Goal: Task Accomplishment & Management: Complete application form

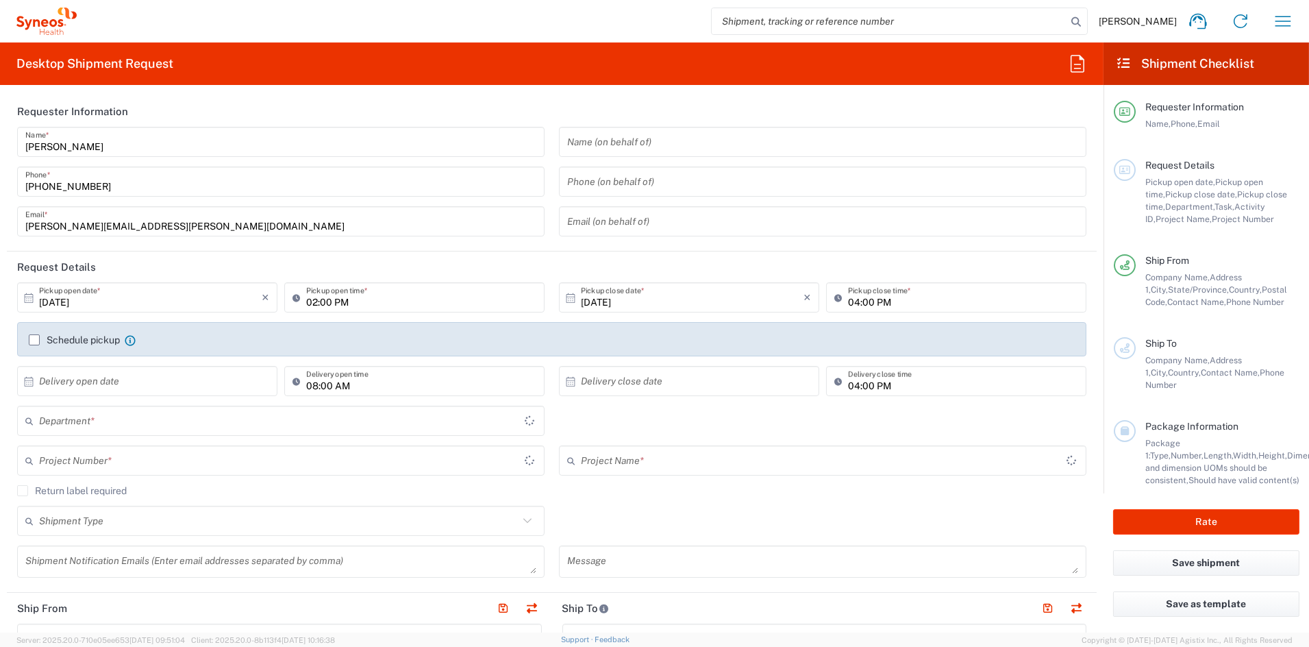
type input "[US_STATE]"
type input "[GEOGRAPHIC_DATA]"
type input "6156"
type input "Syneos Health Communications-[GEOGRAPHIC_DATA] [GEOGRAPHIC_DATA]"
click at [311, 300] on input "02:00 PM" at bounding box center [421, 298] width 230 height 24
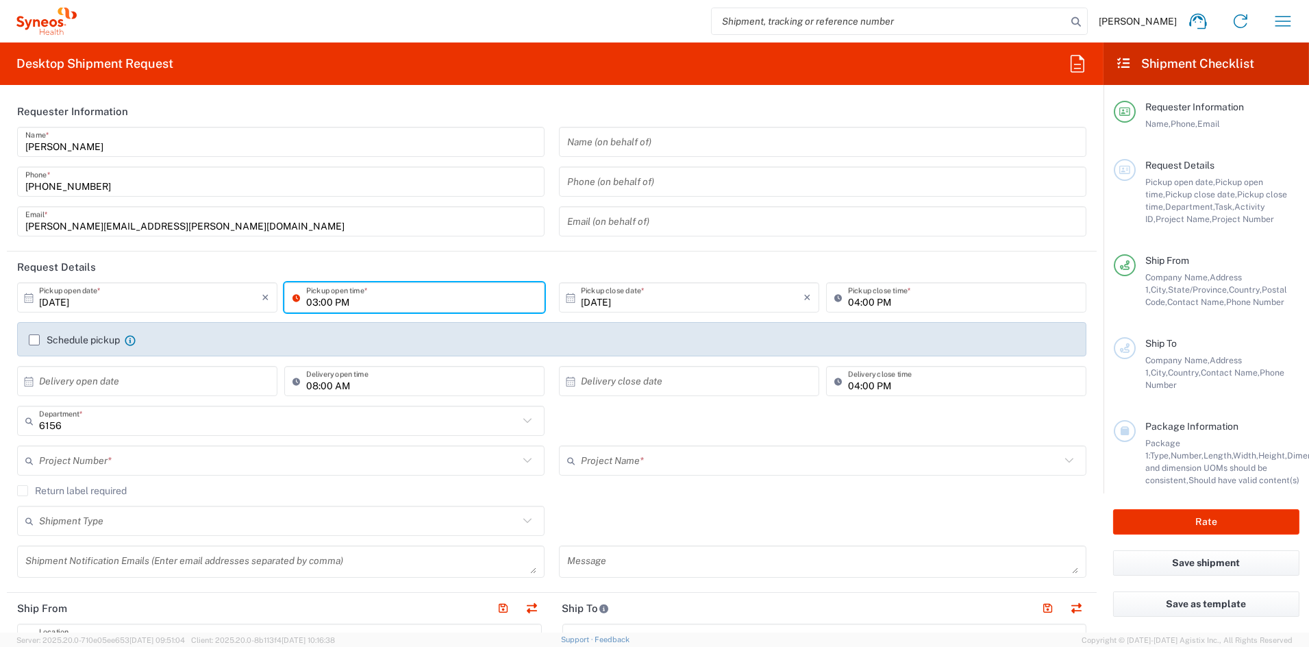
type input "03:00 PM"
click at [154, 462] on input "text" at bounding box center [279, 461] width 480 height 24
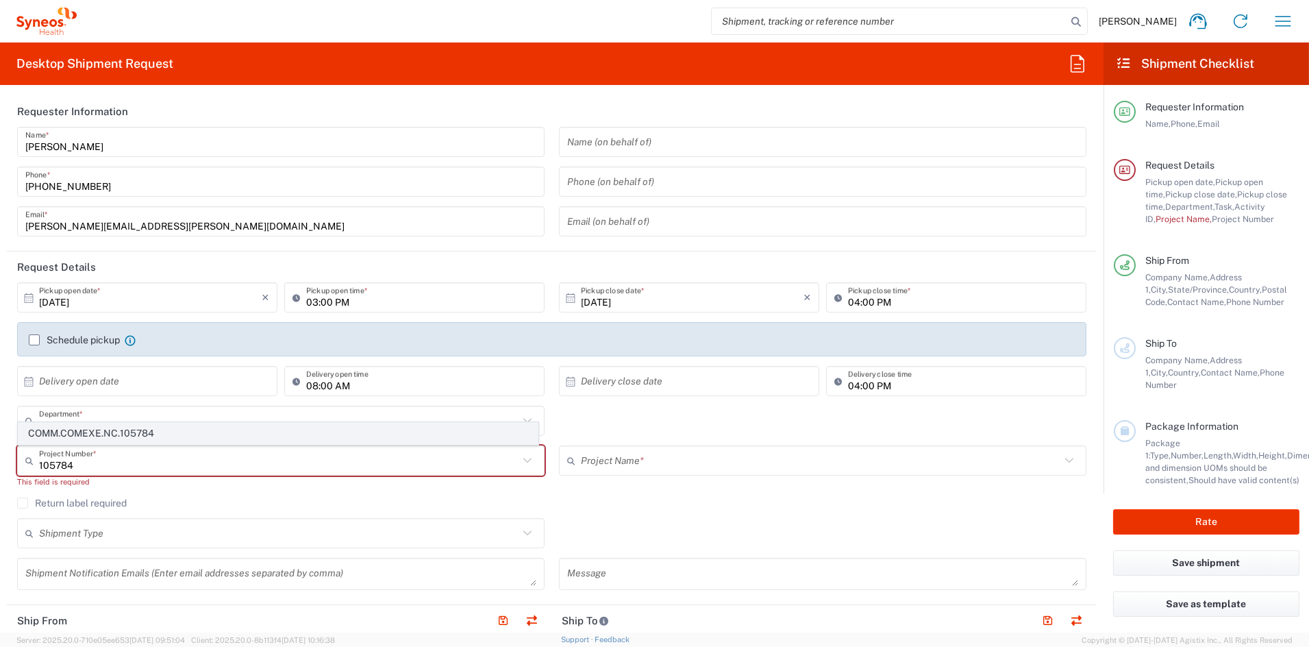
click at [123, 429] on span "COMM.COMEXE.NC.105784" at bounding box center [277, 433] width 519 height 21
type input "COMM.COMEXE.NC.105784"
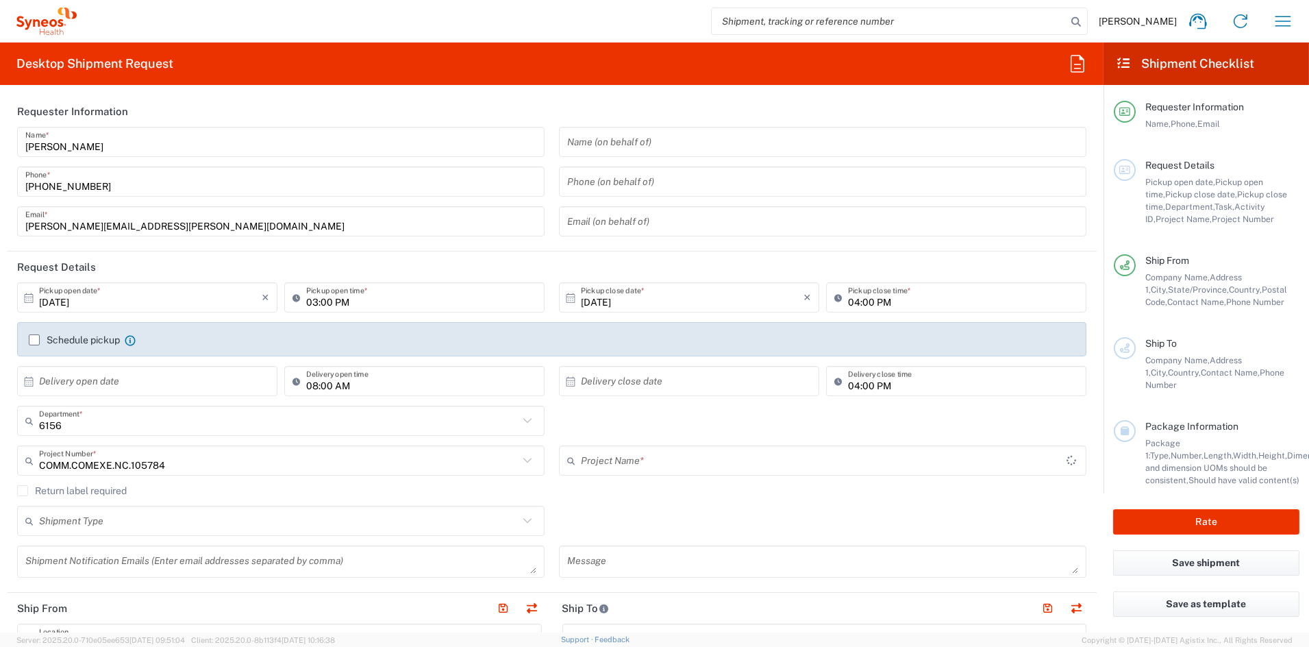
type input "COMEXE.NonClient.21.105784"
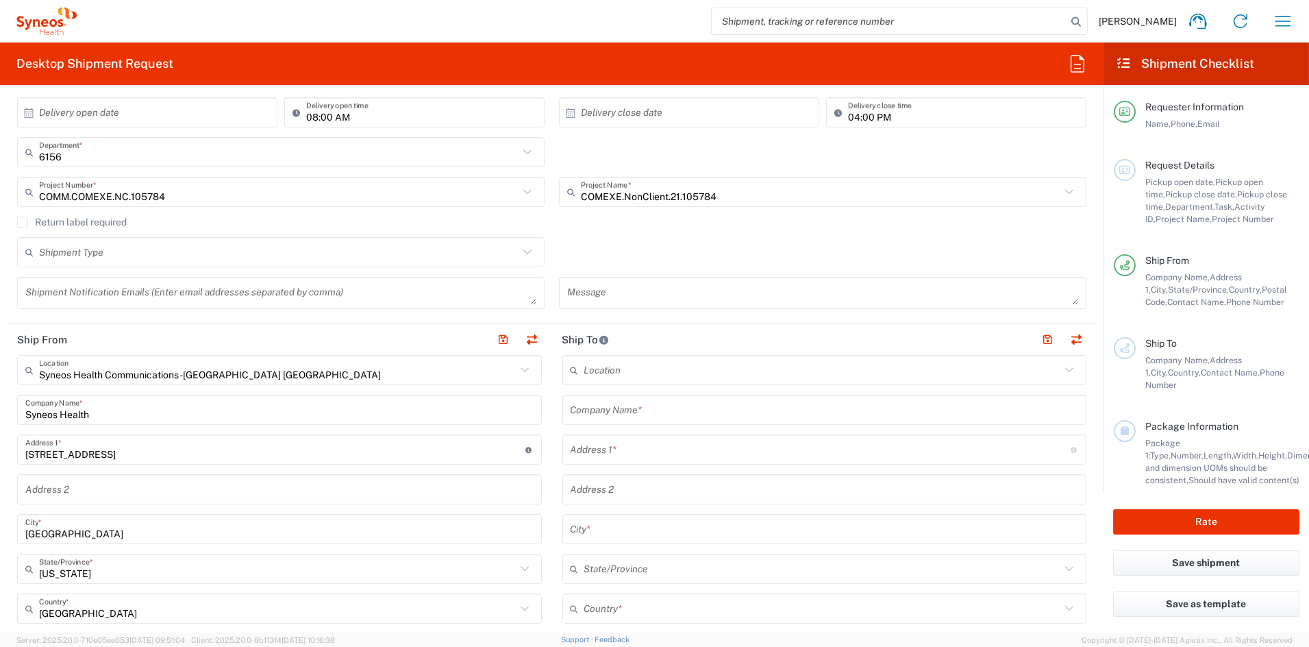
scroll to position [267, 0]
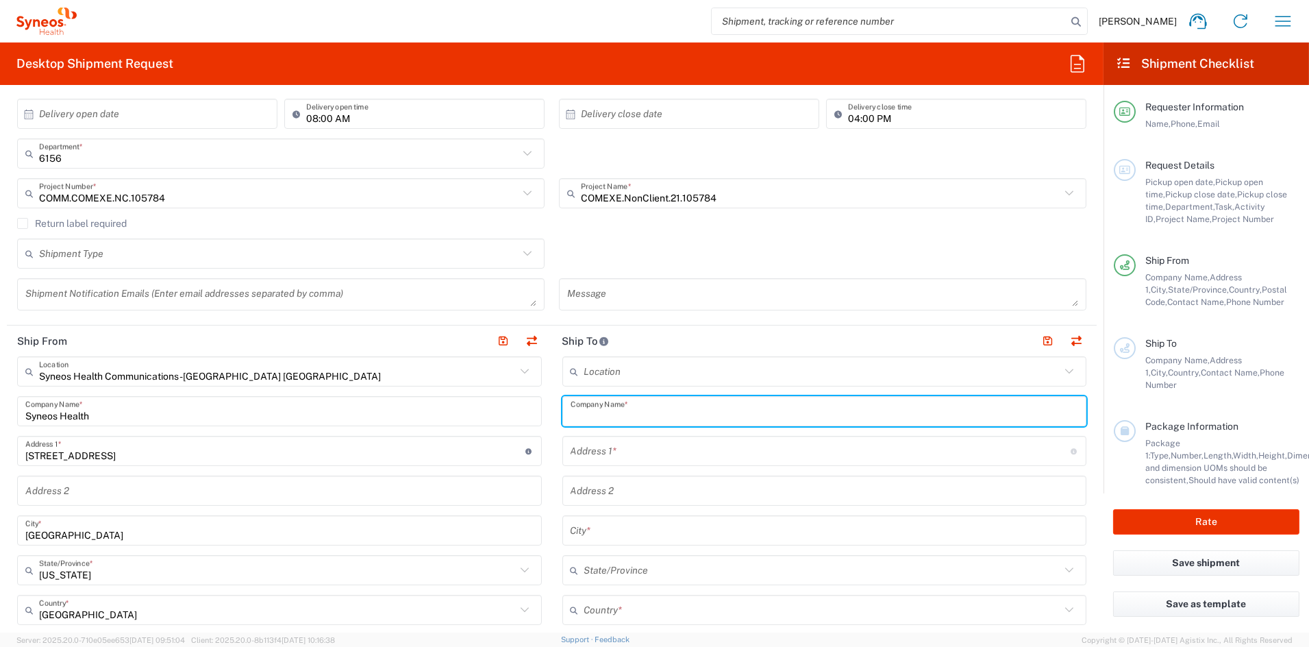
click at [656, 410] on input "text" at bounding box center [825, 411] width 508 height 24
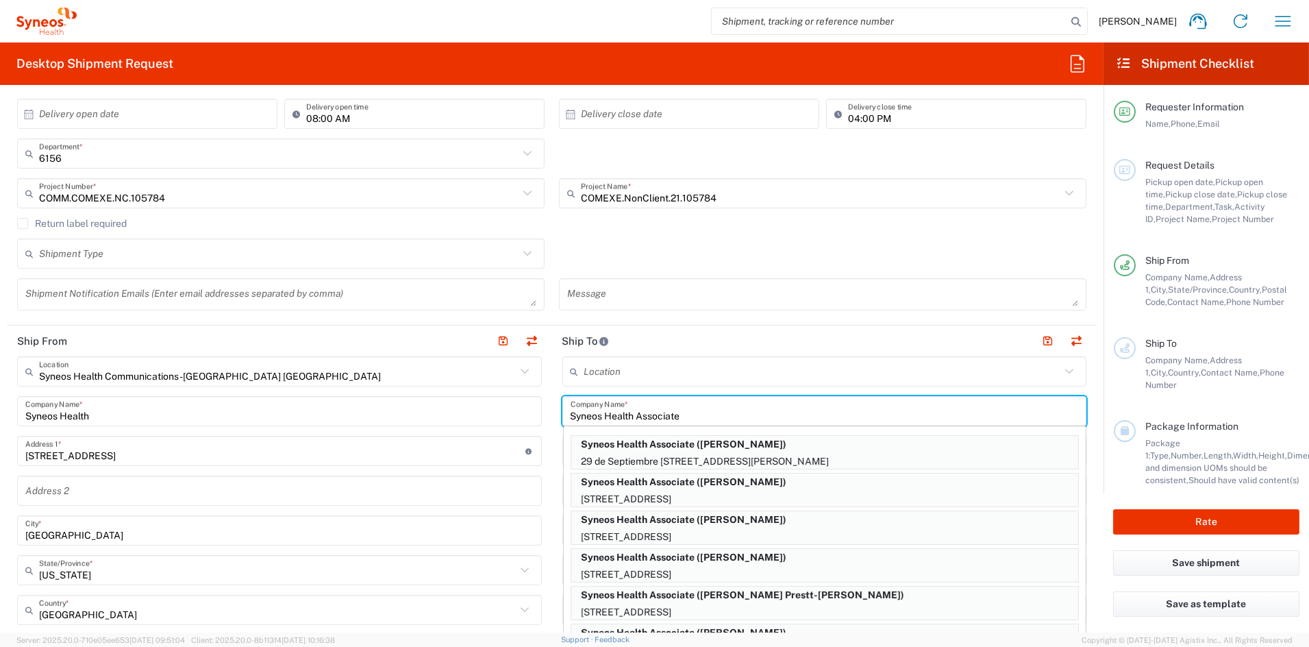
type input "Syneos Health Associate"
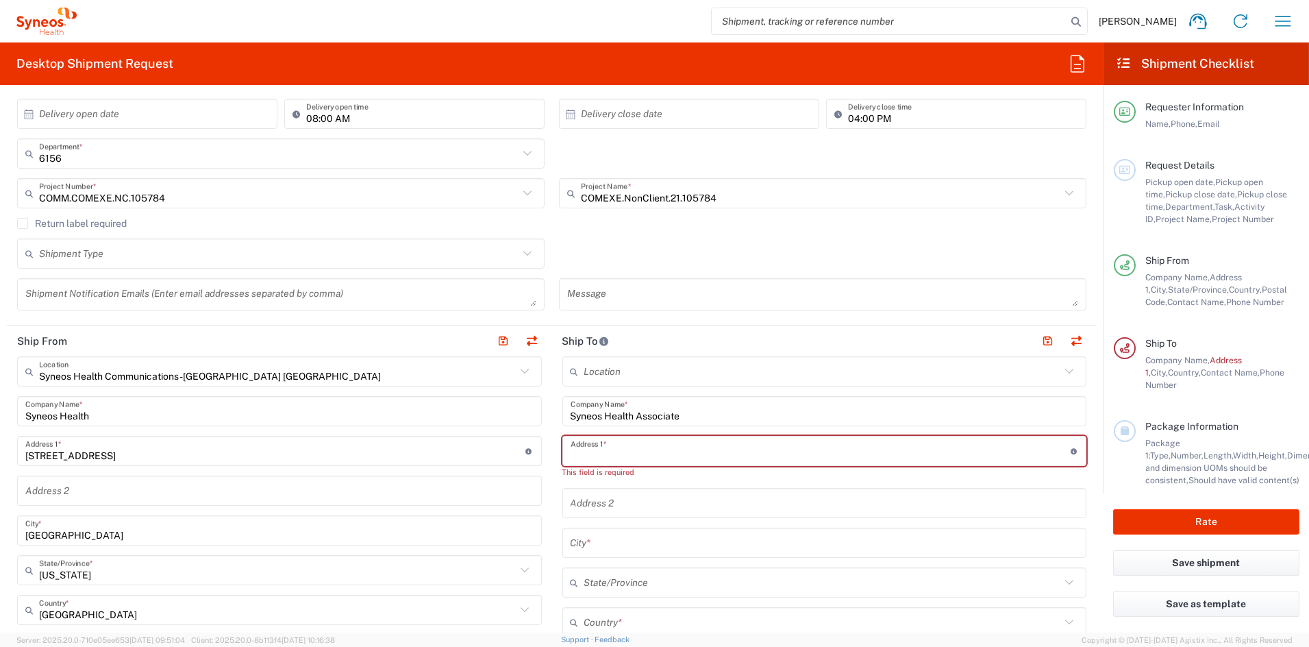
paste input "[STREET_ADDRESS]"
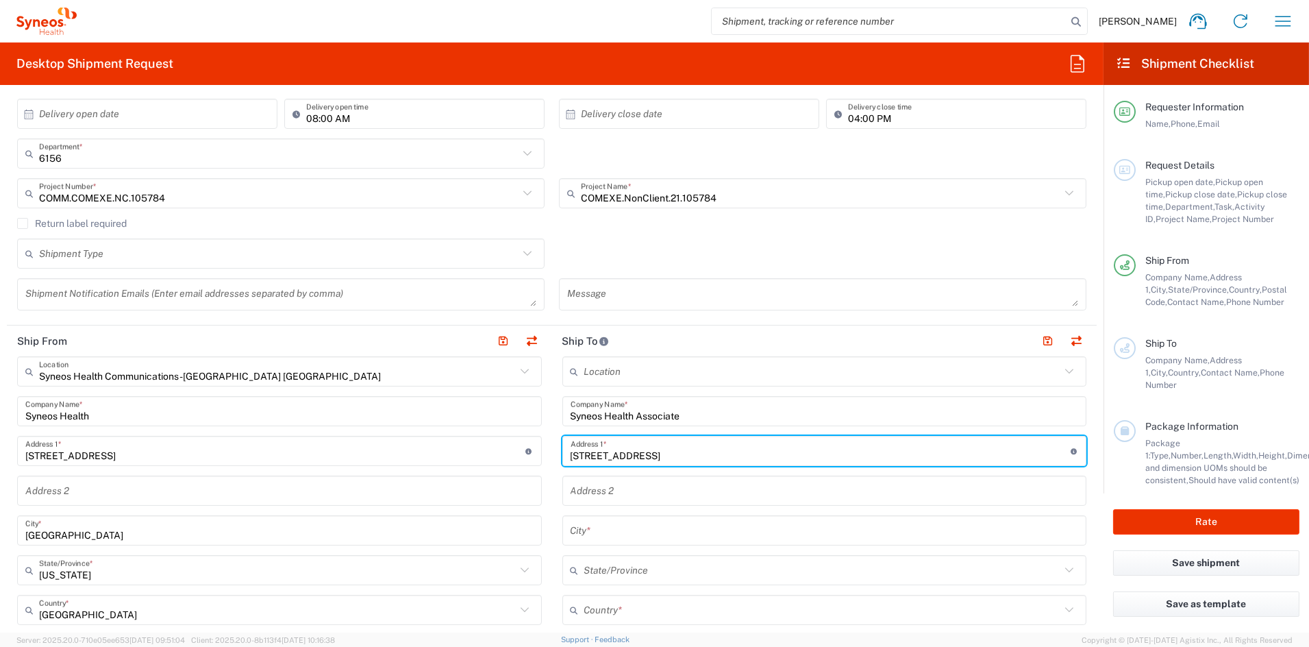
type input "[STREET_ADDRESS]"
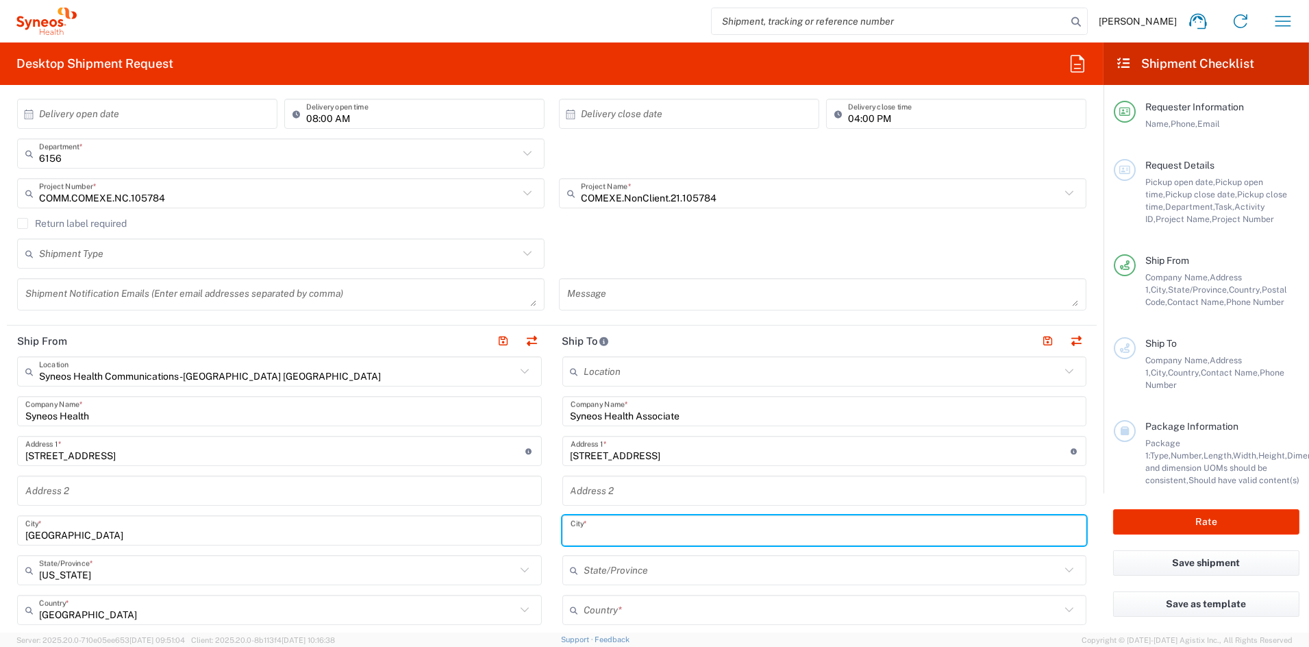
drag, startPoint x: 620, startPoint y: 529, endPoint x: 611, endPoint y: 530, distance: 8.9
click at [614, 529] on input "text" at bounding box center [825, 531] width 508 height 24
paste input "Columbus"
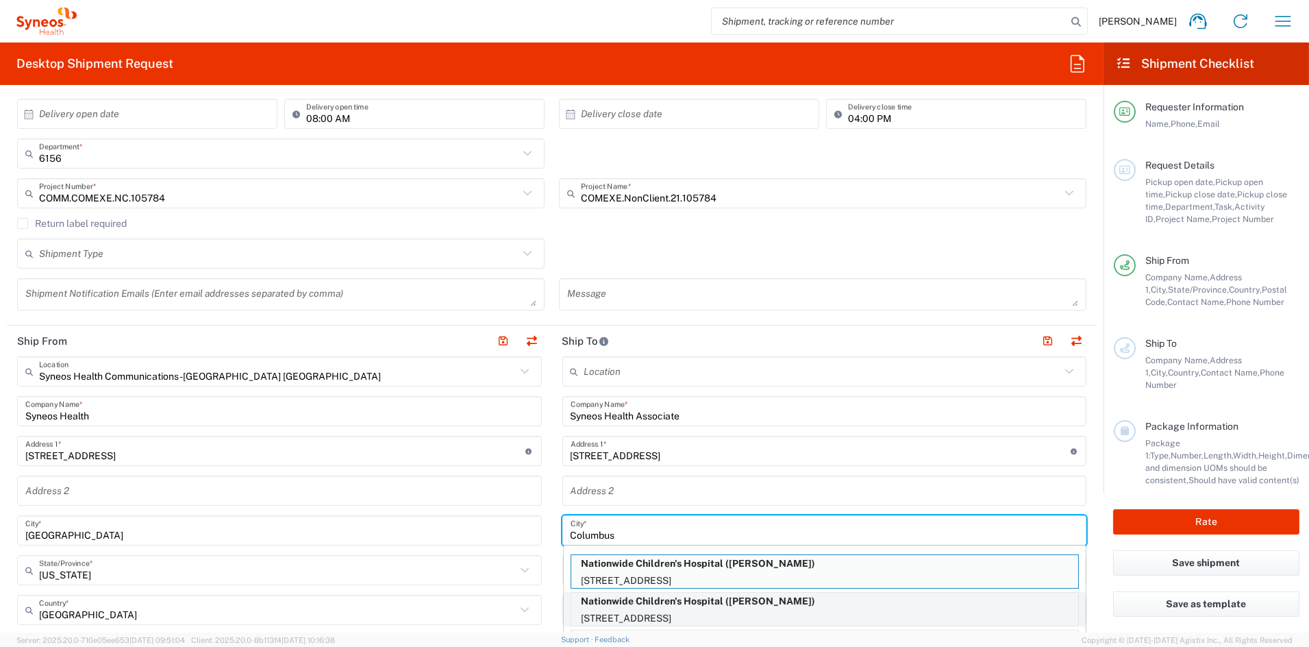
type input "Columbus"
click at [641, 617] on p "[STREET_ADDRESS]" at bounding box center [824, 618] width 507 height 17
type input "Nationwide [GEOGRAPHIC_DATA]"
type input "[STREET_ADDRESS]"
type input "Suite T6B"
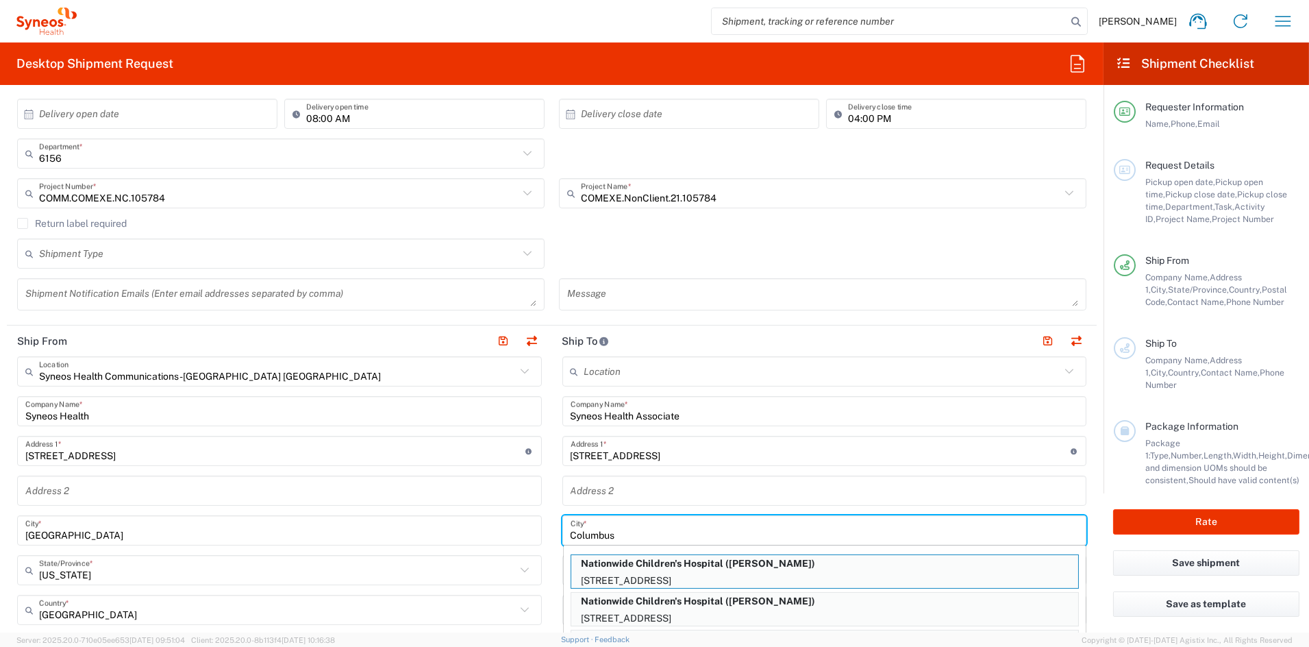
type input "[GEOGRAPHIC_DATA]"
type input "43205"
type input "[PERSON_NAME]"
type input "[PHONE_NUMBER]"
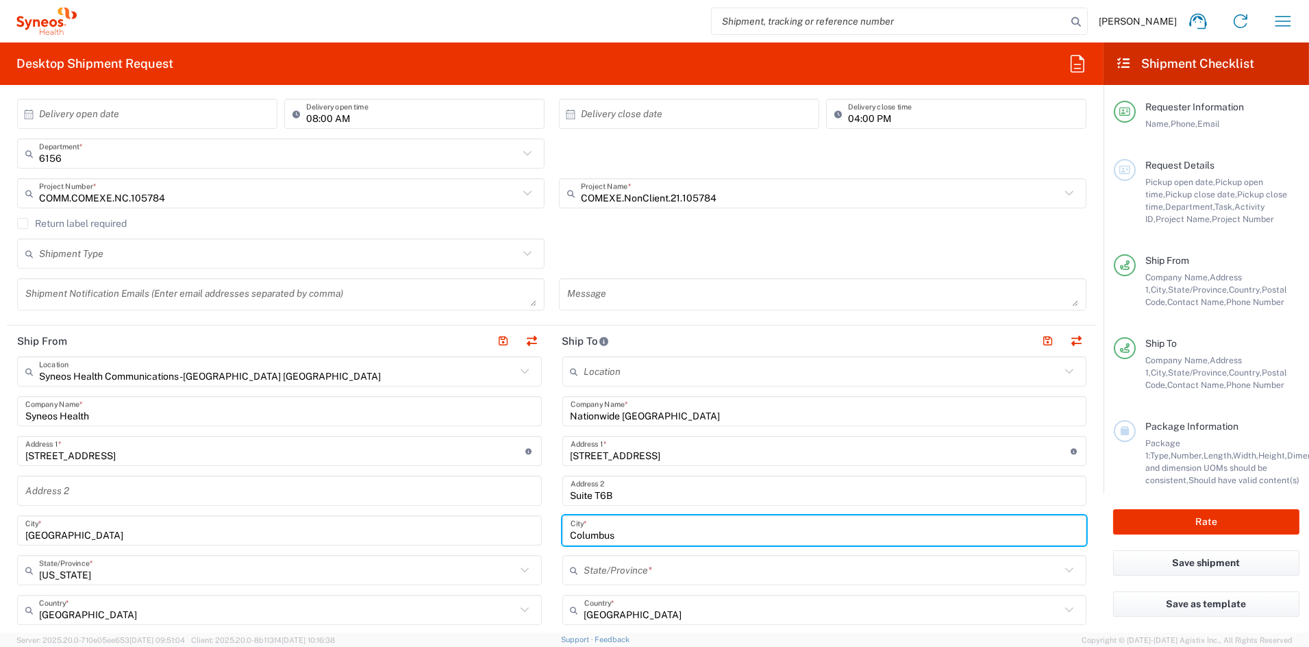
type input "[US_STATE]"
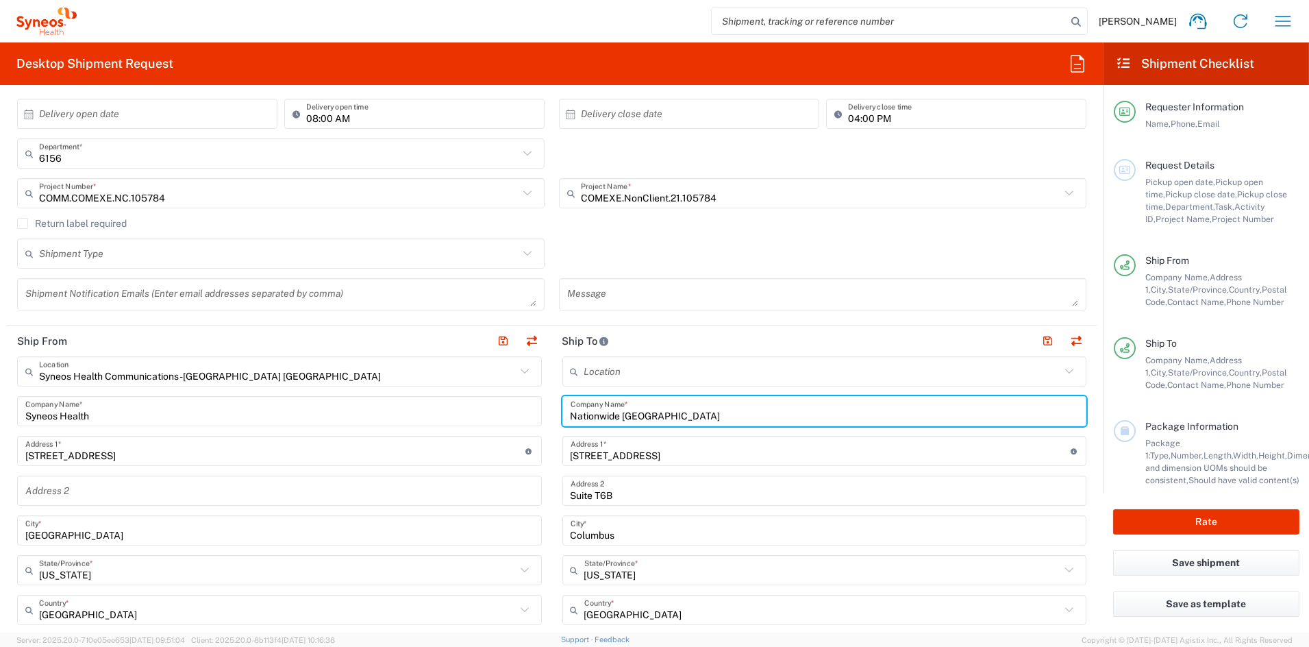
drag, startPoint x: 726, startPoint y: 412, endPoint x: 505, endPoint y: 401, distance: 221.6
click at [505, 401] on div "Ship From Syneos Health Communications-[GEOGRAPHIC_DATA] [GEOGRAPHIC_DATA] Loca…" at bounding box center [552, 631] width 1090 height 612
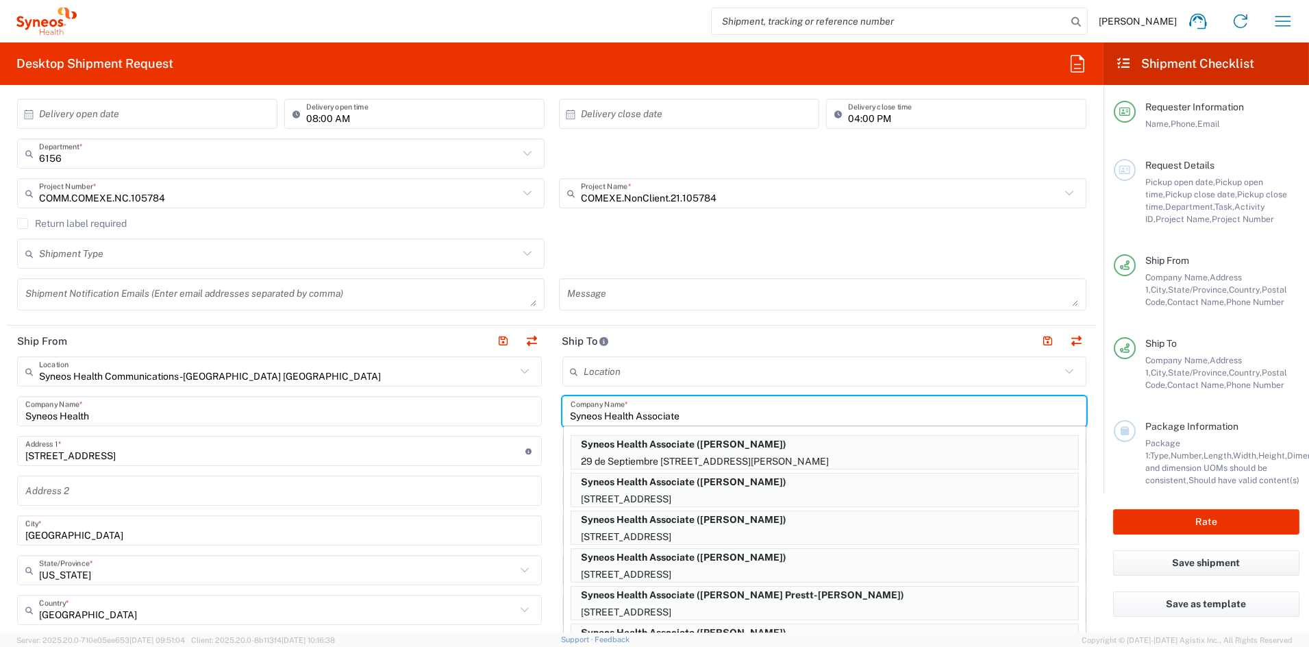
type input "Syneos Health Associate"
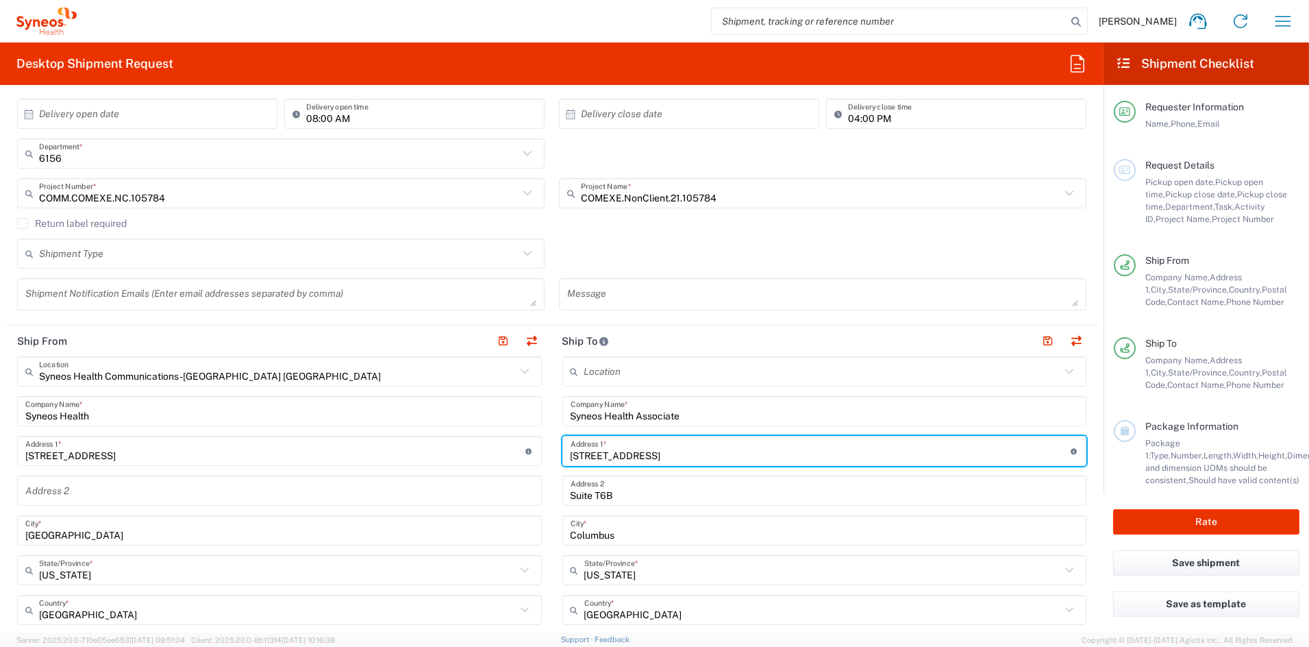
drag, startPoint x: 634, startPoint y: 454, endPoint x: 523, endPoint y: 451, distance: 111.0
click at [527, 450] on div "Ship From Syneos Health Communications-[GEOGRAPHIC_DATA] [GEOGRAPHIC_DATA] Loca…" at bounding box center [552, 631] width 1090 height 612
paste input "[STREET_ADDRESS]"
type input "[STREET_ADDRESS]"
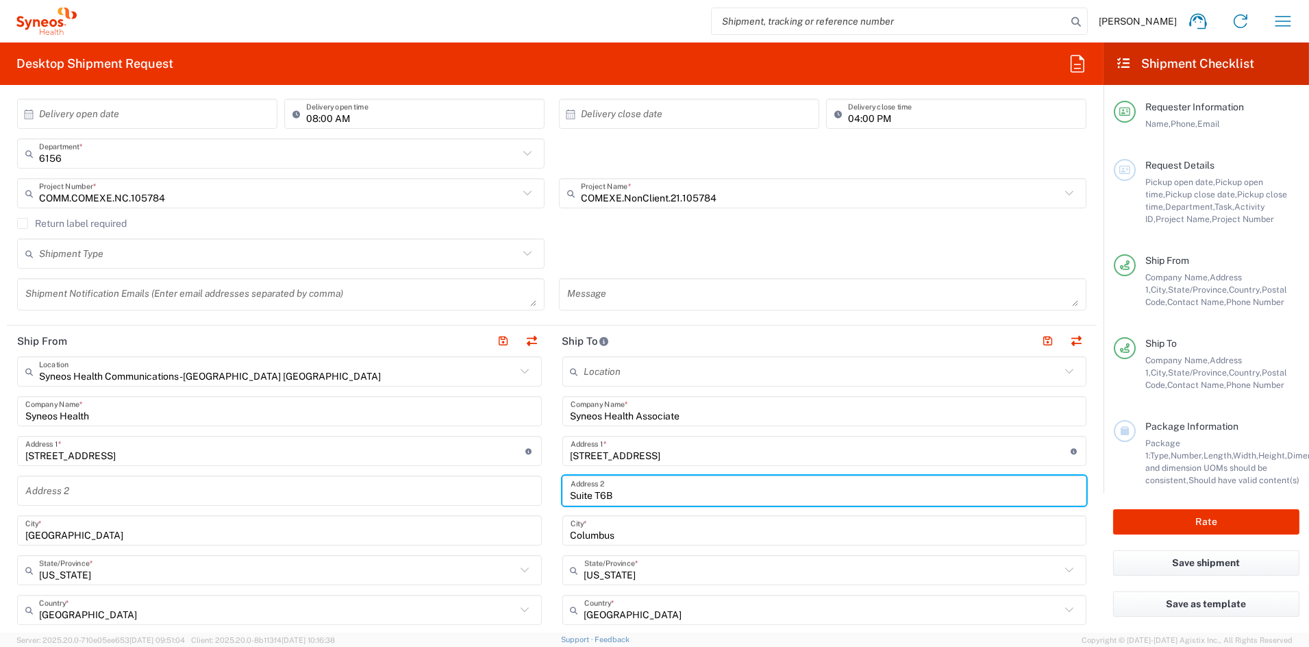
drag, startPoint x: 637, startPoint y: 493, endPoint x: 492, endPoint y: 488, distance: 145.3
click at [500, 491] on div "Ship From Syneos Health Communications-[GEOGRAPHIC_DATA] [GEOGRAPHIC_DATA] Loca…" at bounding box center [552, 631] width 1090 height 612
click at [646, 570] on input "text" at bounding box center [822, 570] width 477 height 24
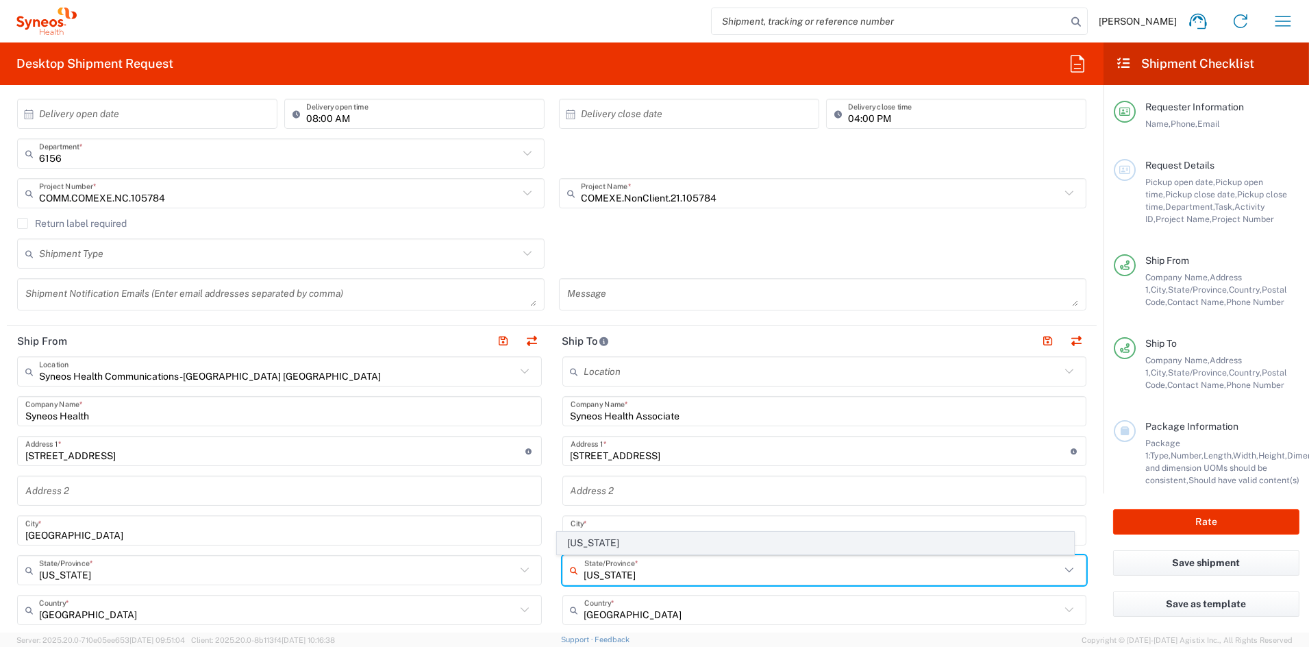
type input "[US_STATE]"
click at [586, 542] on span "[US_STATE]" at bounding box center [816, 542] width 516 height 21
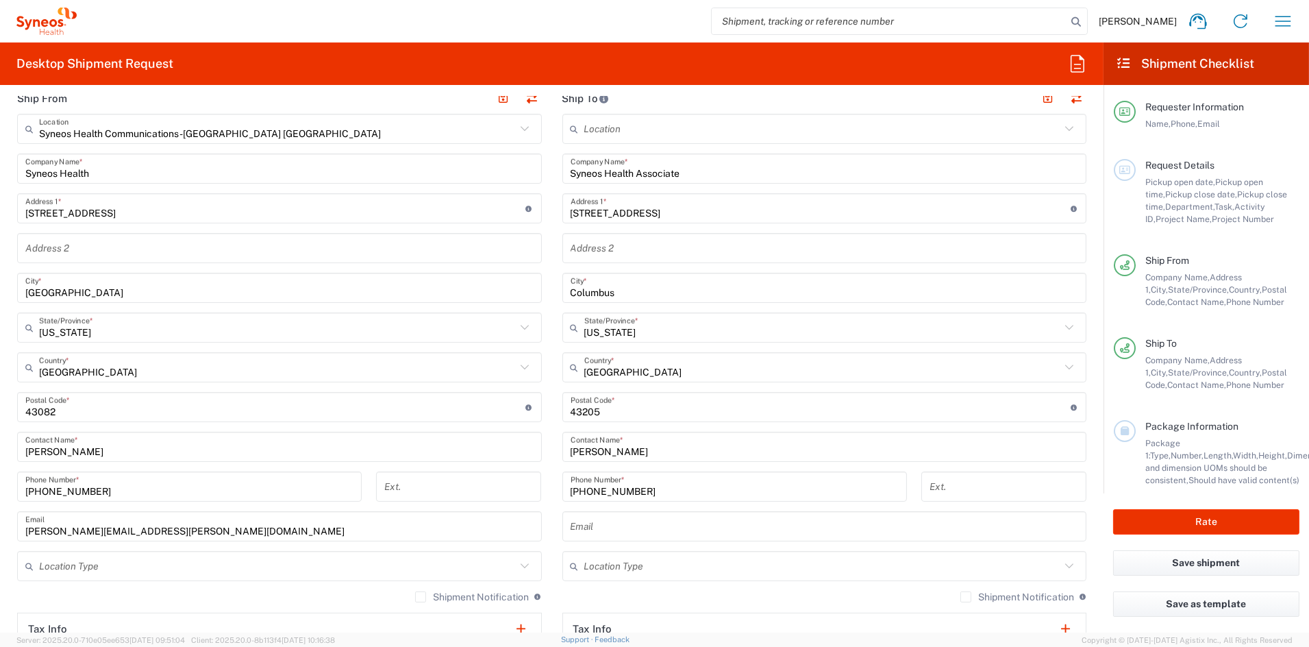
scroll to position [512, 0]
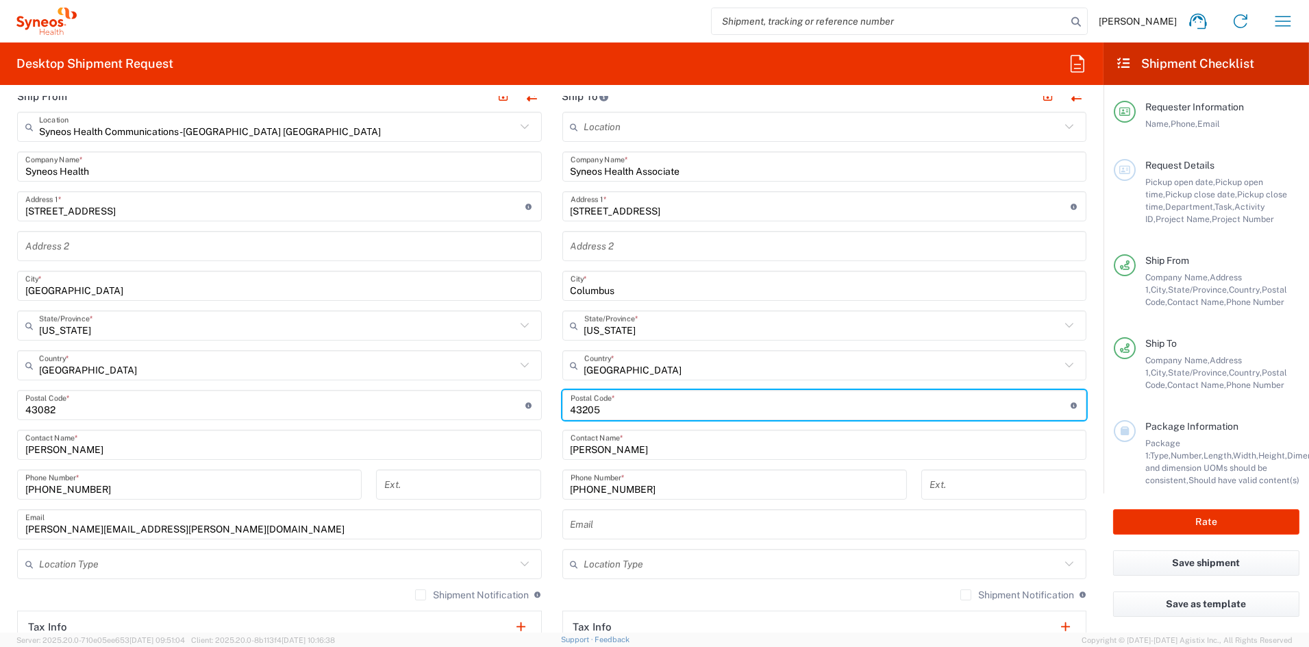
click at [628, 409] on input "undefined" at bounding box center [821, 405] width 500 height 24
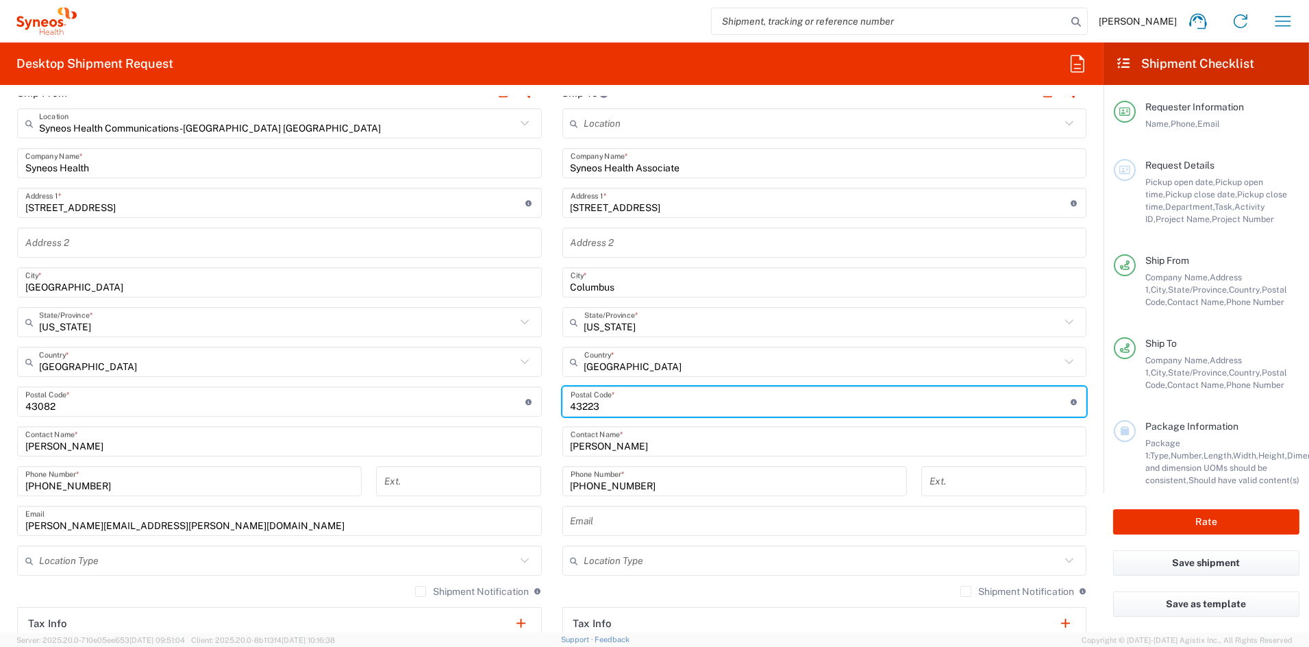
type input "43223"
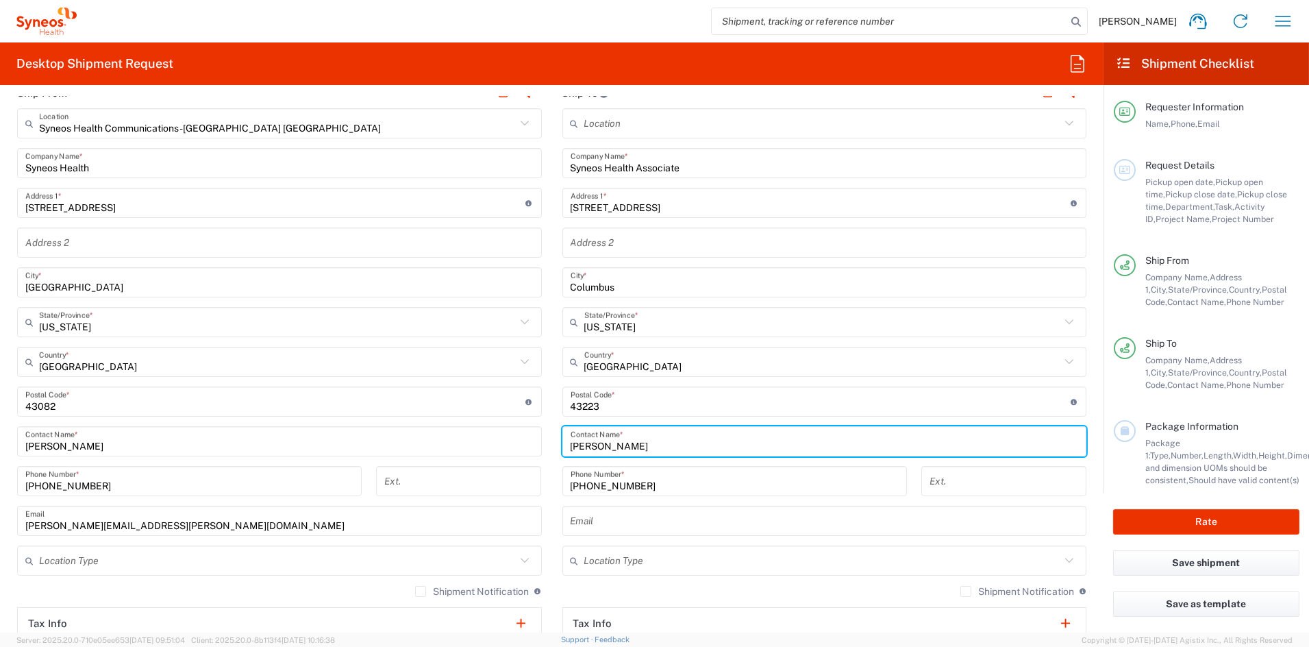
drag, startPoint x: 673, startPoint y: 447, endPoint x: 510, endPoint y: 439, distance: 163.9
click at [518, 438] on div "Ship From Syneos Health Communications-[GEOGRAPHIC_DATA] [GEOGRAPHIC_DATA] Loca…" at bounding box center [552, 383] width 1090 height 612
paste input "[PERSON_NAME]"
type input "[PERSON_NAME]"
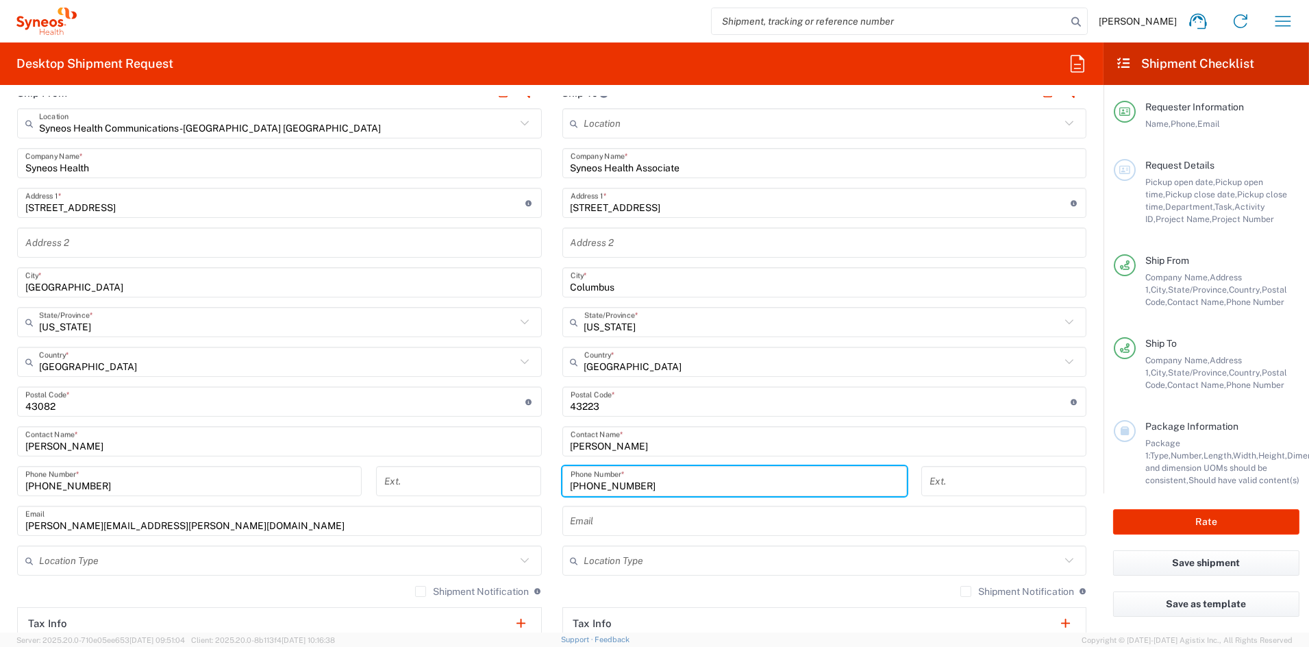
drag, startPoint x: 607, startPoint y: 483, endPoint x: 508, endPoint y: 480, distance: 98.7
click at [508, 480] on div "Ship From Syneos Health Communications-[GEOGRAPHIC_DATA] [GEOGRAPHIC_DATA] Loca…" at bounding box center [552, 383] width 1090 height 612
paste input "[PHONE_NUMBER]"
type input "[PHONE_NUMBER]"
click at [649, 562] on input "text" at bounding box center [822, 561] width 477 height 24
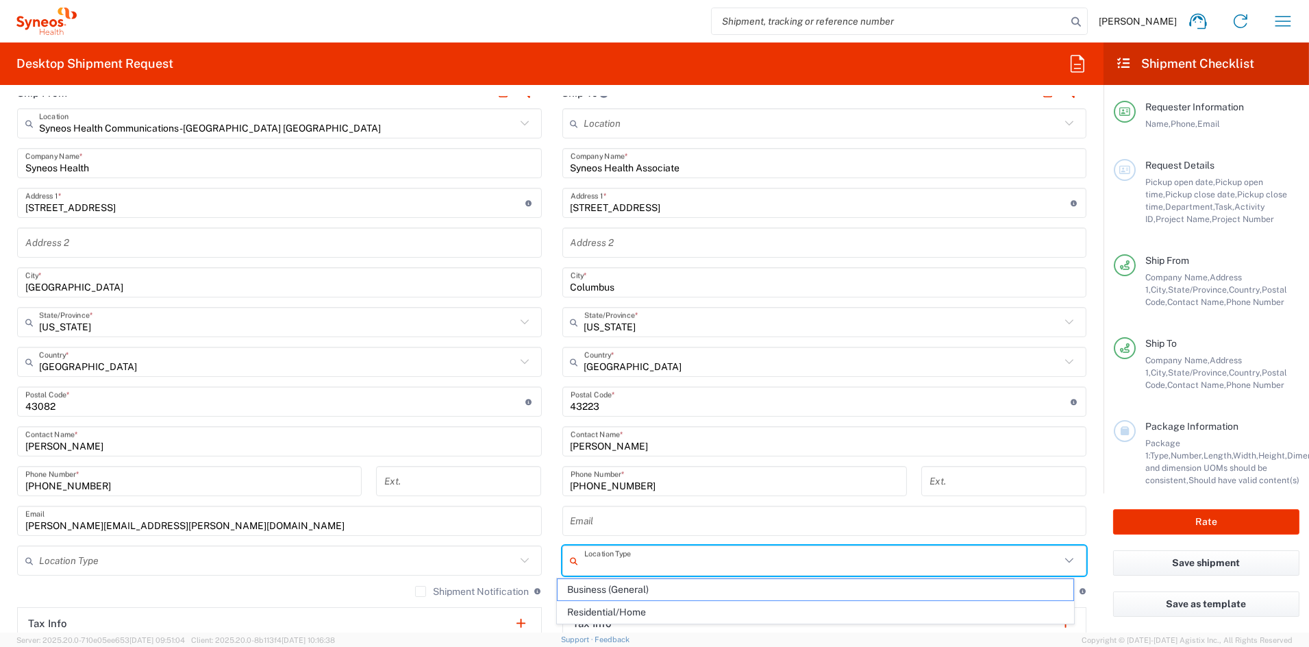
click at [621, 612] on span "Residential/Home" at bounding box center [816, 612] width 516 height 21
type input "Residential/Home"
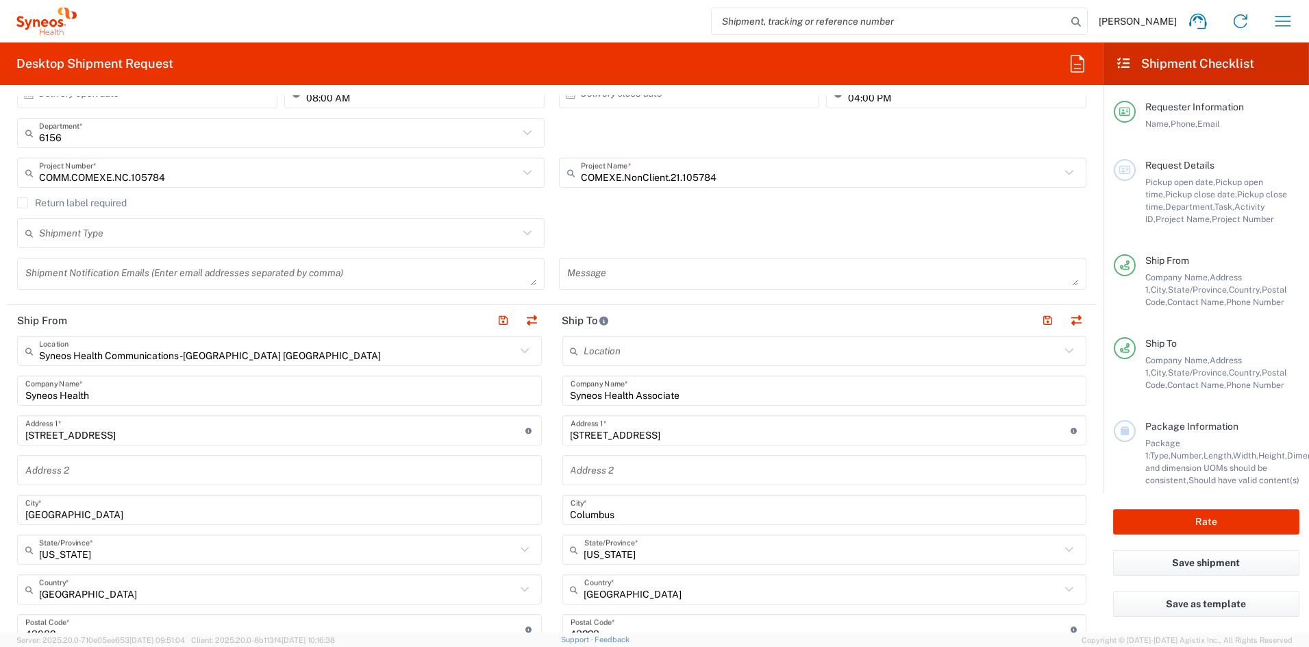
scroll to position [258, 0]
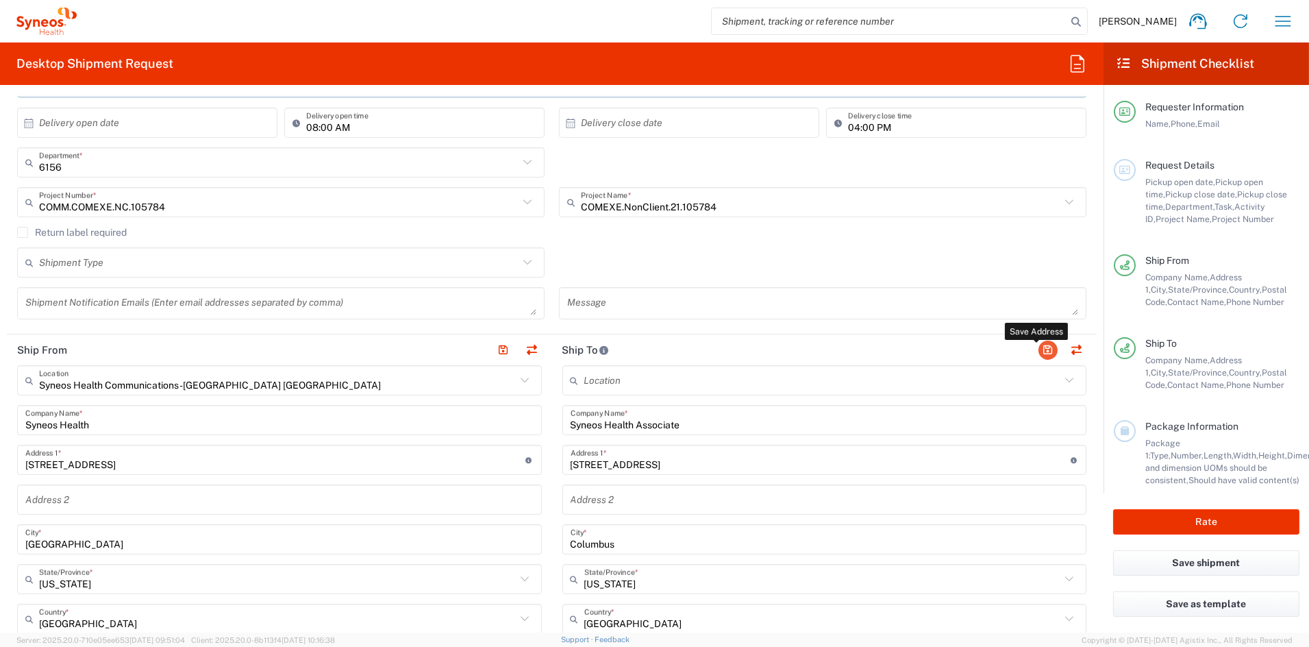
click at [1039, 349] on button "button" at bounding box center [1048, 350] width 19 height 19
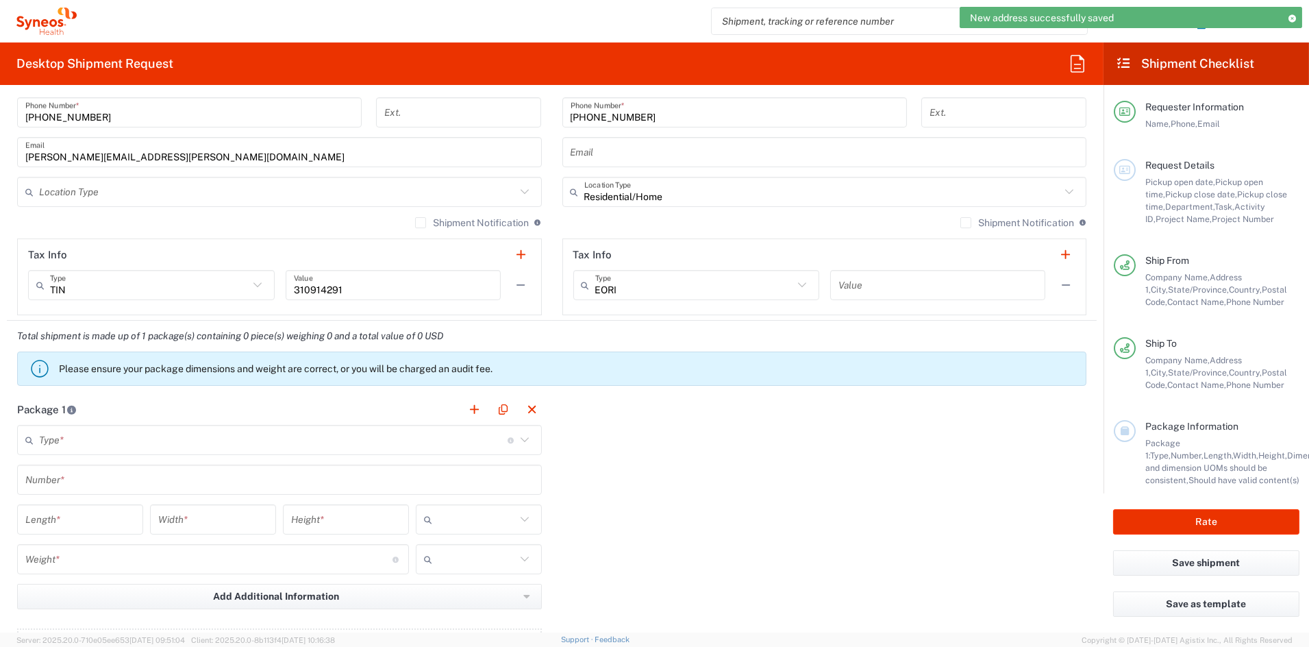
scroll to position [884, 0]
click at [127, 442] on input "text" at bounding box center [273, 440] width 469 height 24
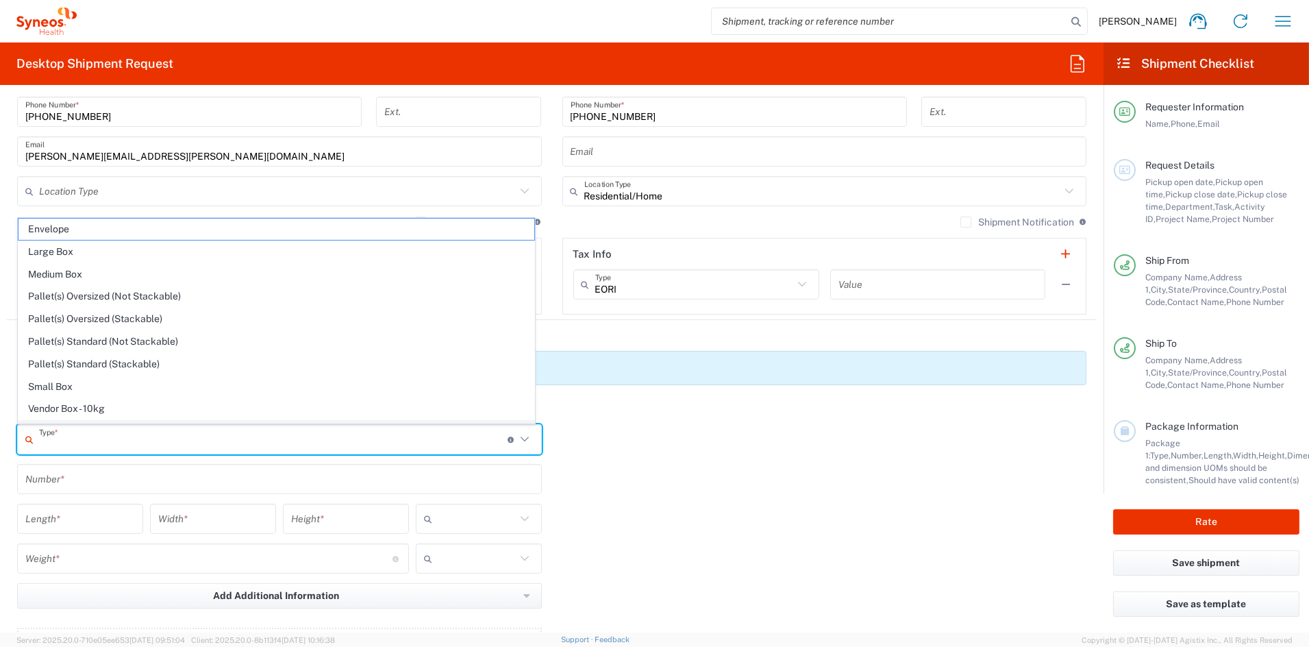
scroll to position [42, 0]
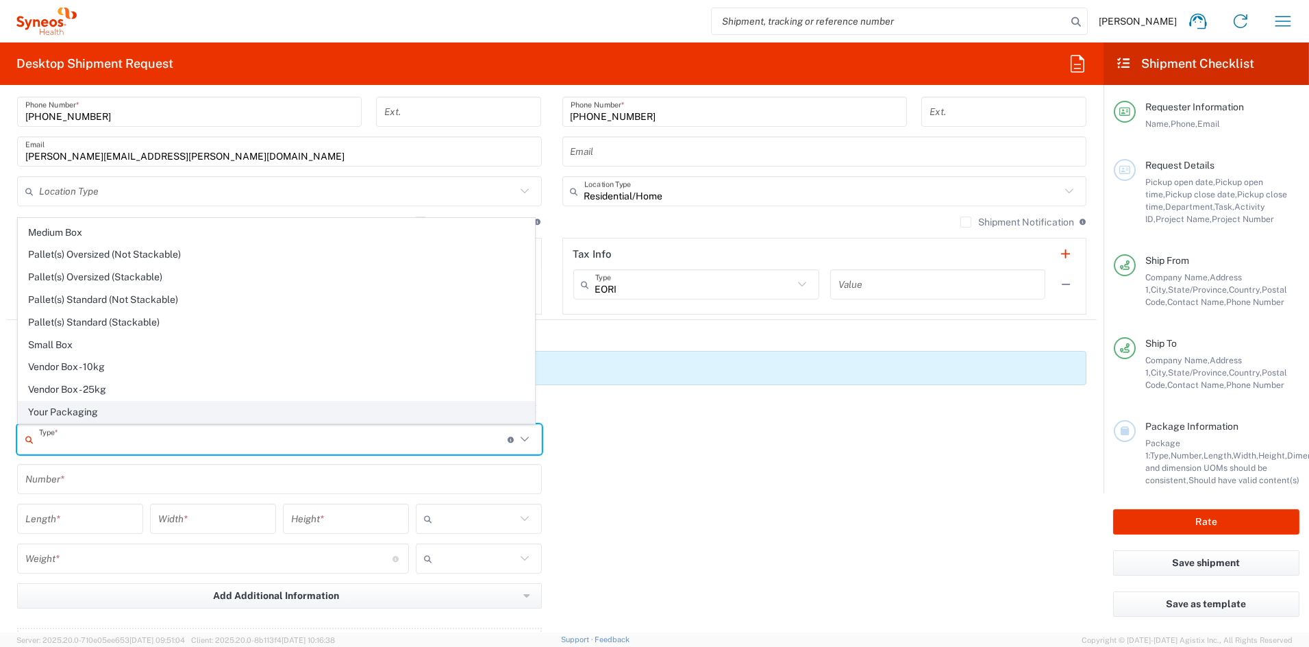
click at [71, 412] on span "Your Packaging" at bounding box center [276, 411] width 516 height 21
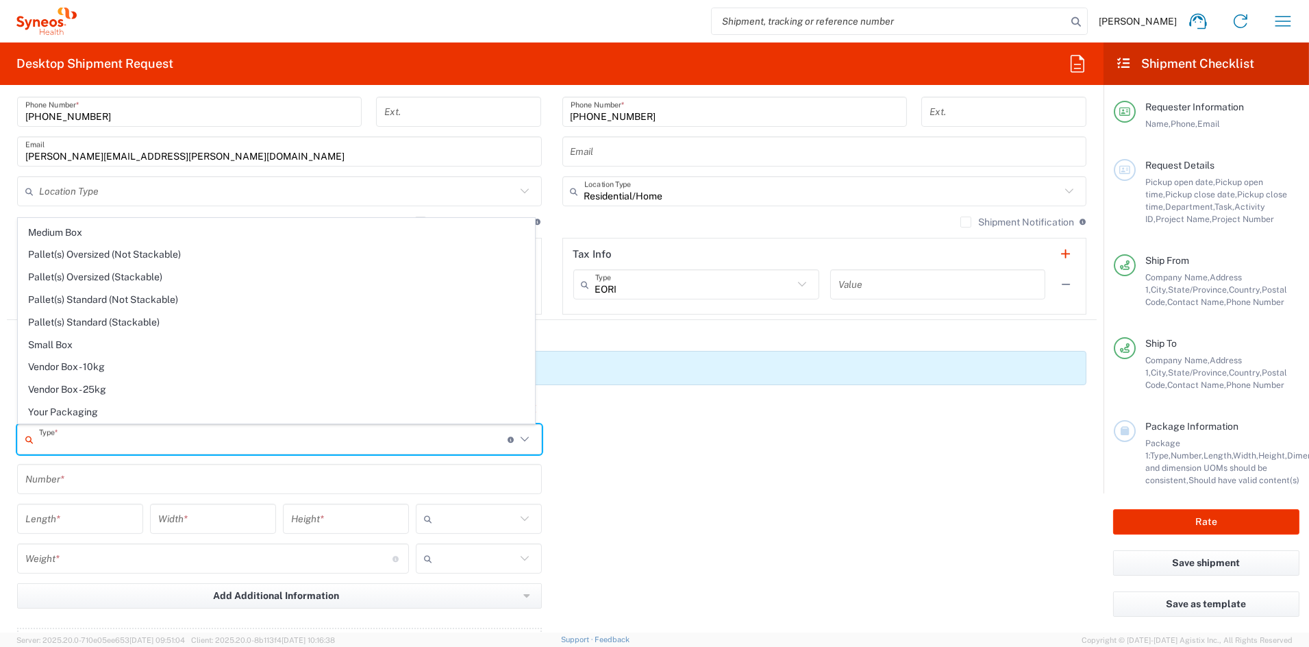
type input "Your Packaging"
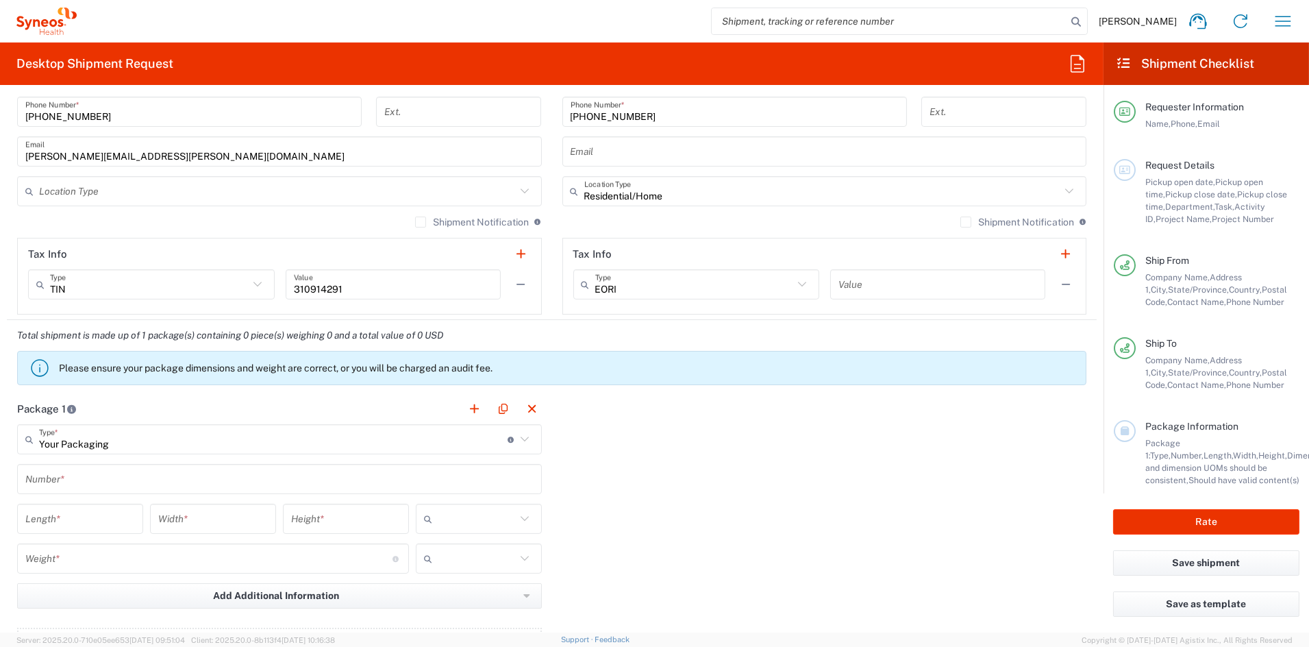
click at [82, 482] on input "text" at bounding box center [279, 479] width 508 height 24
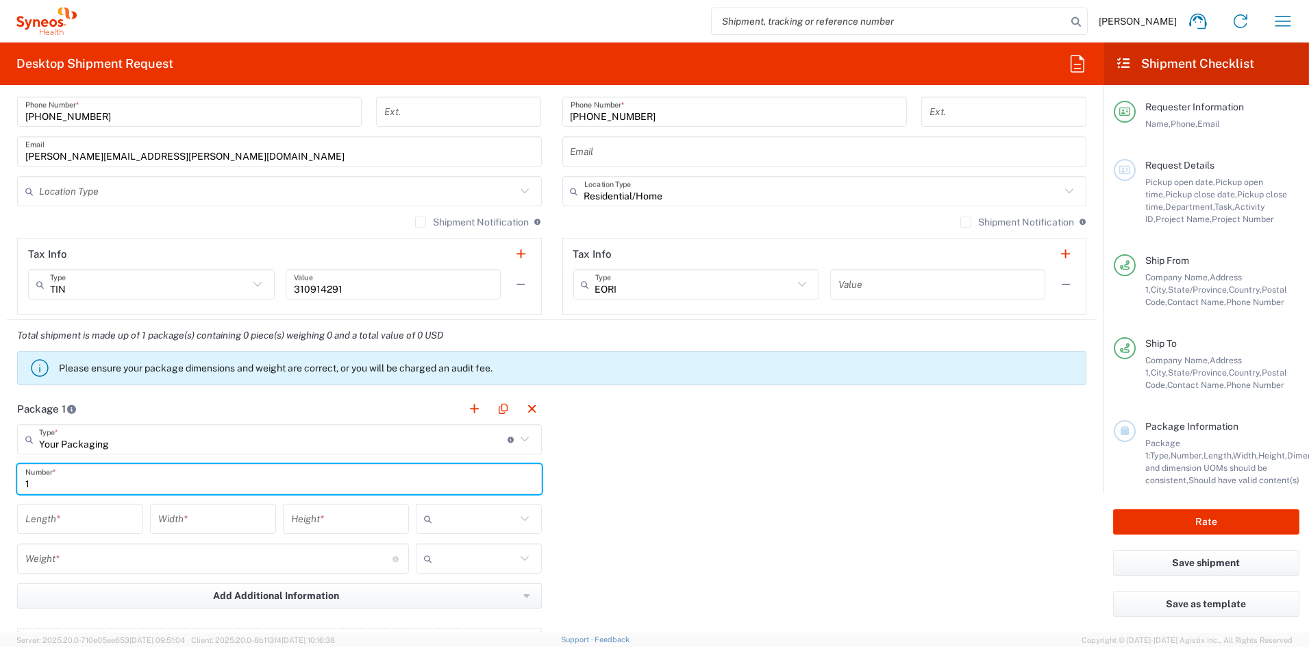
type input "1"
click at [57, 525] on input "number" at bounding box center [80, 519] width 110 height 24
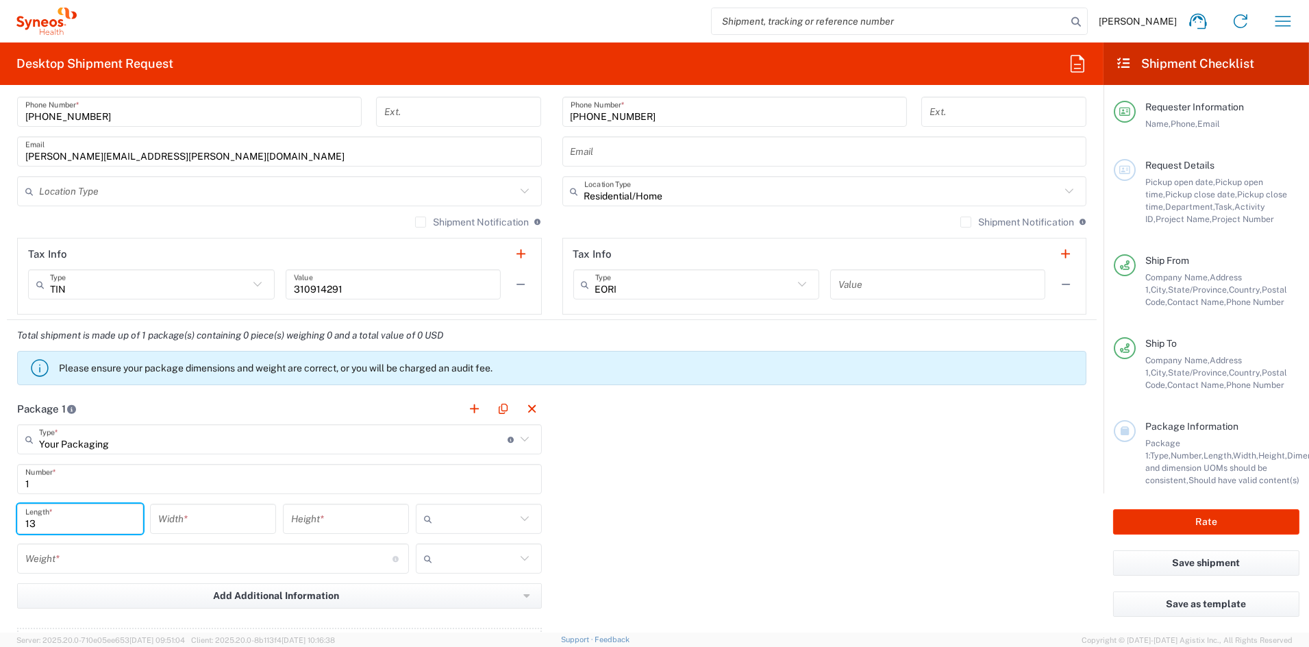
type input "13"
type input "10"
type input "6"
drag, startPoint x: 437, startPoint y: 595, endPoint x: 357, endPoint y: 591, distance: 80.2
click at [435, 593] on span "in" at bounding box center [473, 593] width 122 height 21
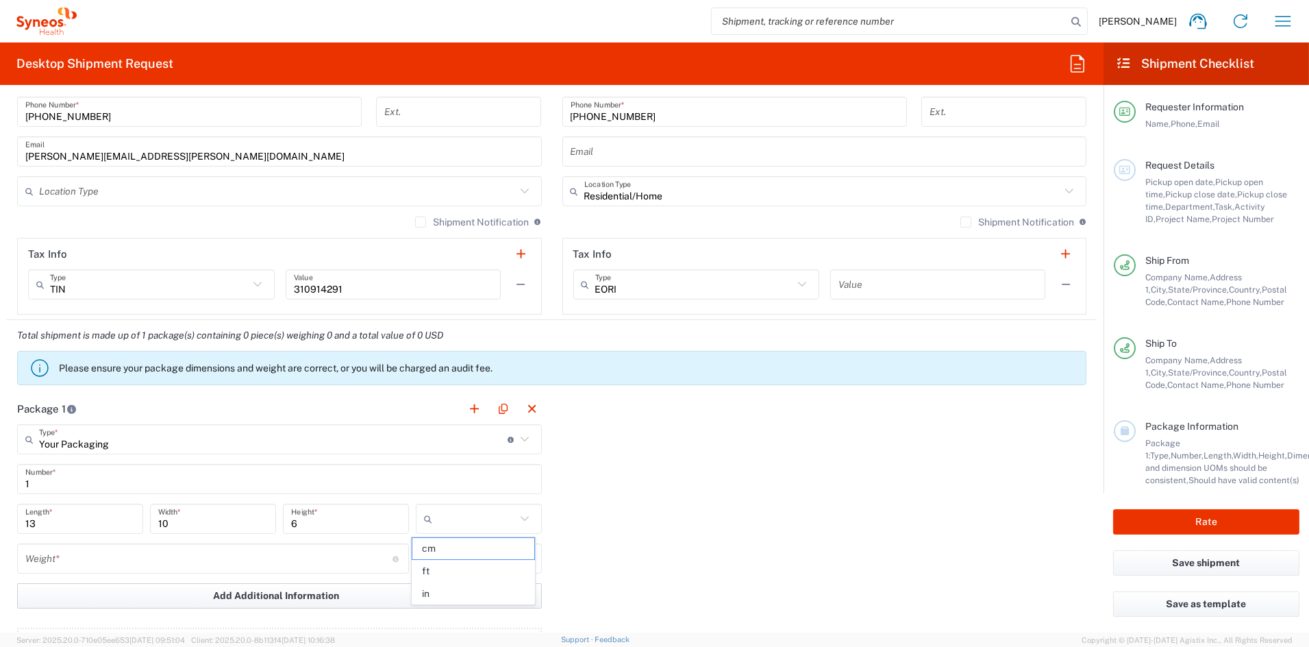
type input "in"
click at [51, 556] on input "number" at bounding box center [208, 559] width 367 height 24
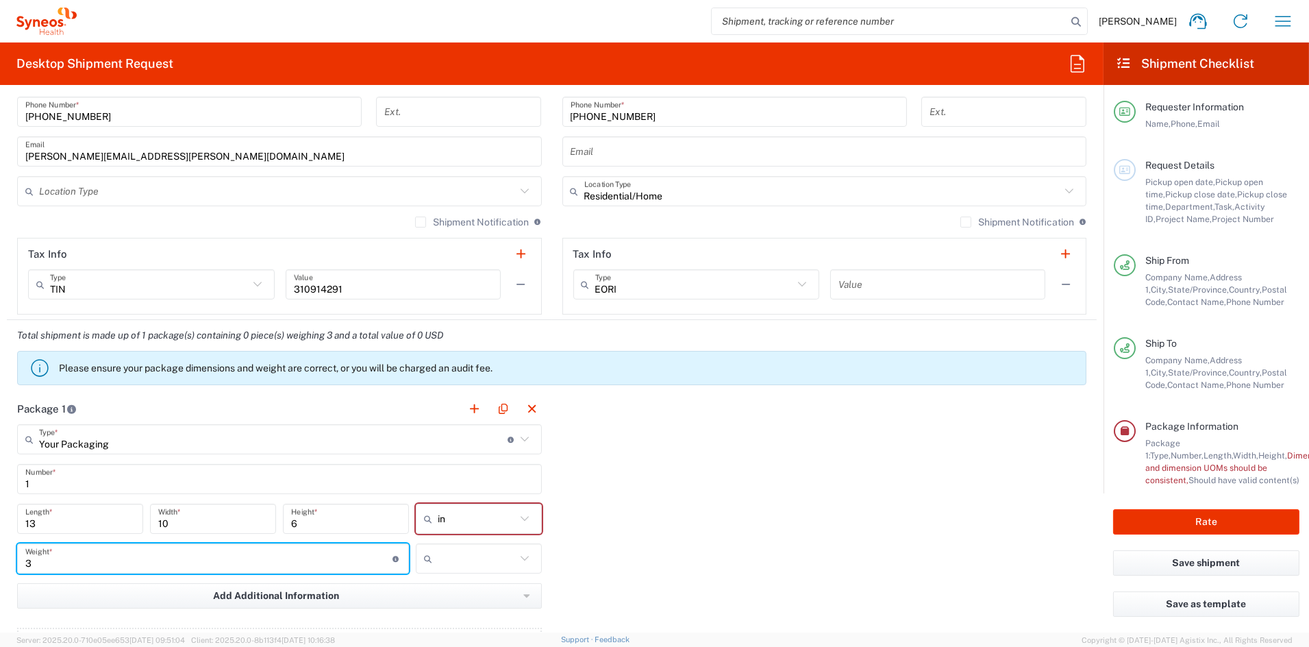
type input "3"
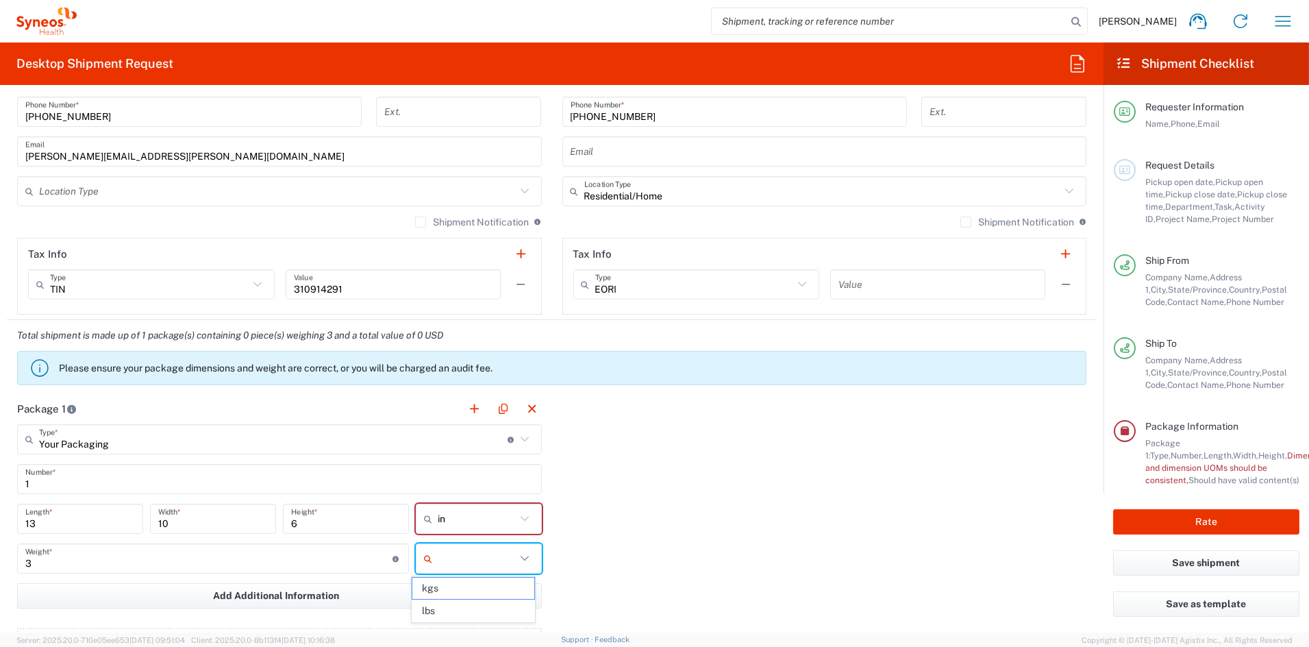
click at [454, 555] on input "text" at bounding box center [477, 558] width 78 height 22
drag, startPoint x: 440, startPoint y: 608, endPoint x: 432, endPoint y: 606, distance: 7.8
click at [439, 608] on span "lbs" at bounding box center [473, 610] width 122 height 21
type input "lbs"
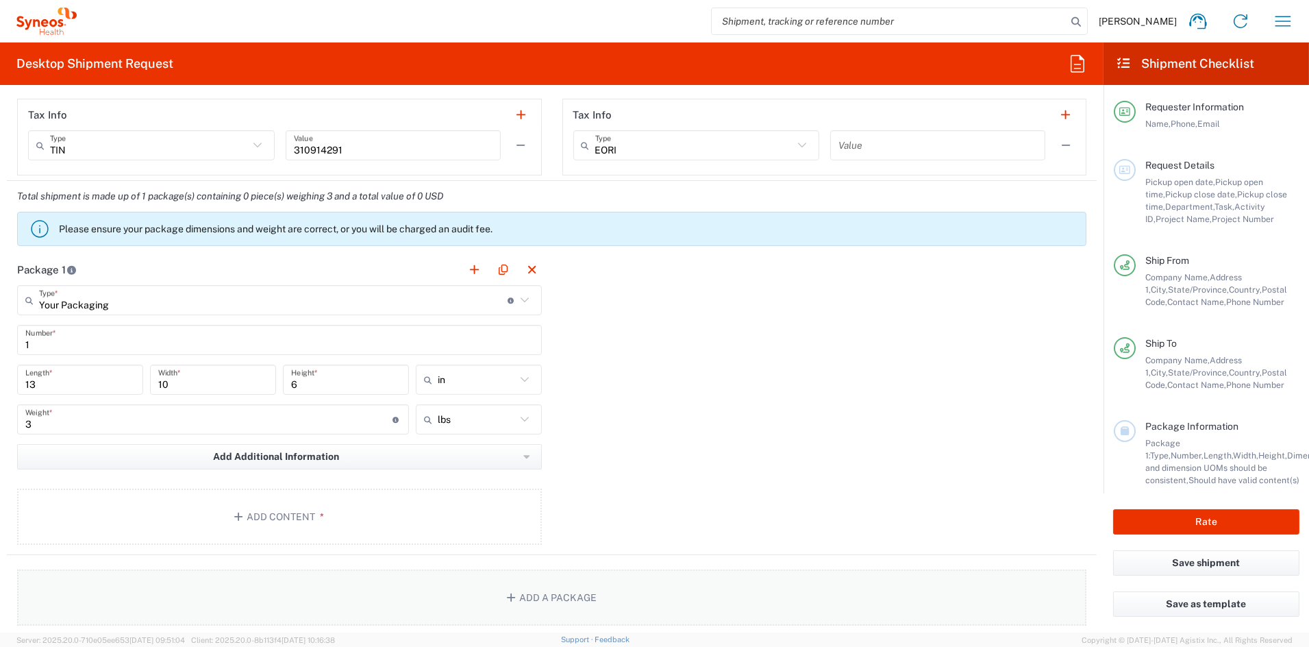
scroll to position [1036, 0]
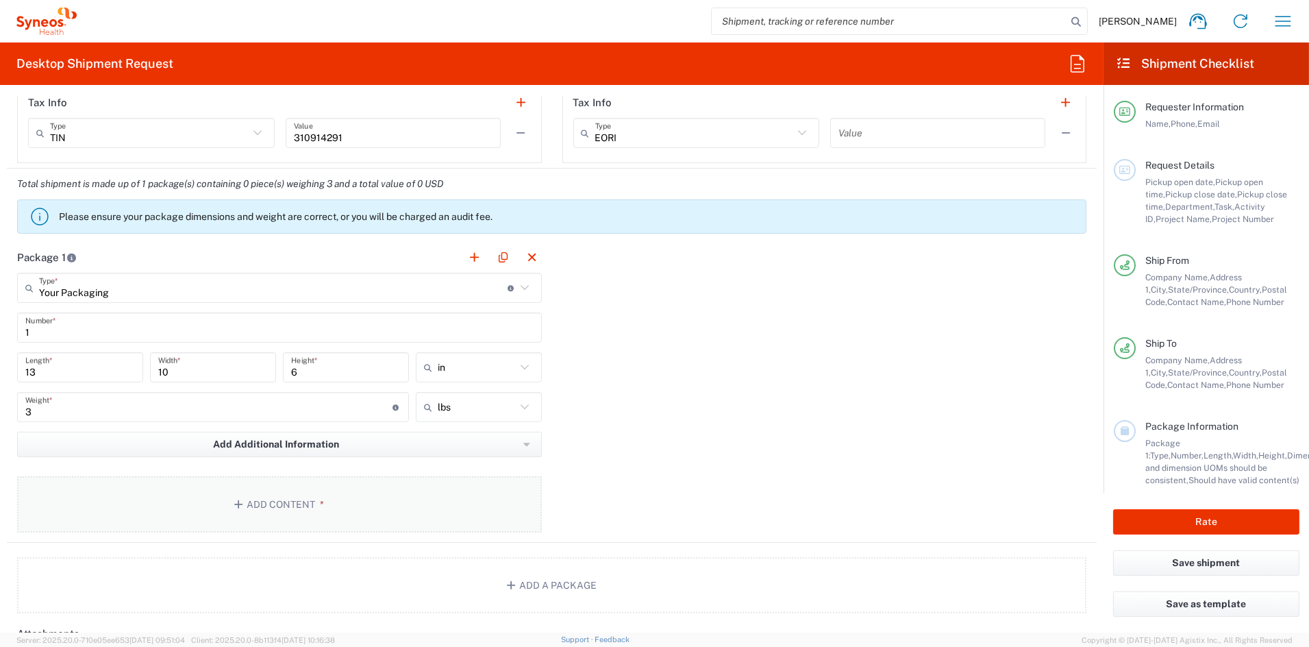
click at [304, 495] on button "Add Content *" at bounding box center [279, 504] width 525 height 56
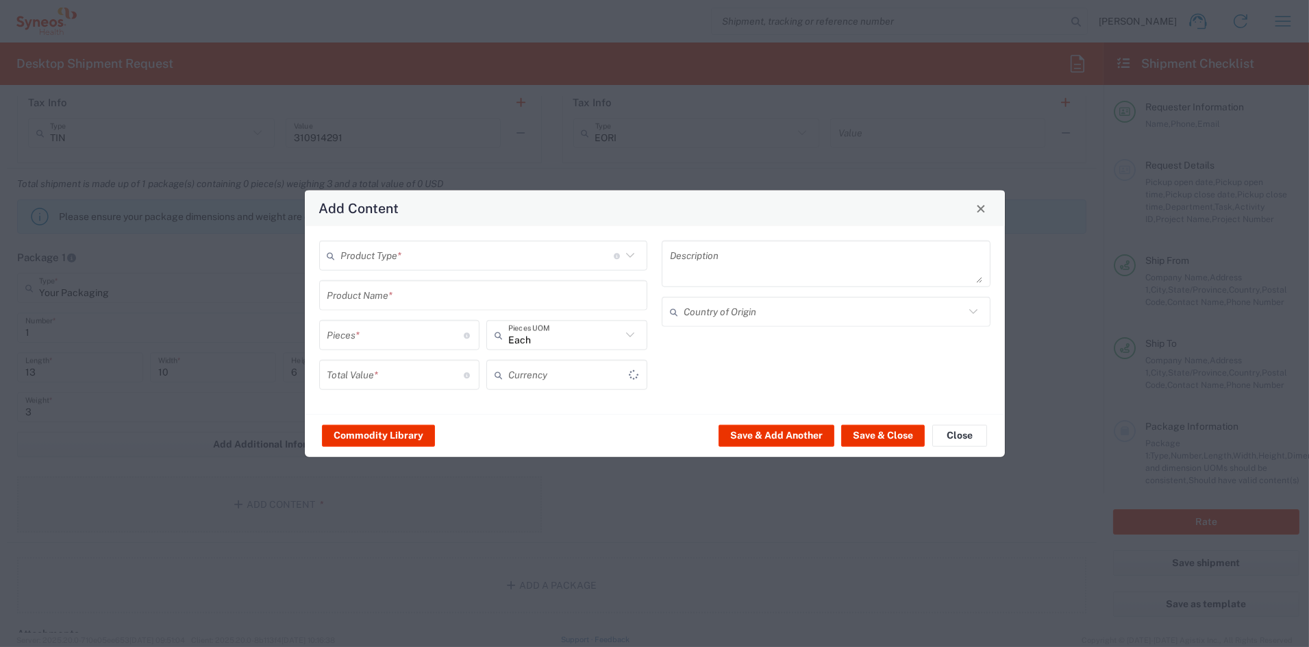
type input "US Dollar"
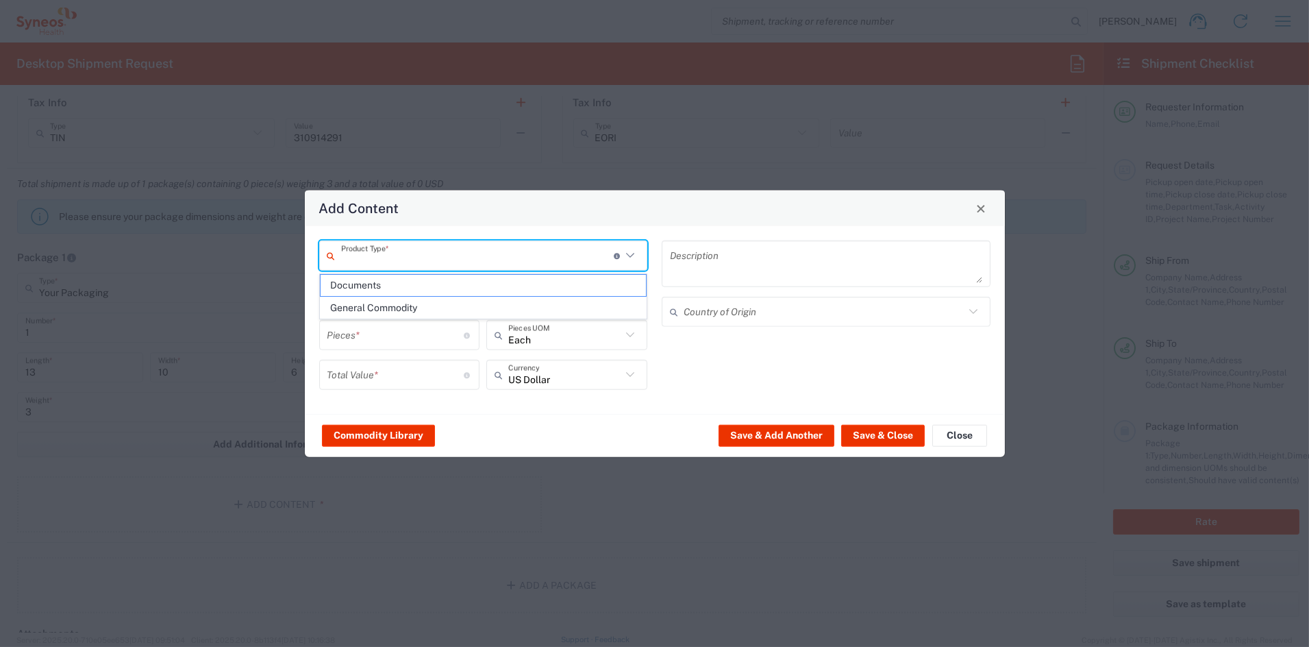
click at [395, 256] on input "text" at bounding box center [477, 255] width 273 height 24
click at [390, 306] on span "General Commodity" at bounding box center [483, 307] width 325 height 21
type input "General Commodity"
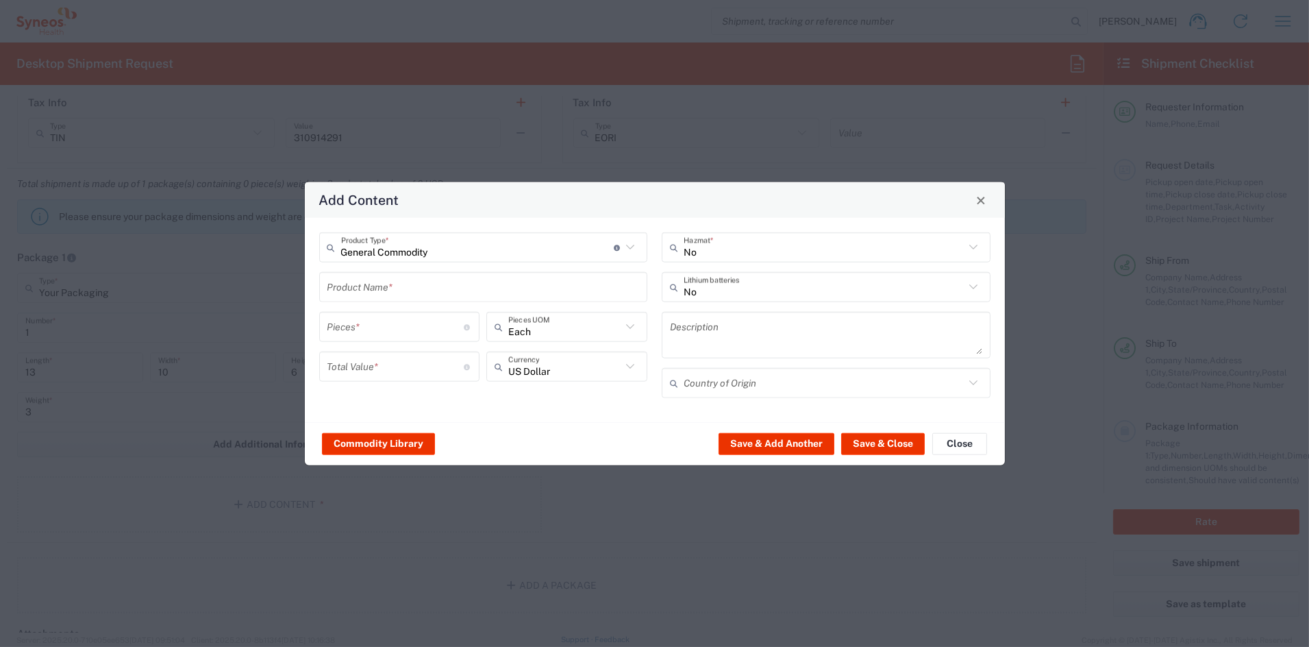
click at [378, 284] on input "text" at bounding box center [483, 287] width 312 height 24
type input "w"
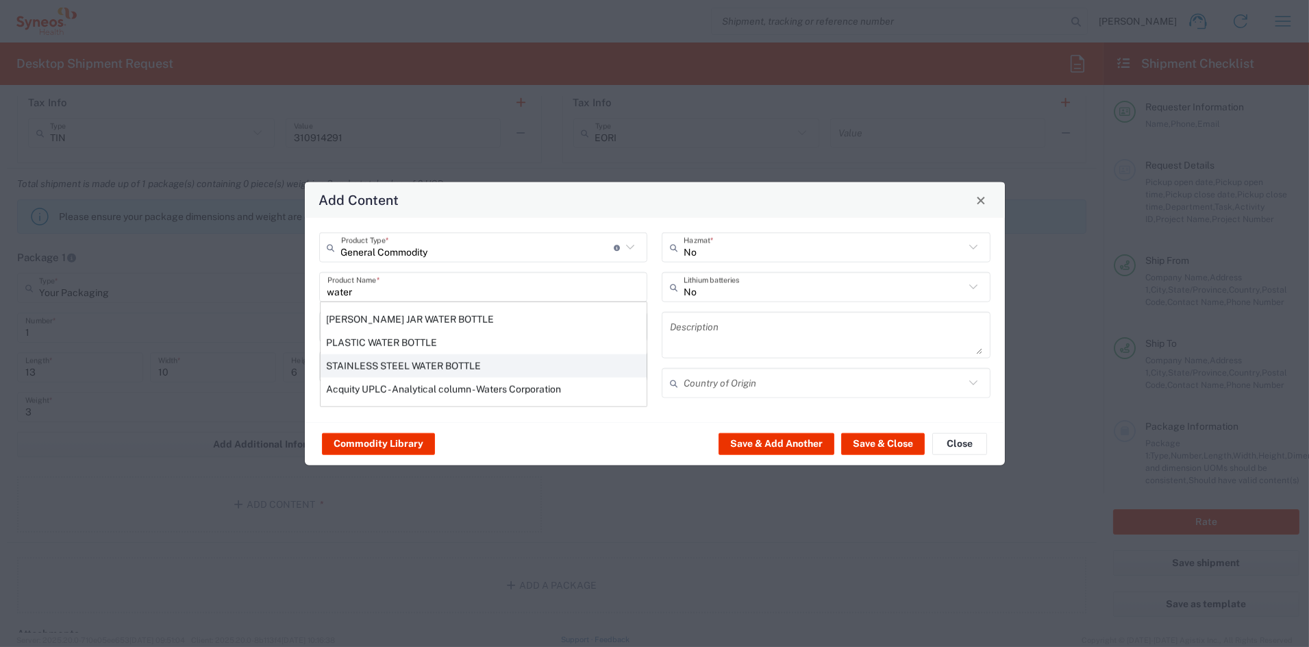
click at [364, 361] on div "STAINLESS STEEL WATER BOTTLE" at bounding box center [484, 365] width 326 height 23
type input "STAINLESS STEEL WATER BOTTLE"
type input "1"
type textarea "STAINLESS STEEL WATER BOTTLE"
type input "[GEOGRAPHIC_DATA]"
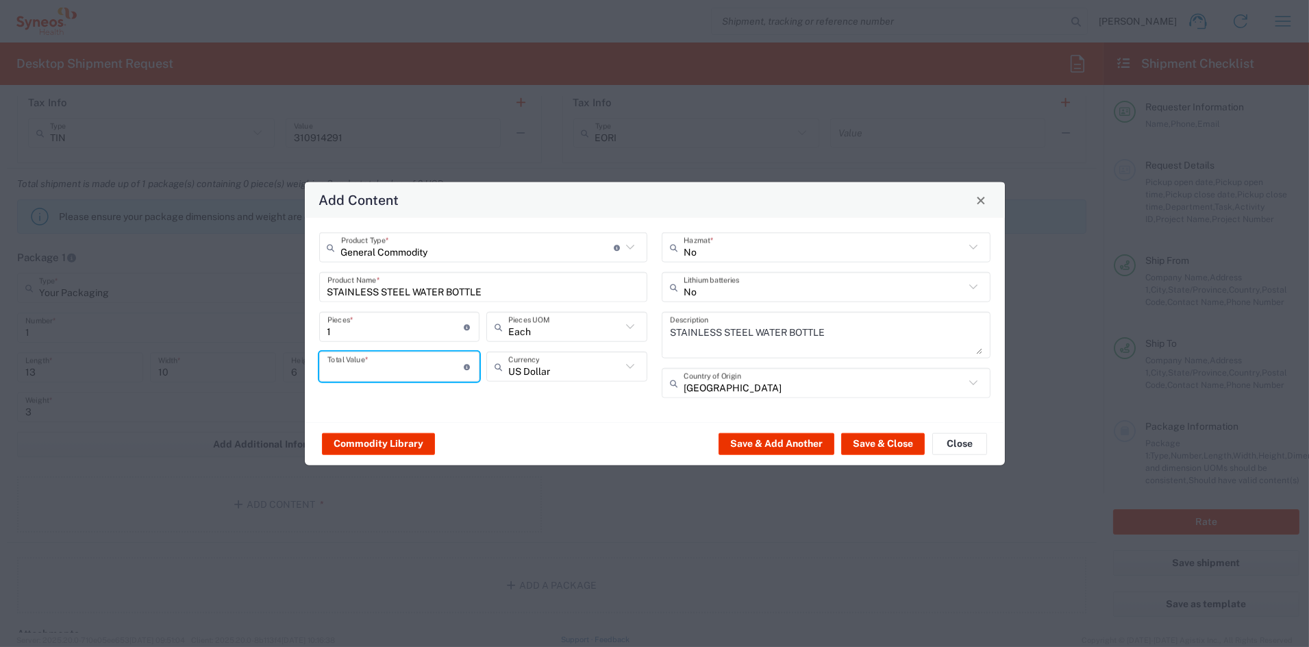
drag, startPoint x: 379, startPoint y: 369, endPoint x: 370, endPoint y: 366, distance: 9.3
click at [370, 366] on input "number" at bounding box center [395, 366] width 137 height 24
type input "40"
click at [882, 442] on button "Save & Close" at bounding box center [883, 443] width 84 height 22
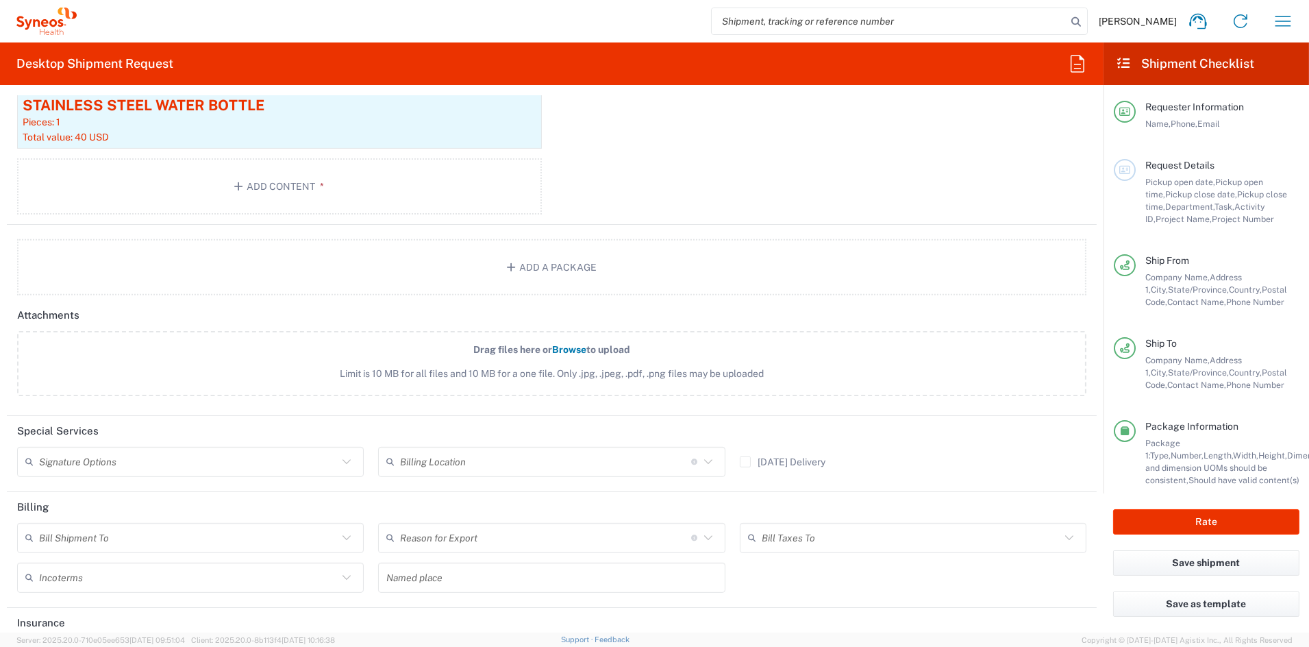
scroll to position [1495, 0]
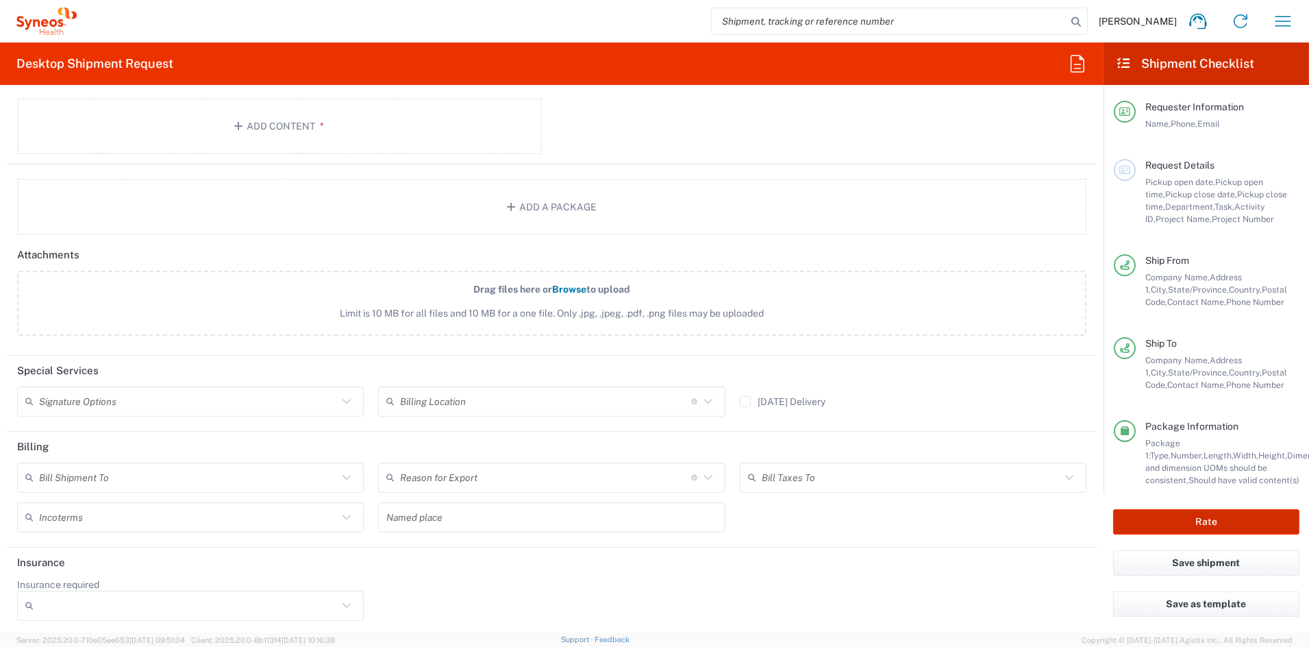
click at [1155, 516] on button "Rate" at bounding box center [1206, 521] width 186 height 25
type input "COMM.COMEXE.NC.105784"
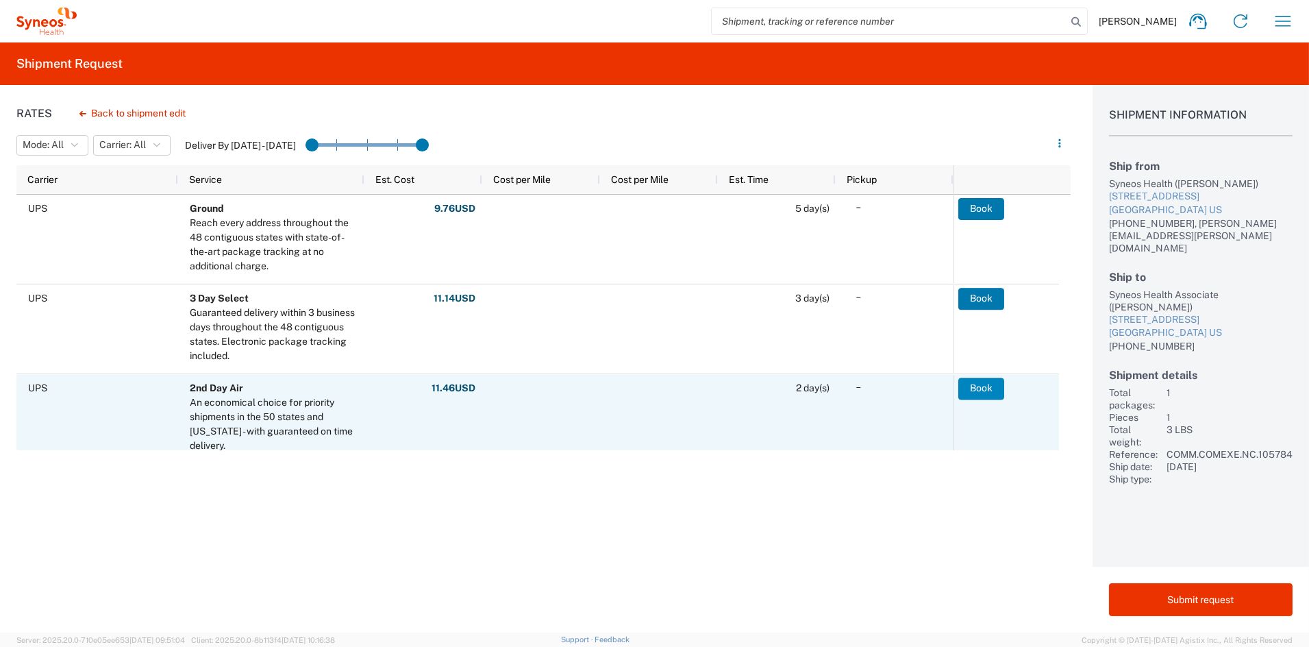
click at [977, 380] on button "Book" at bounding box center [981, 389] width 46 height 22
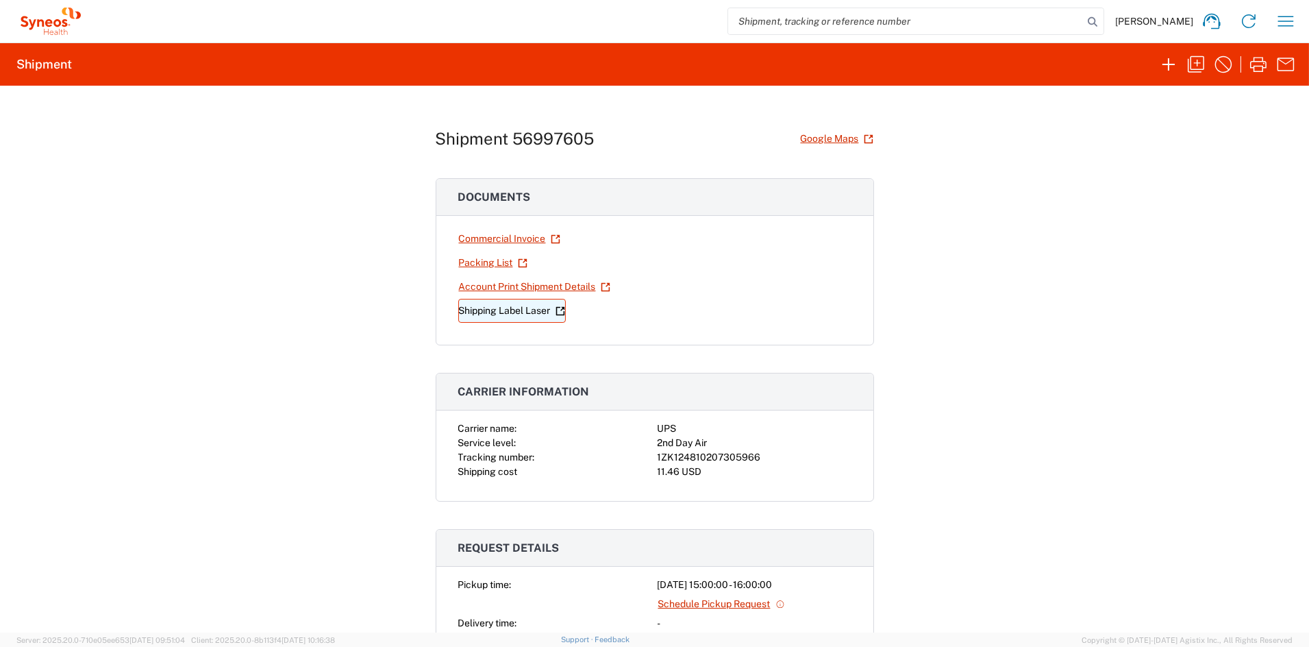
click at [504, 312] on link "Shipping Label Laser" at bounding box center [512, 311] width 108 height 24
click at [1196, 62] on icon "button" at bounding box center [1196, 64] width 16 height 16
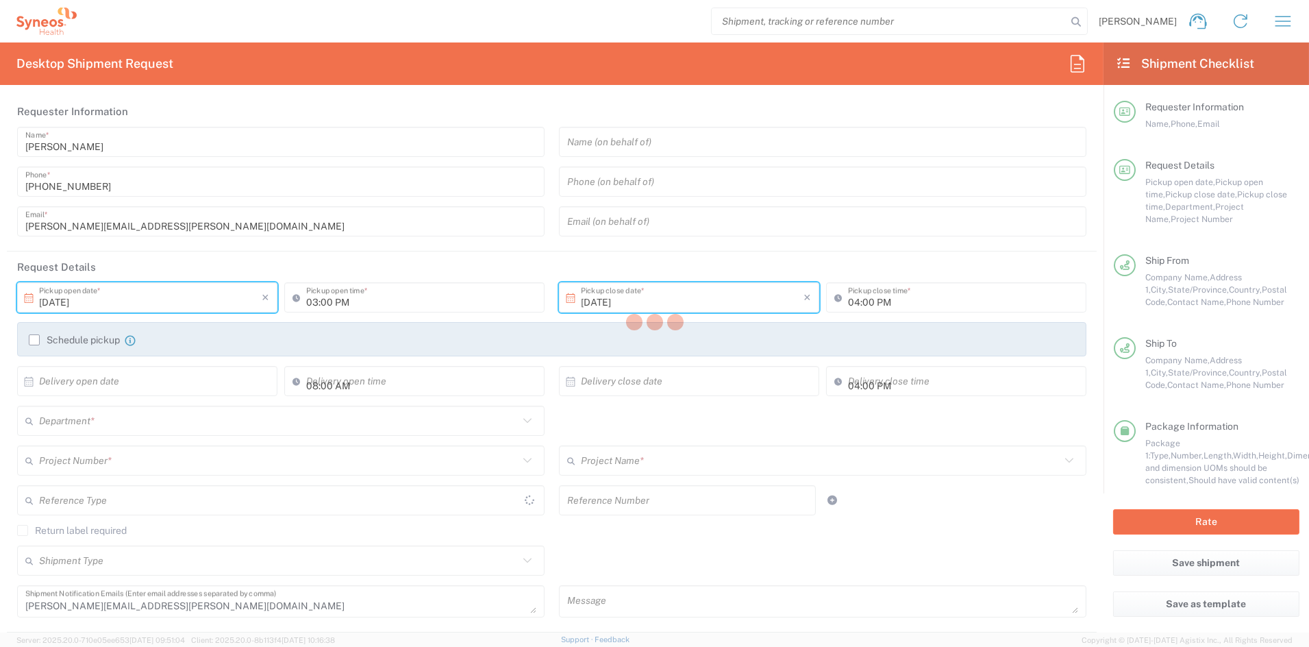
type input "[US_STATE]"
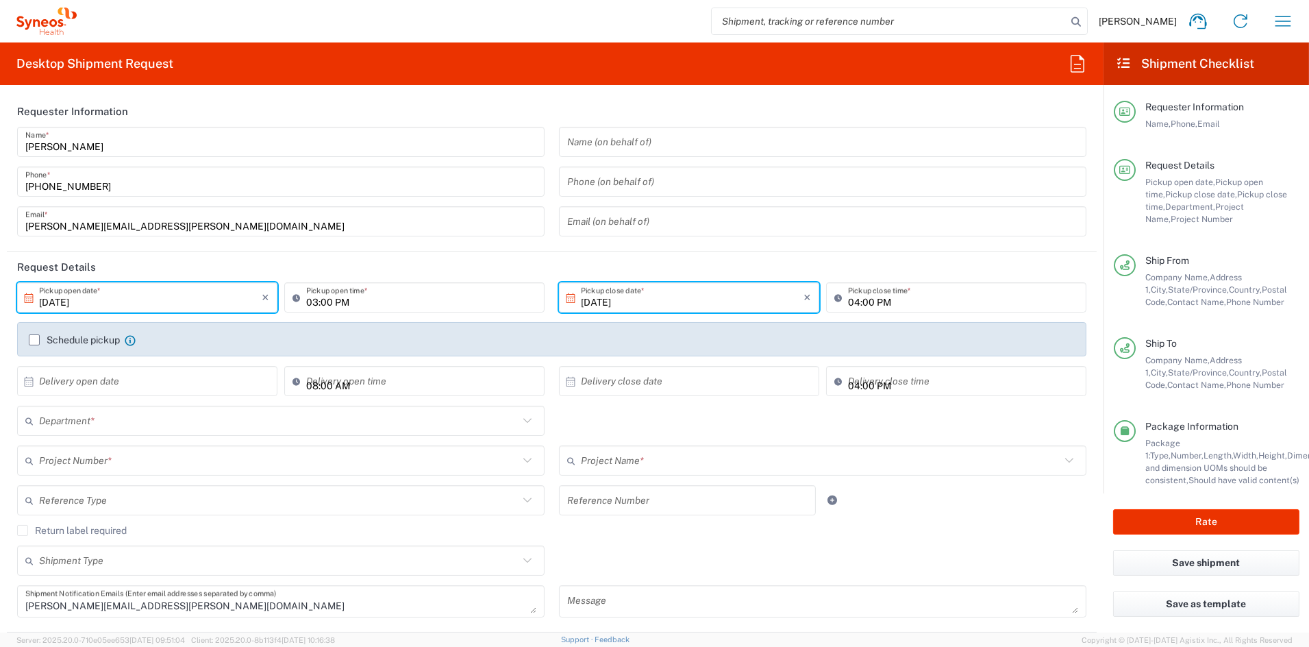
type input "Your Packaging"
type input "COMM.COMEXE.NC.105784"
type input "6156"
type input "COMEXE.NonClient.21.105784"
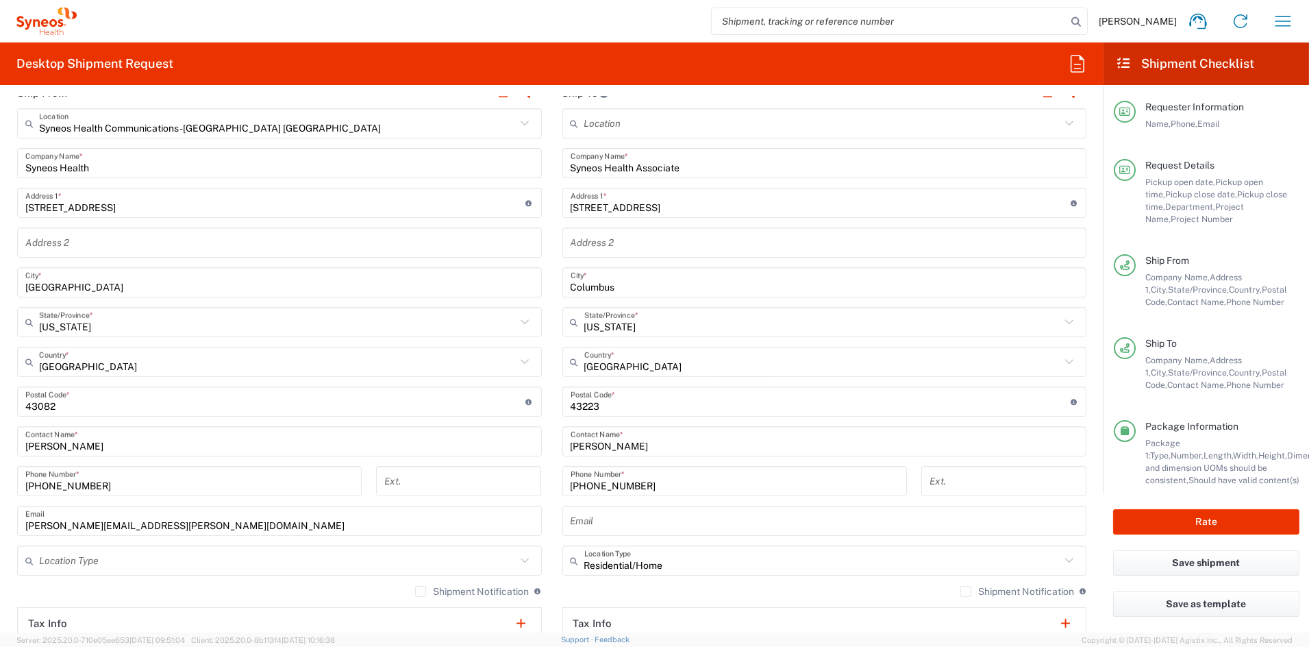
scroll to position [557, 0]
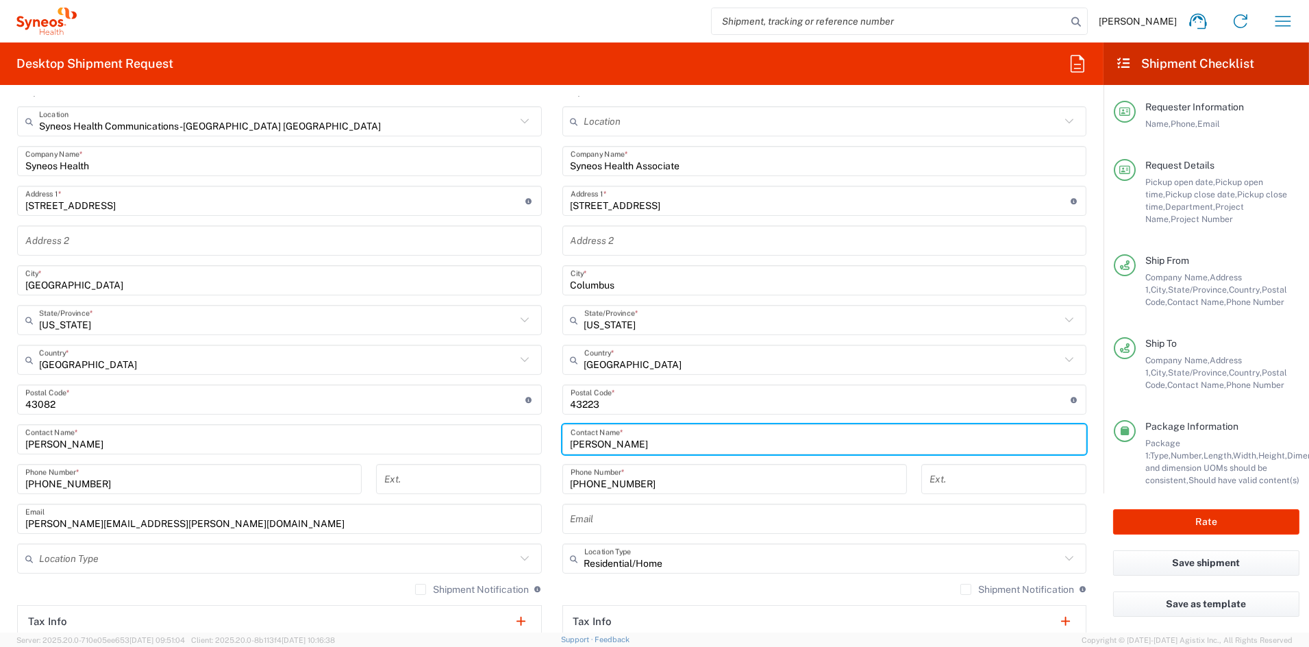
drag, startPoint x: 633, startPoint y: 442, endPoint x: 491, endPoint y: 427, distance: 142.6
click at [491, 427] on div "Ship From Syneos Health Communications-[GEOGRAPHIC_DATA] [GEOGRAPHIC_DATA] Loca…" at bounding box center [552, 381] width 1090 height 612
paste input "[PERSON_NAME]"
type input "[PERSON_NAME]"
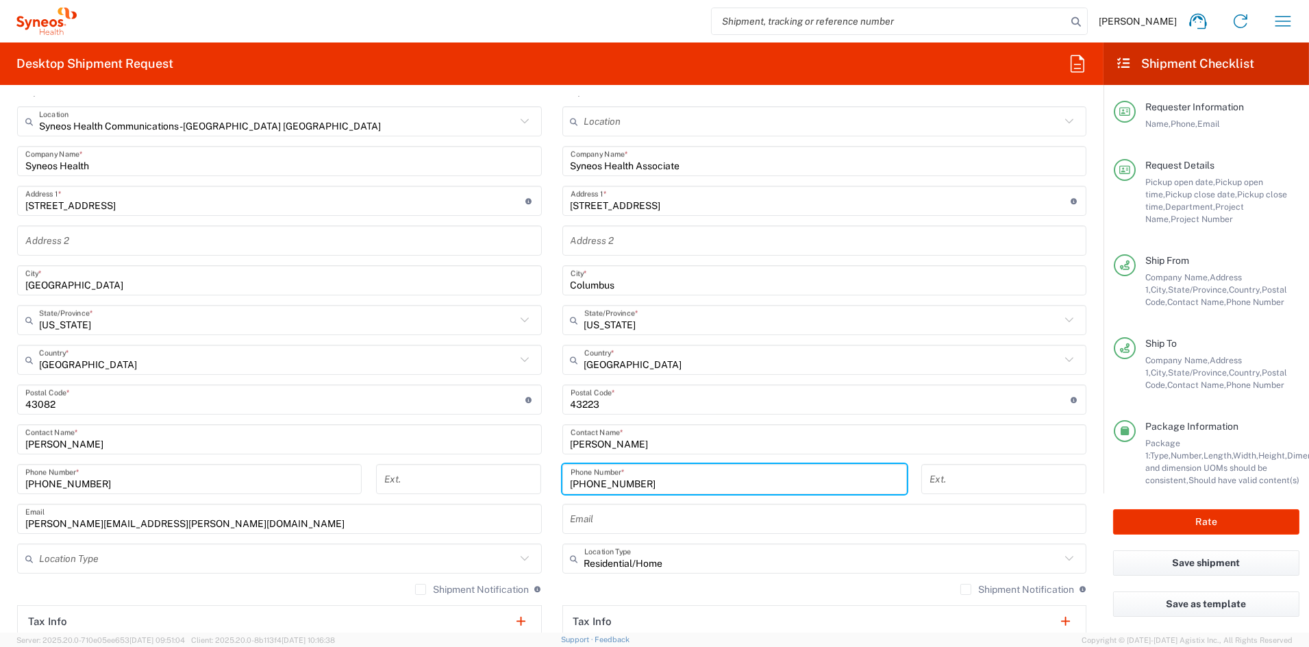
drag, startPoint x: 632, startPoint y: 480, endPoint x: 490, endPoint y: 471, distance: 142.1
click at [491, 471] on div "Ship From Syneos Health Communications-[GEOGRAPHIC_DATA] [GEOGRAPHIC_DATA] Loca…" at bounding box center [552, 381] width 1090 height 612
paste input "33 68 793 0488"
click at [615, 483] on input "33 68 793 0488" at bounding box center [735, 479] width 328 height 24
click at [594, 481] on input "33 68 7930488" at bounding box center [735, 479] width 328 height 24
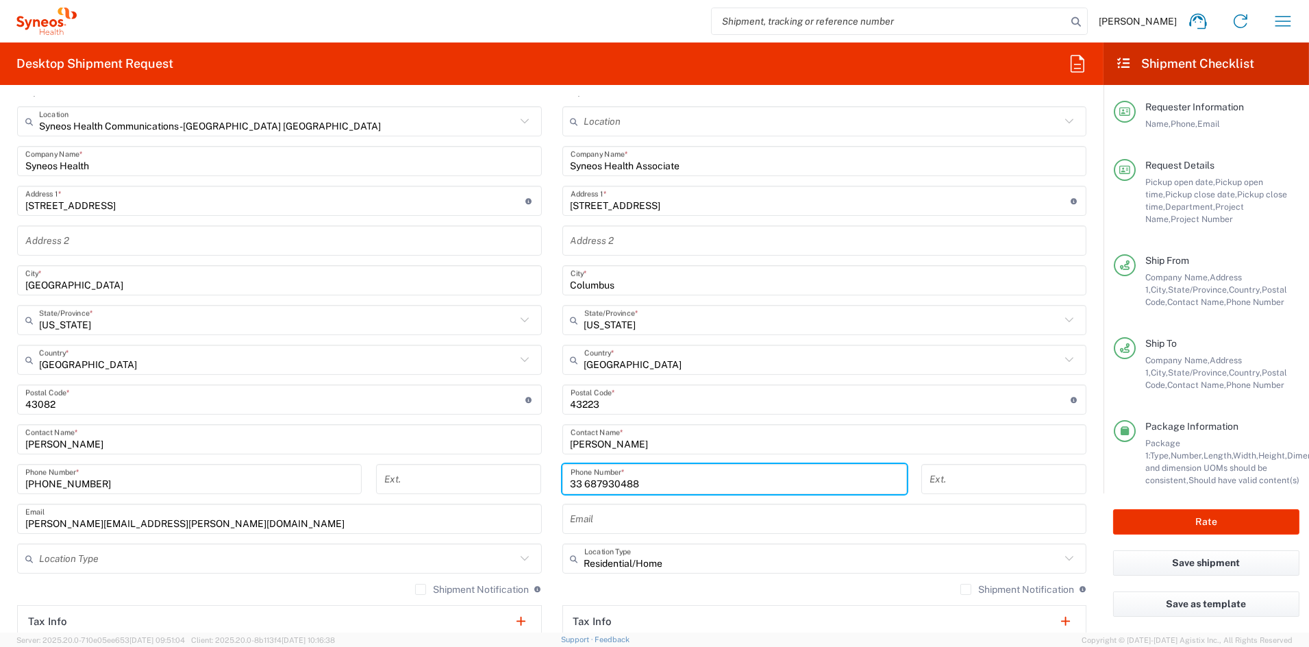
click at [580, 482] on input "33 687930488" at bounding box center [735, 479] width 328 height 24
type input "33687930488"
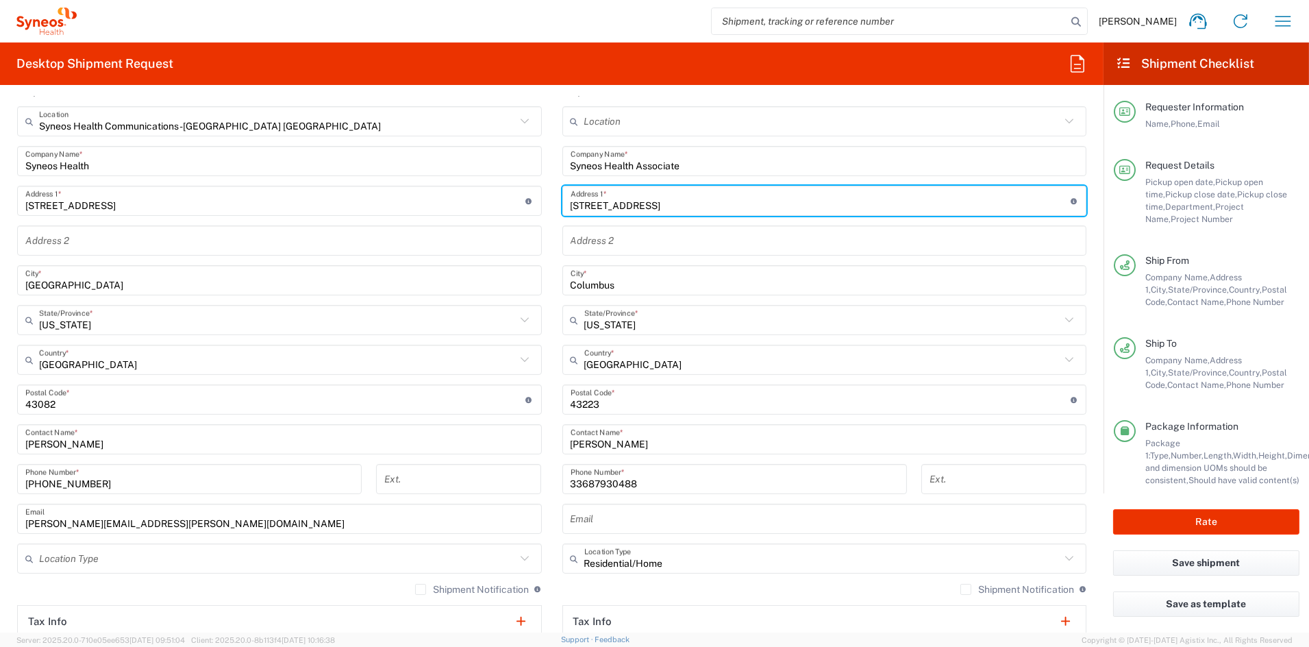
drag, startPoint x: 644, startPoint y: 202, endPoint x: 535, endPoint y: 199, distance: 109.0
click at [537, 199] on div "Ship From Syneos Health Communications-[GEOGRAPHIC_DATA] [GEOGRAPHIC_DATA] Loca…" at bounding box center [552, 381] width 1090 height 612
paste input "[STREET_ADDRESS]"
type input "[STREET_ADDRESS]"
click at [645, 358] on input "text" at bounding box center [822, 360] width 477 height 24
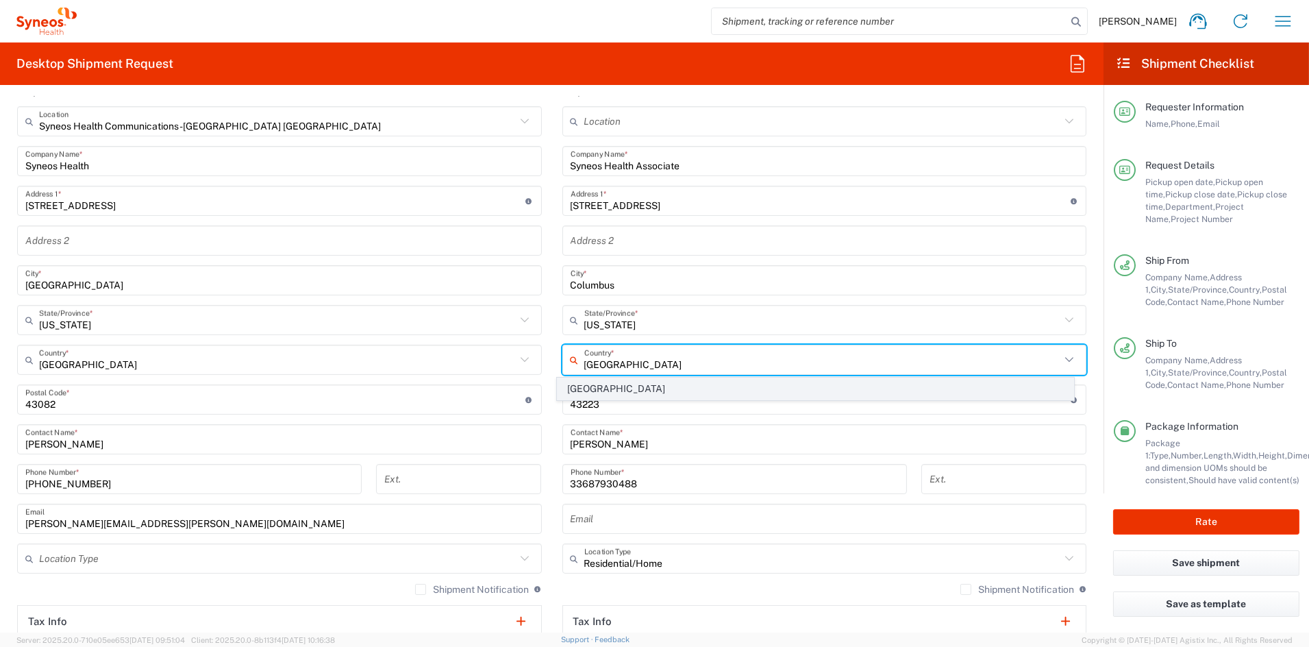
type input "[GEOGRAPHIC_DATA]"
click at [588, 388] on span "[GEOGRAPHIC_DATA]" at bounding box center [816, 388] width 516 height 21
type input "Sender/Shipper"
type input "Delivery Duty Paid"
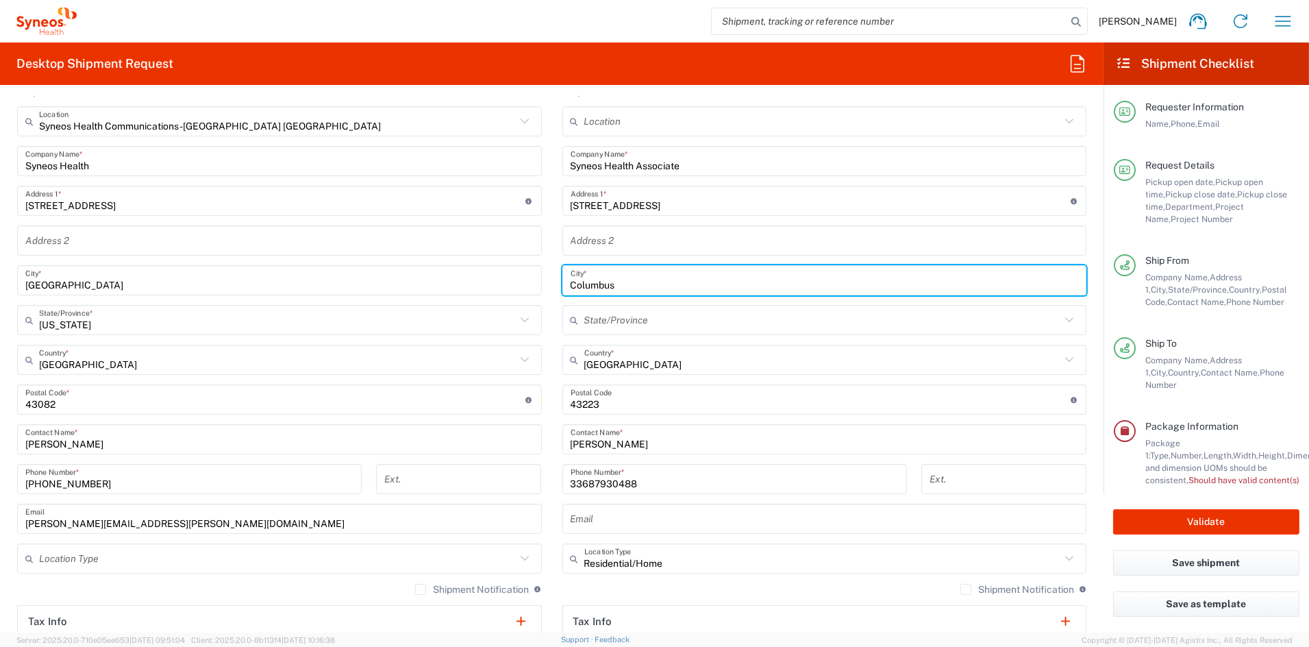
drag, startPoint x: 624, startPoint y: 282, endPoint x: 510, endPoint y: 277, distance: 113.8
click at [511, 277] on div "Ship From Syneos Health Communications-[GEOGRAPHIC_DATA] [GEOGRAPHIC_DATA] Loca…" at bounding box center [552, 381] width 1090 height 612
paste input "Albi"
type input "Albi"
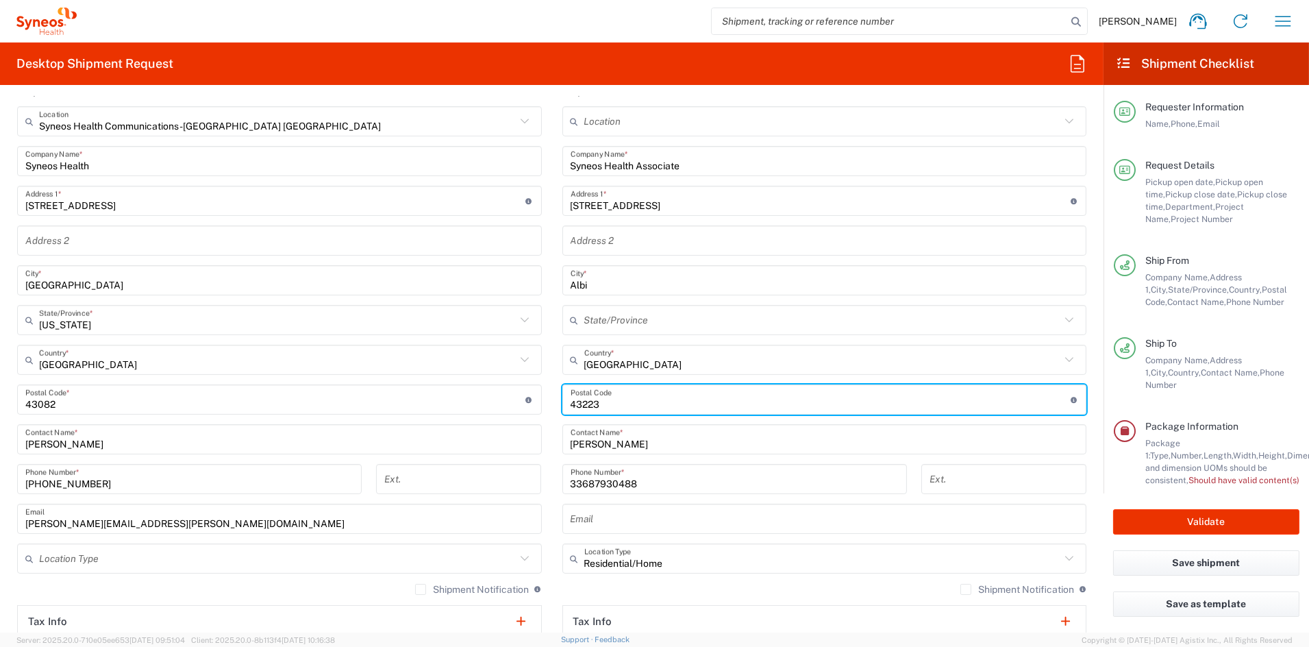
drag, startPoint x: 617, startPoint y: 399, endPoint x: 491, endPoint y: 393, distance: 126.2
click at [491, 391] on div "Ship From Syneos Health Communications-[GEOGRAPHIC_DATA] [GEOGRAPHIC_DATA] Loca…" at bounding box center [552, 381] width 1090 height 612
paste input "81000"
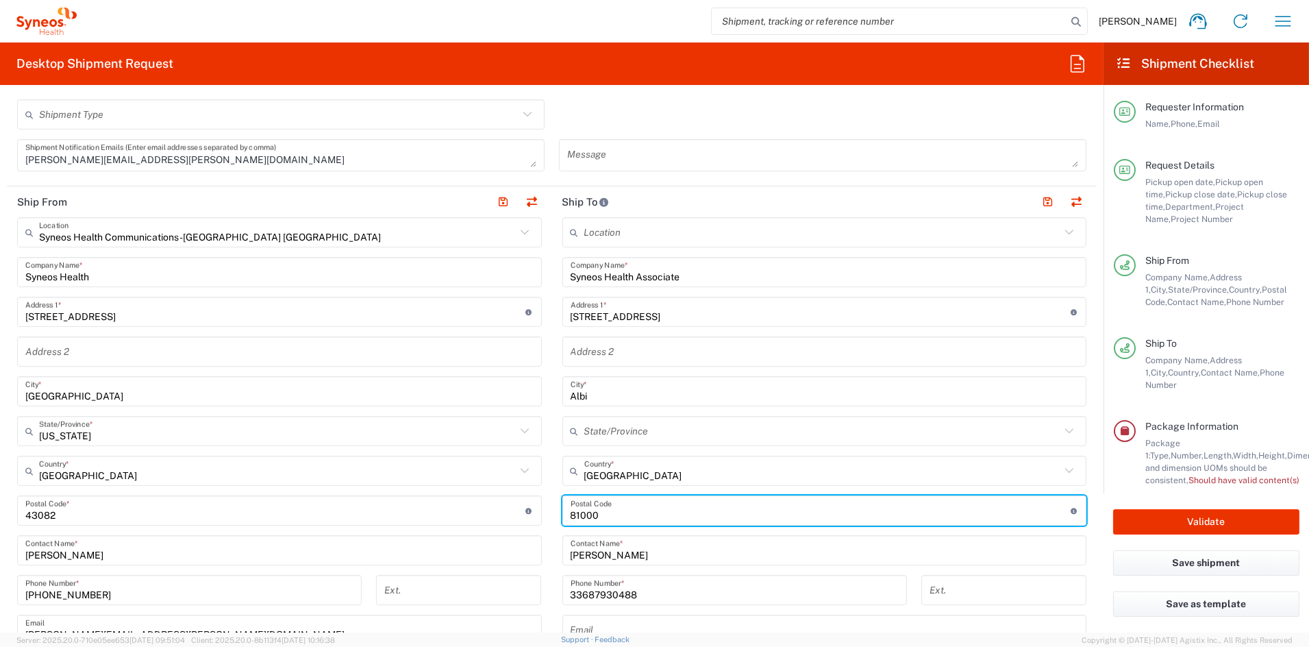
scroll to position [444, 0]
type input "81000"
click at [1039, 203] on button "button" at bounding box center [1048, 204] width 19 height 19
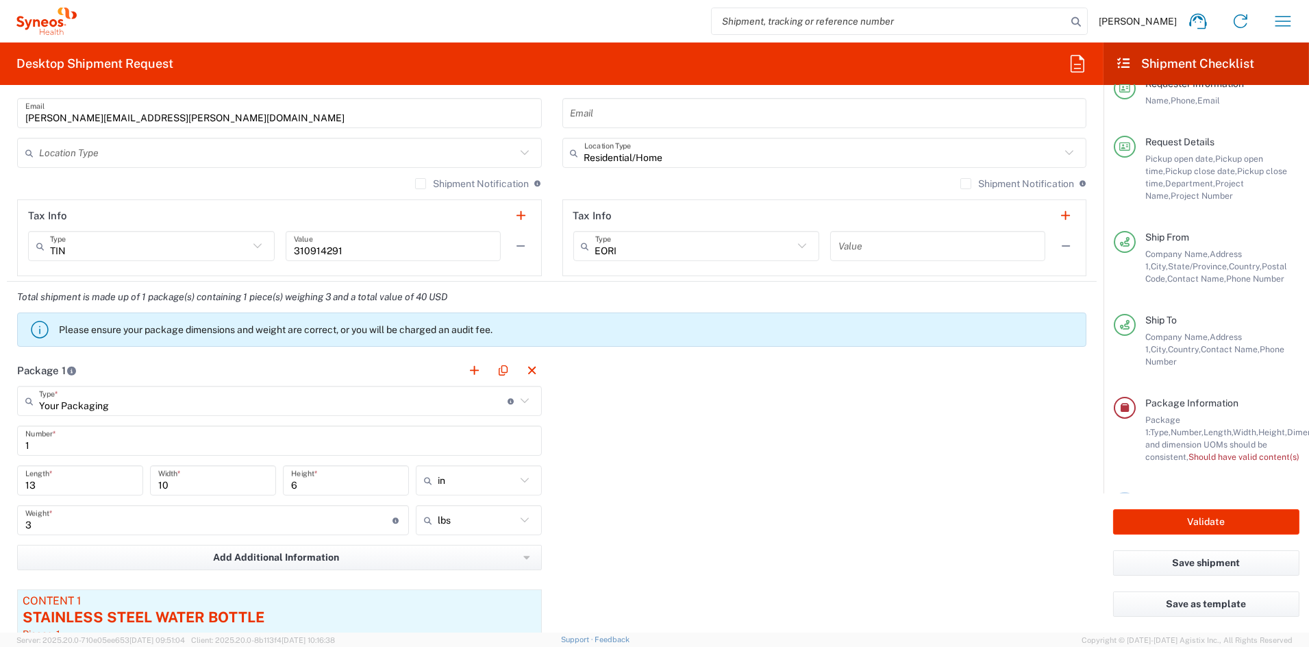
scroll to position [29, 0]
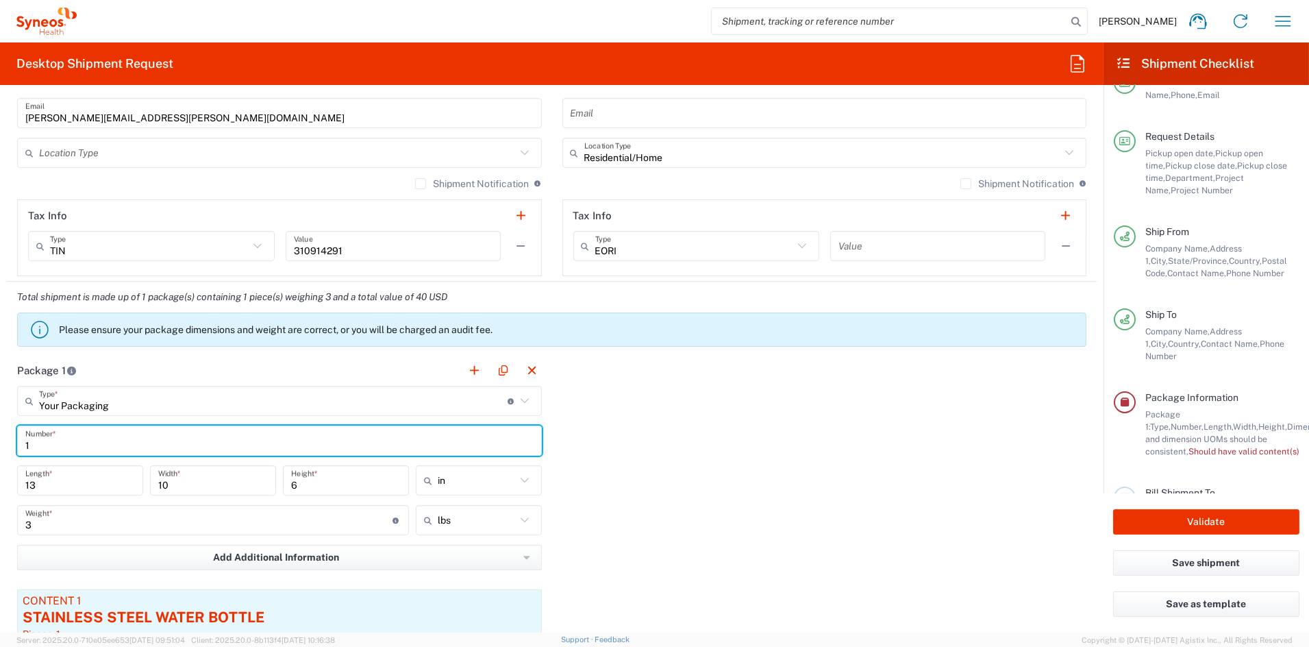
click at [149, 445] on input "1" at bounding box center [279, 441] width 508 height 24
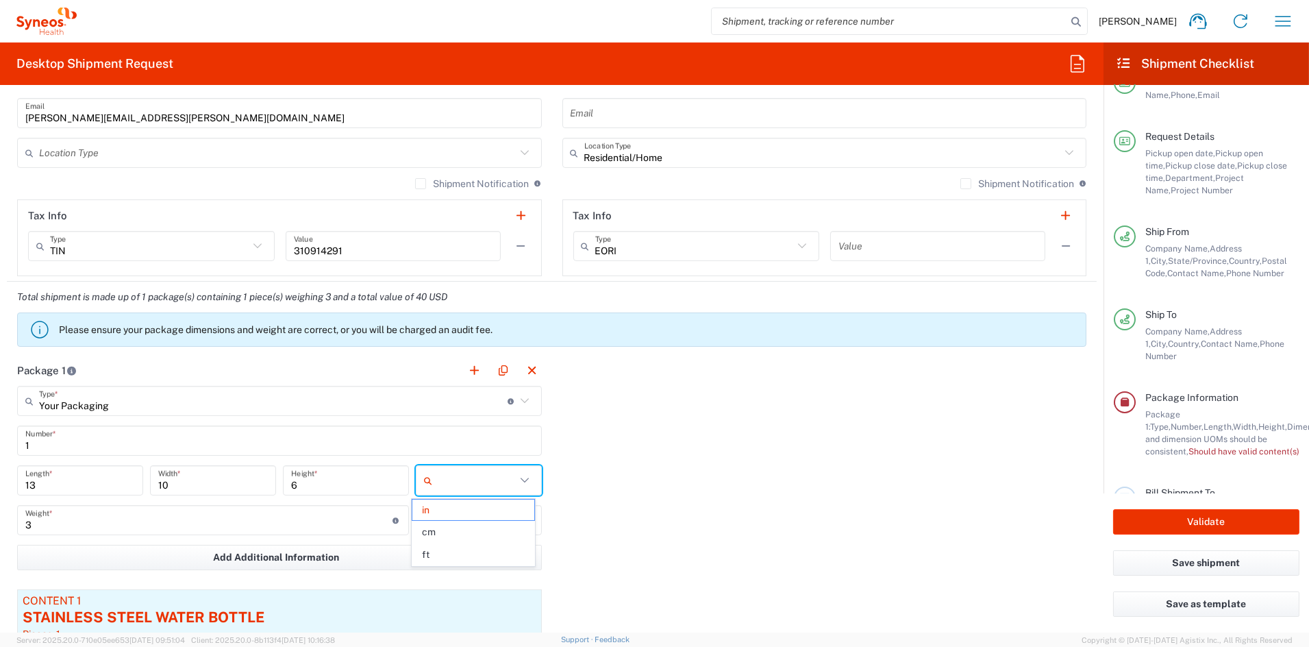
type input "in"
type input "lbs"
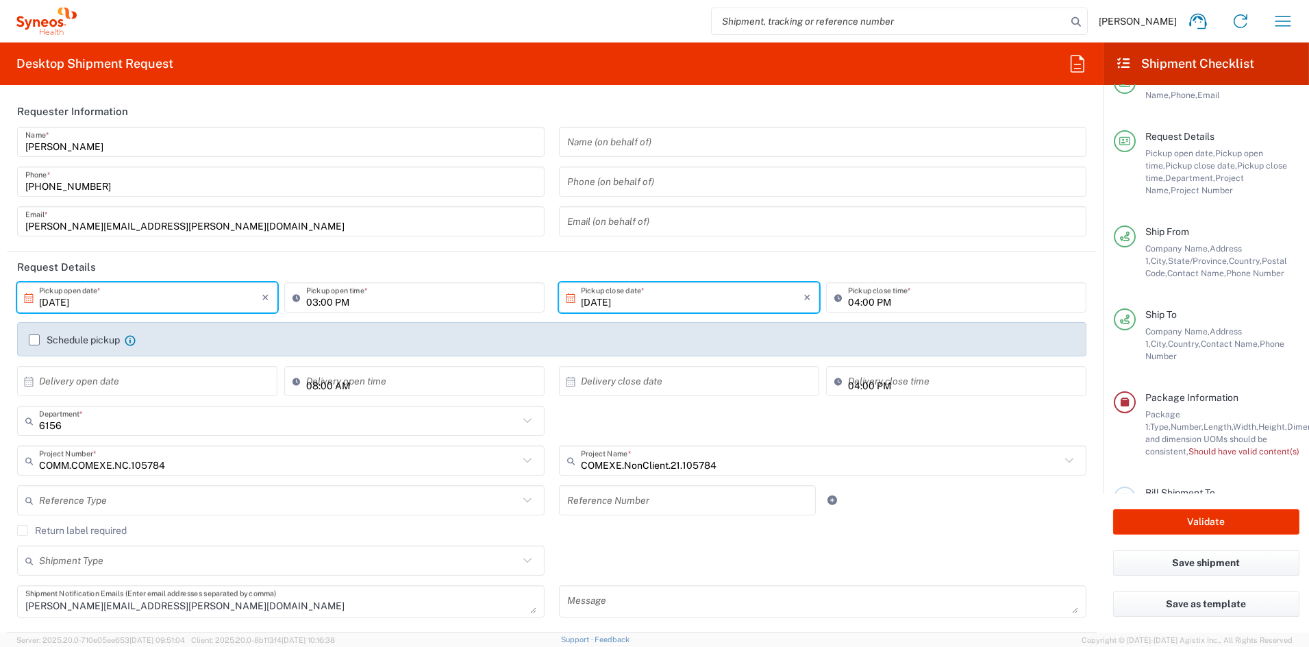
scroll to position [0, 0]
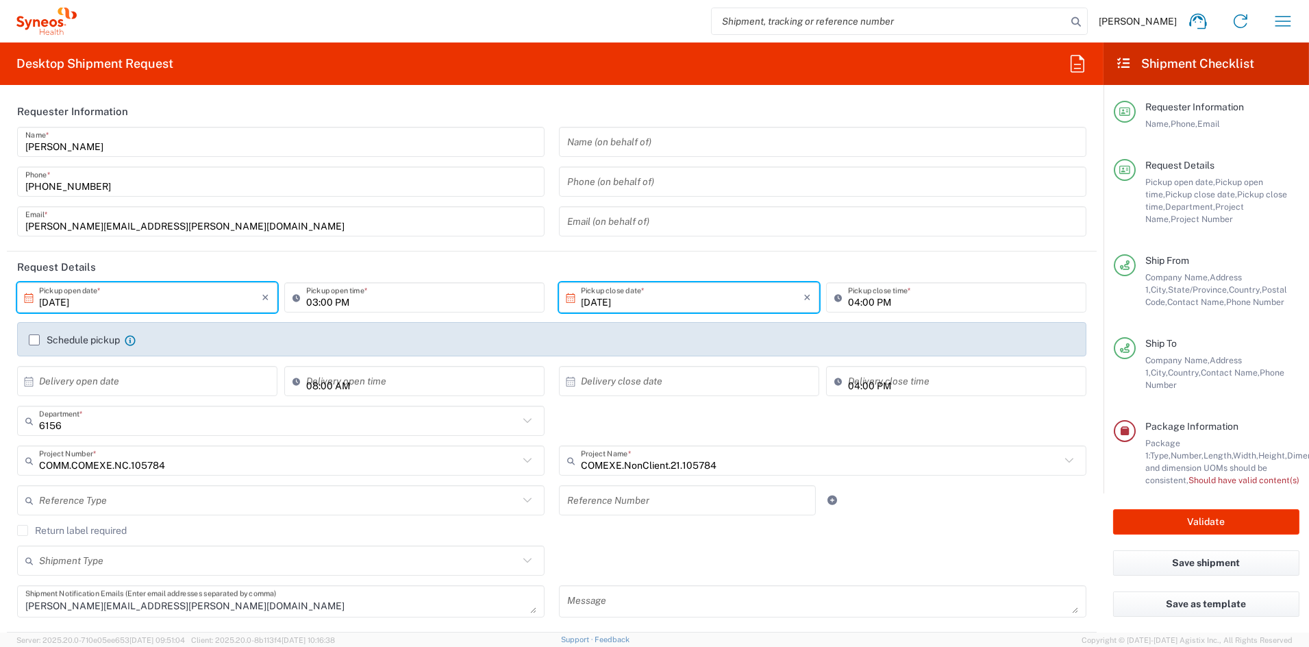
click at [1163, 434] on div "Package Information Package 1: Type, Number, Length, Width, Height, Dimension, …" at bounding box center [1218, 453] width 164 height 66
drag, startPoint x: 1163, startPoint y: 432, endPoint x: 1152, endPoint y: 431, distance: 11.0
click at [1156, 431] on div "Package Information Package 1: Type, Number, Length, Width, Height, Dimension, …" at bounding box center [1218, 453] width 164 height 66
click at [1226, 482] on span "Should have valid content(s)" at bounding box center [1244, 480] width 111 height 10
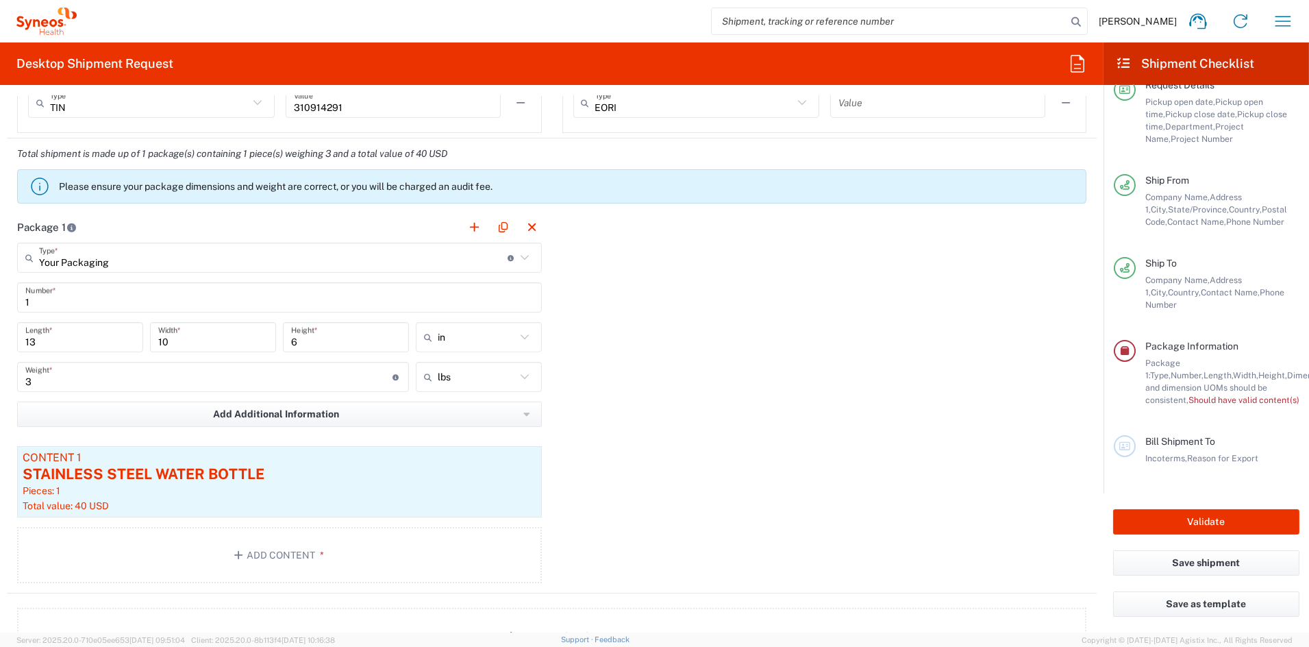
scroll to position [1108, 0]
click at [331, 480] on div "STAINLESS STEEL WATER BOTTLE" at bounding box center [280, 472] width 514 height 21
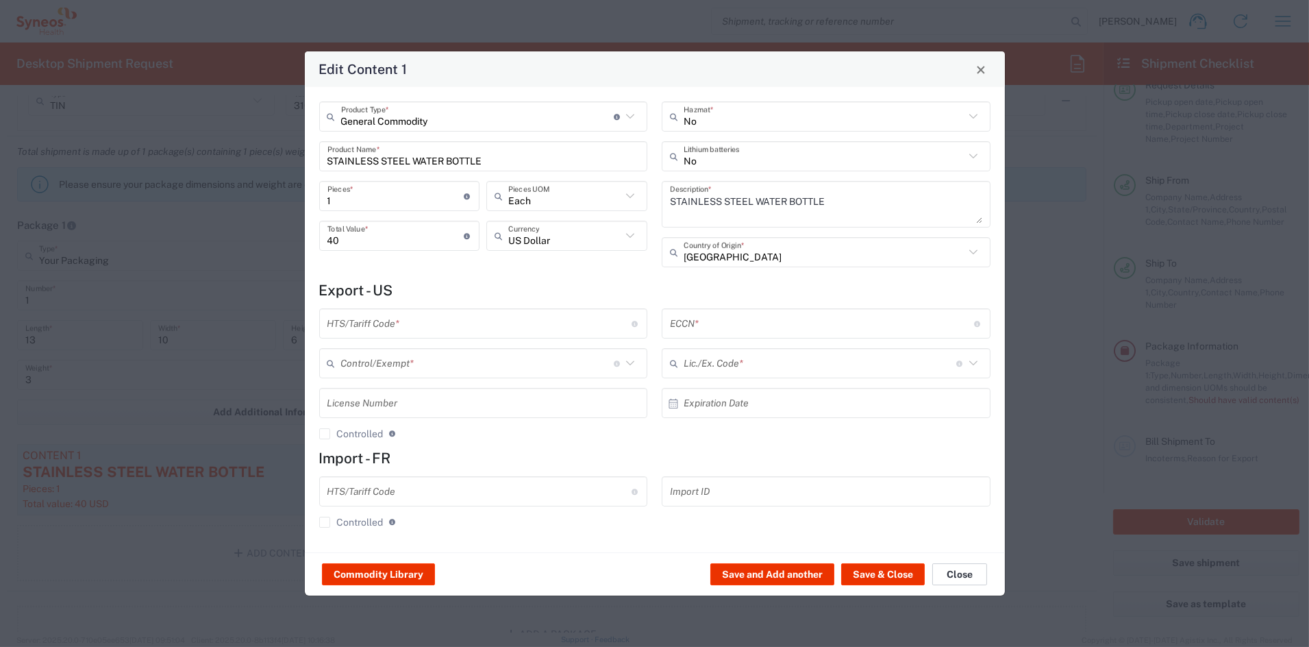
click at [954, 575] on button "Close" at bounding box center [959, 574] width 55 height 22
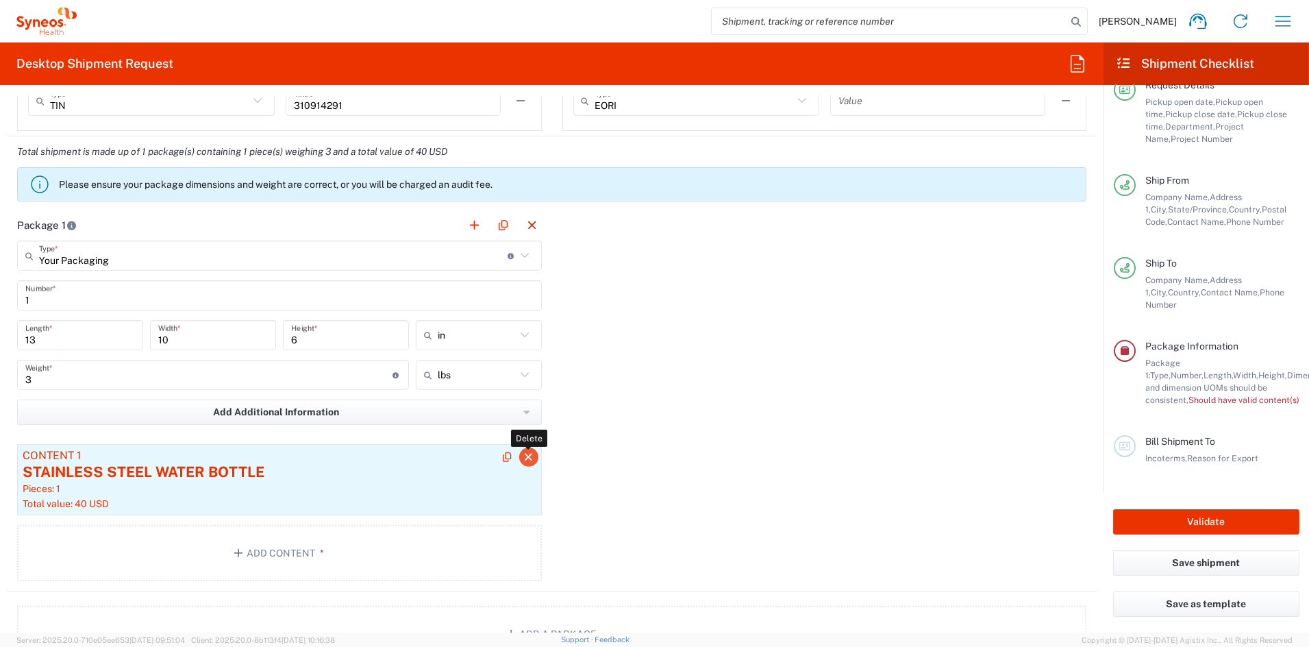
click at [523, 456] on icon "button" at bounding box center [529, 457] width 12 height 10
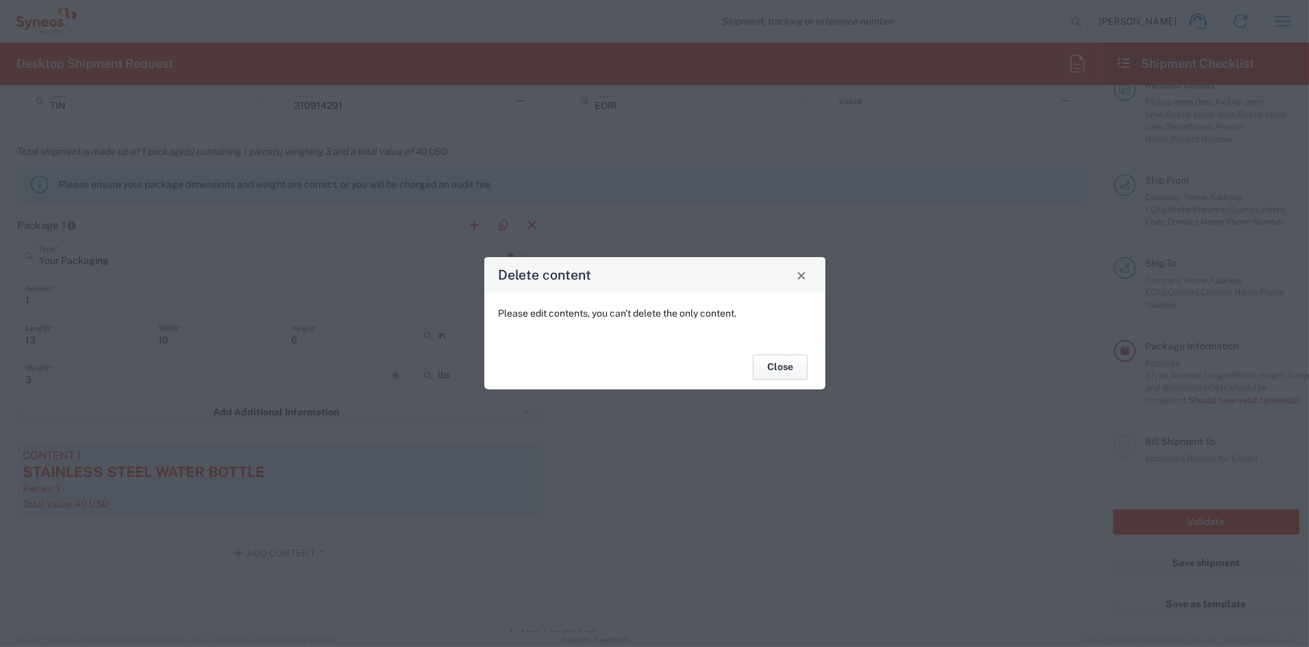
click at [784, 373] on button "Close" at bounding box center [780, 366] width 55 height 25
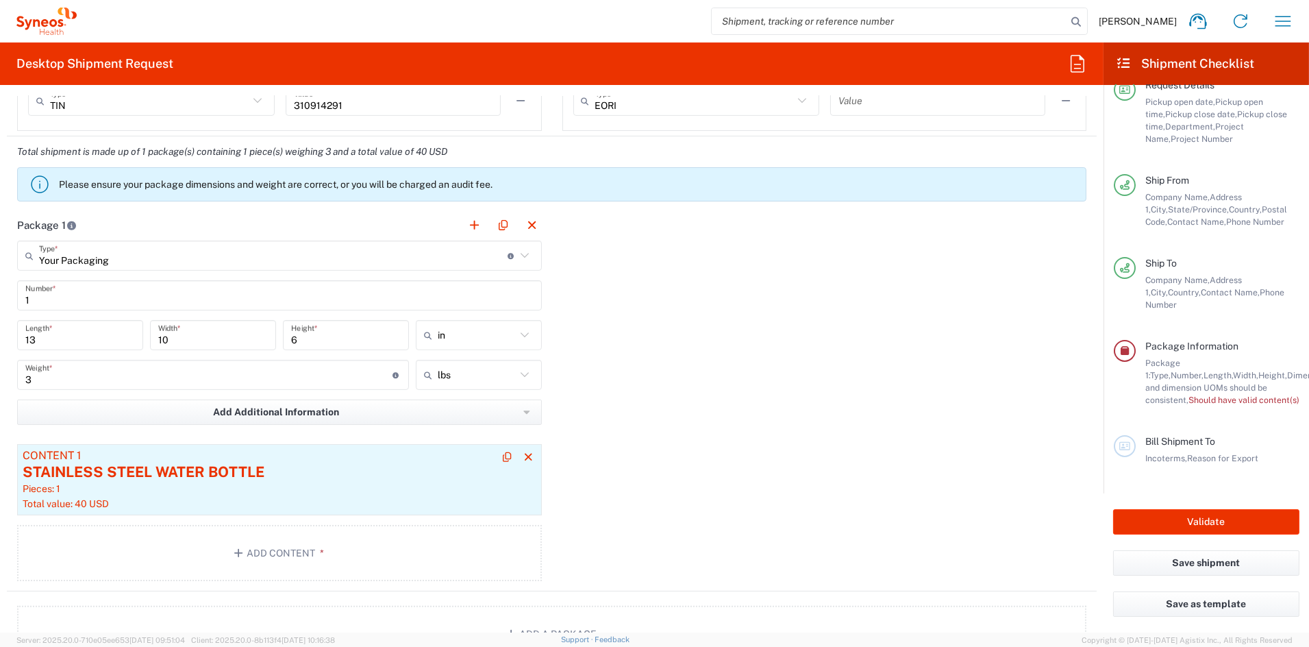
click at [423, 467] on div "STAINLESS STEEL WATER BOTTLE" at bounding box center [280, 472] width 514 height 21
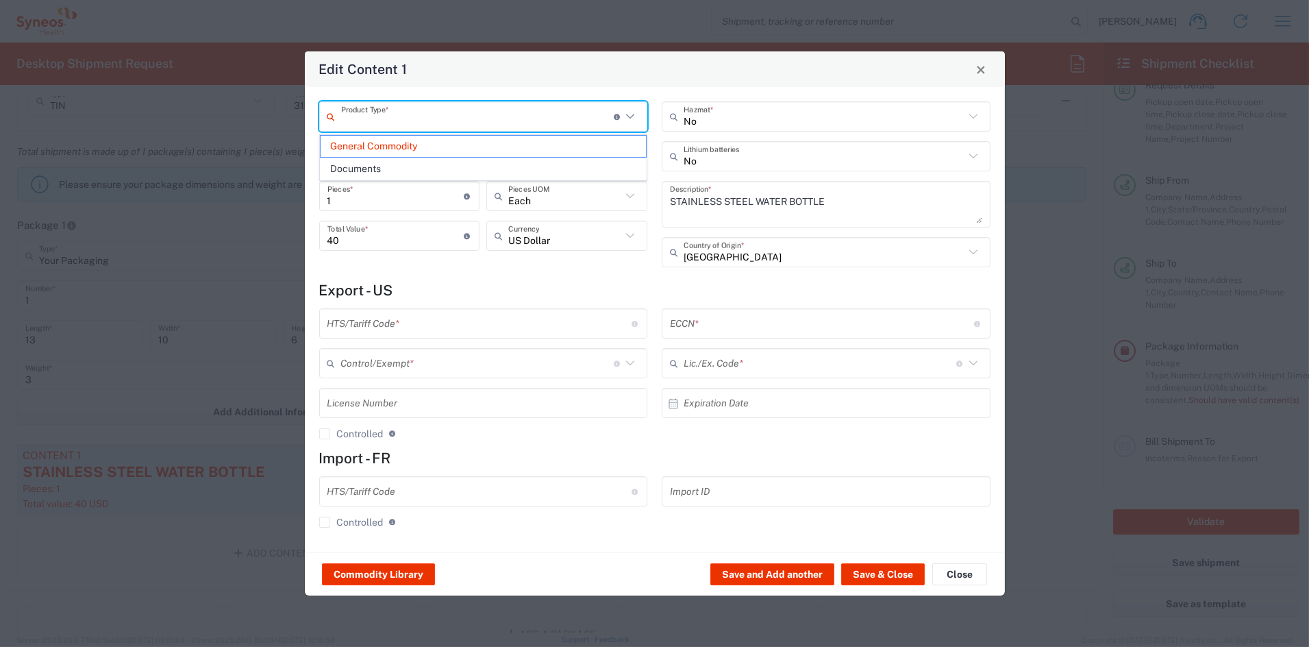
click at [429, 118] on input "text" at bounding box center [477, 117] width 273 height 24
click at [386, 151] on span "General Commodity" at bounding box center [483, 146] width 325 height 21
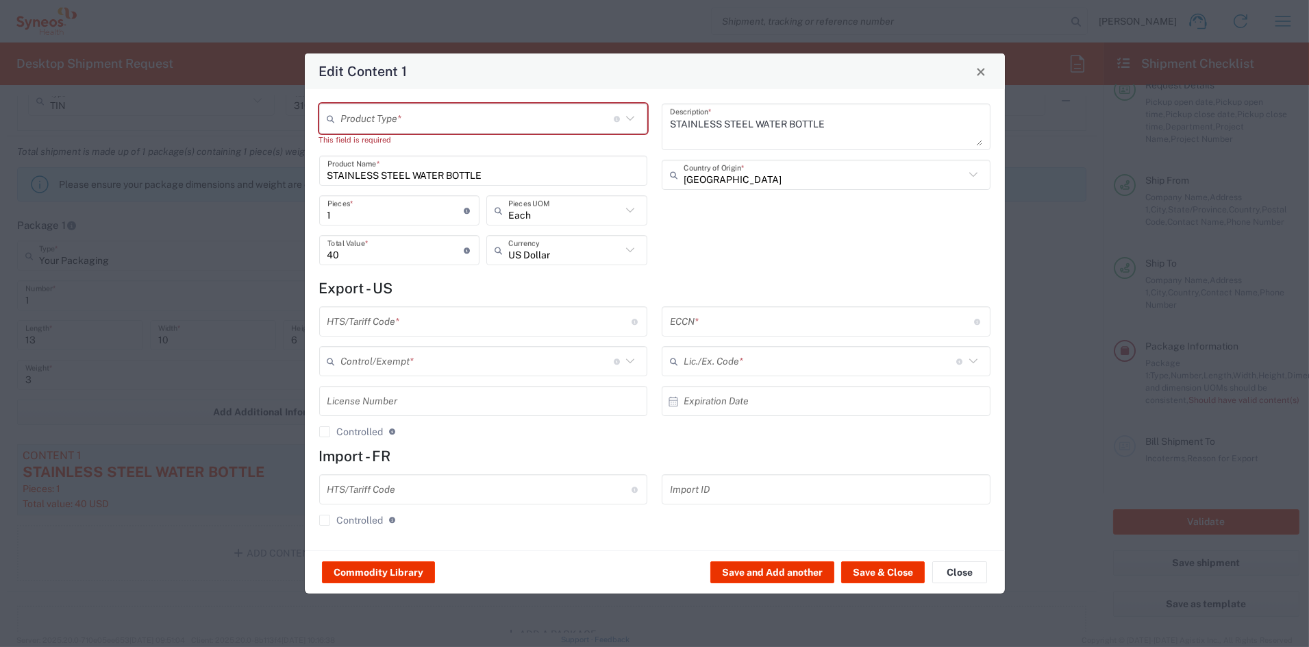
click at [364, 175] on input "STAINLESS STEEL WATER BOTTLE" at bounding box center [483, 171] width 312 height 24
click at [539, 171] on input "STAINLESS STEEL WATER BOTTLE" at bounding box center [483, 171] width 312 height 24
drag, startPoint x: 523, startPoint y: 171, endPoint x: 280, endPoint y: 166, distance: 242.6
click at [280, 166] on div "Edit Content 1 Product Type * Document: Paper document generated internally by …" at bounding box center [654, 323] width 1309 height 647
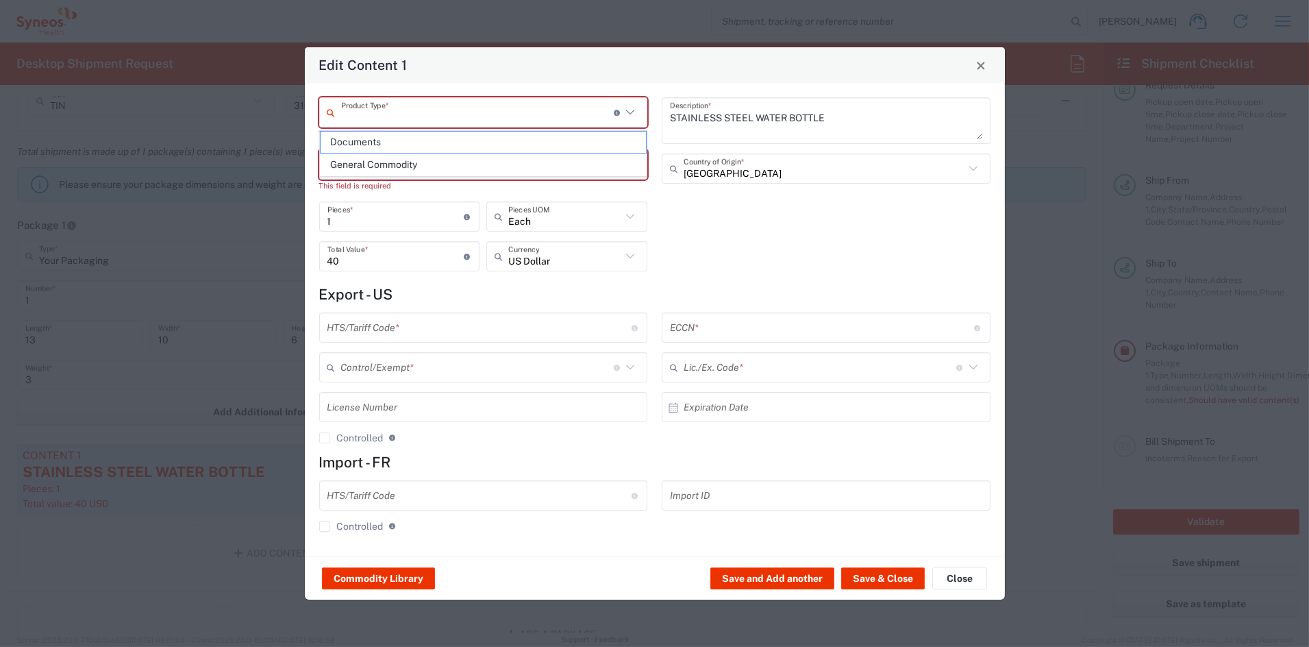
click at [423, 116] on input "text" at bounding box center [477, 113] width 273 height 24
click at [391, 162] on span "General Commodity" at bounding box center [483, 164] width 325 height 21
type input "General Commodity"
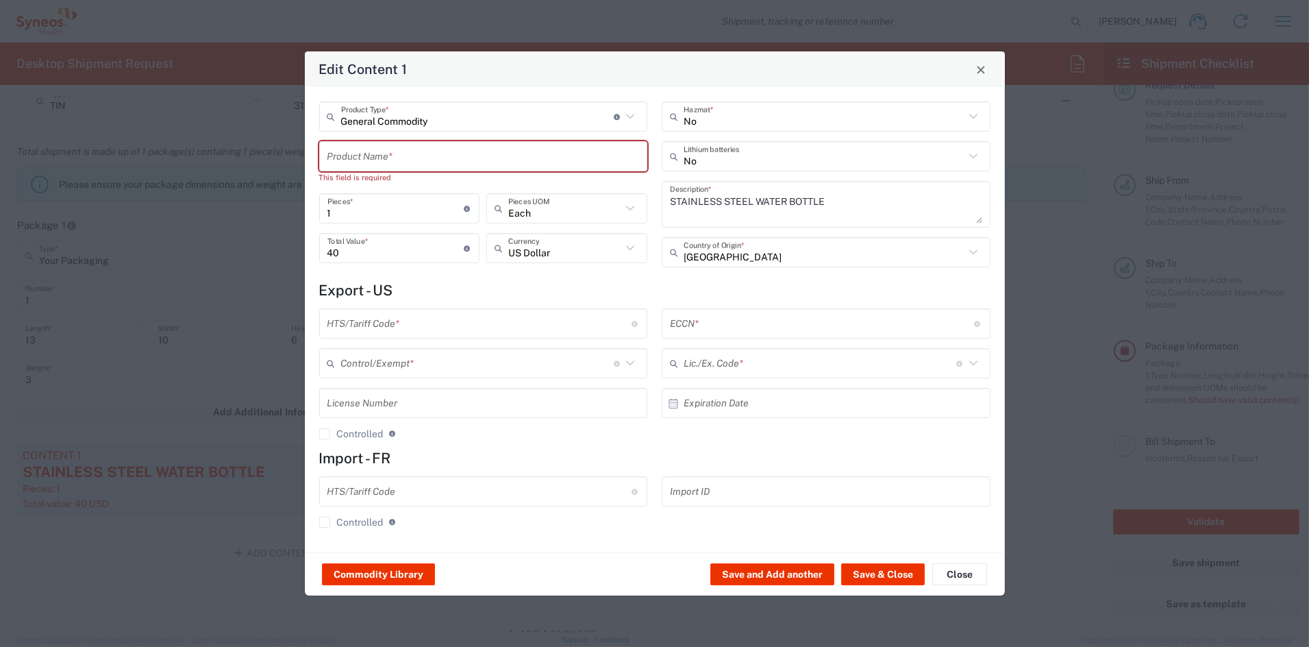
click at [417, 158] on input "text" at bounding box center [483, 157] width 312 height 24
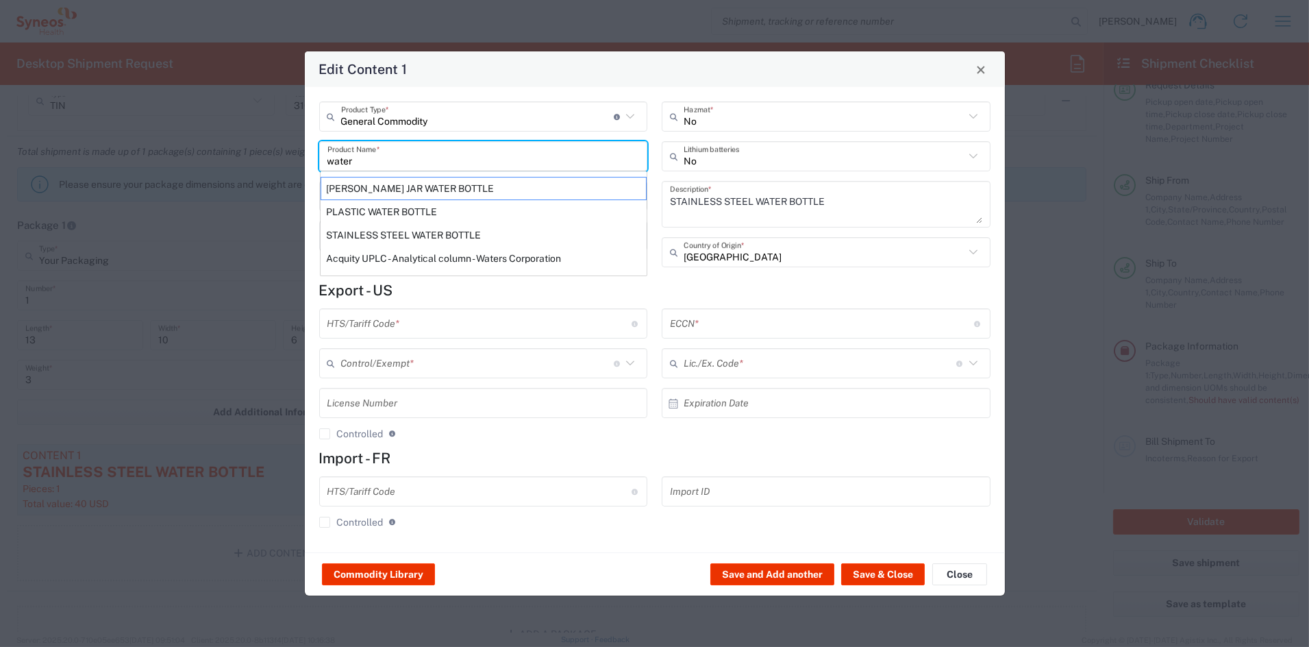
click at [395, 236] on div "STAINLESS STEEL WATER BOTTLE" at bounding box center [484, 234] width 326 height 23
type input "STAINLESS STEEL WATER BOTTLE"
type input "7326.90.8688"
type input "BIS"
type input "EAR99"
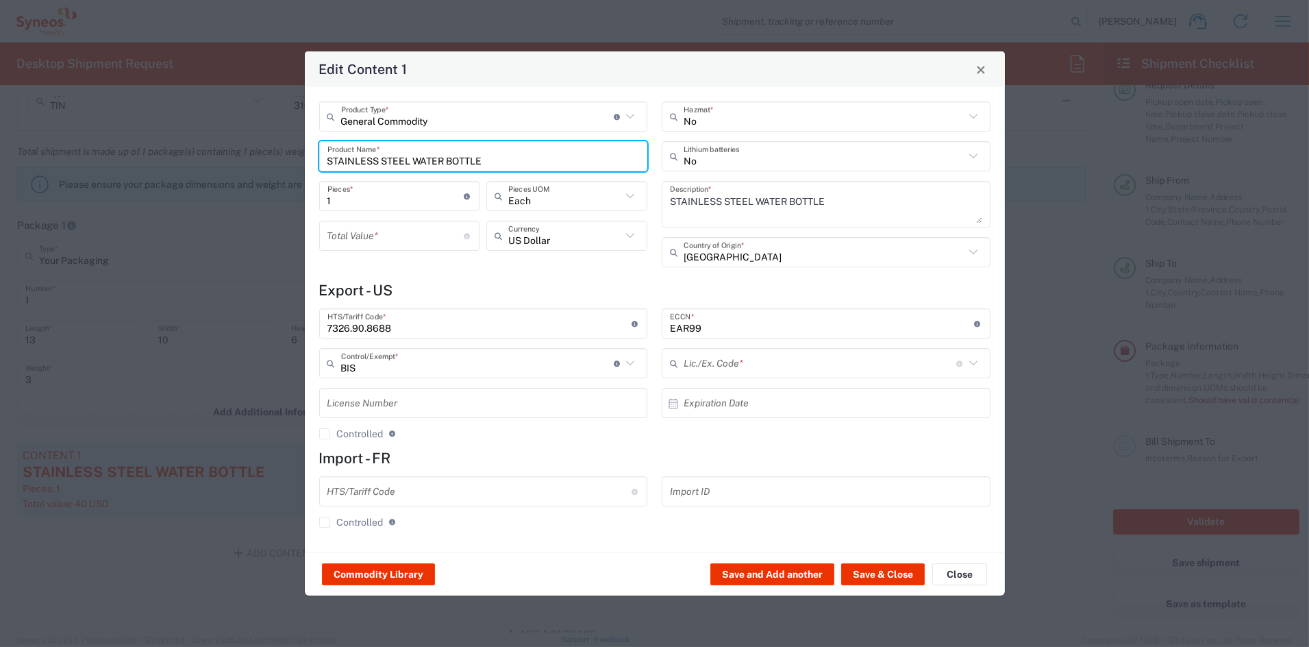
type input "NLR - No License Required"
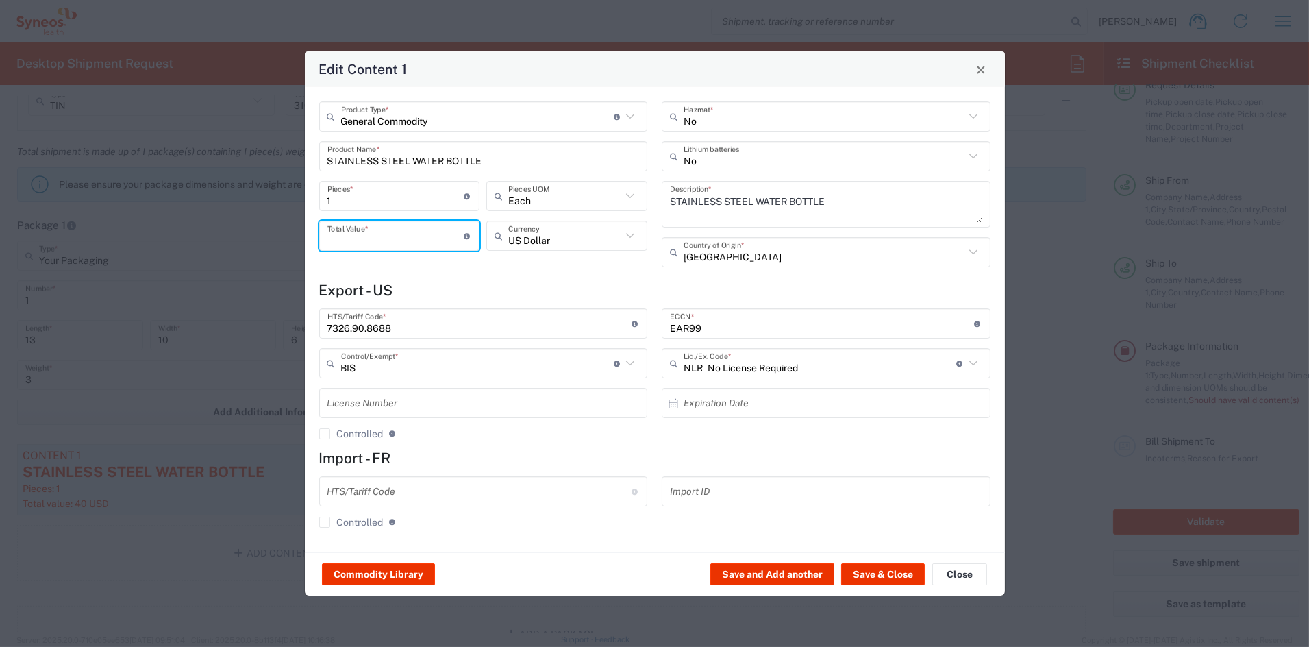
click at [372, 239] on input "number" at bounding box center [395, 236] width 137 height 24
type input "40"
click at [877, 569] on button "Save & Close" at bounding box center [883, 574] width 84 height 22
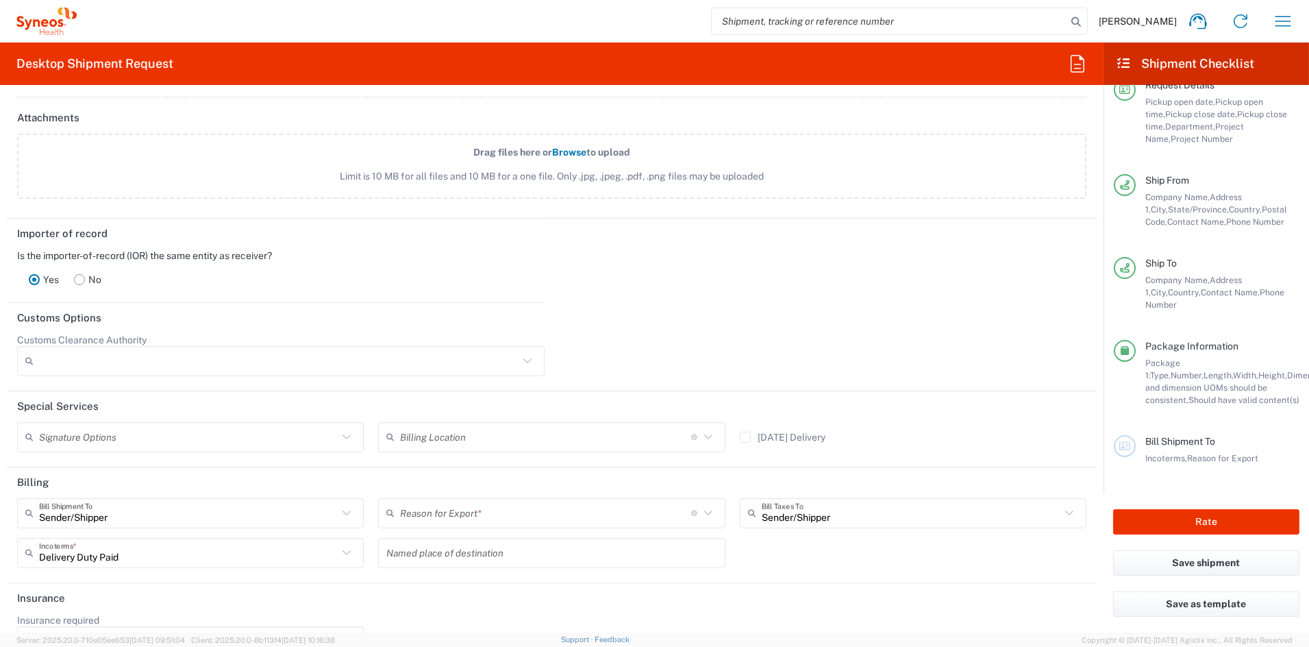
scroll to position [1707, 0]
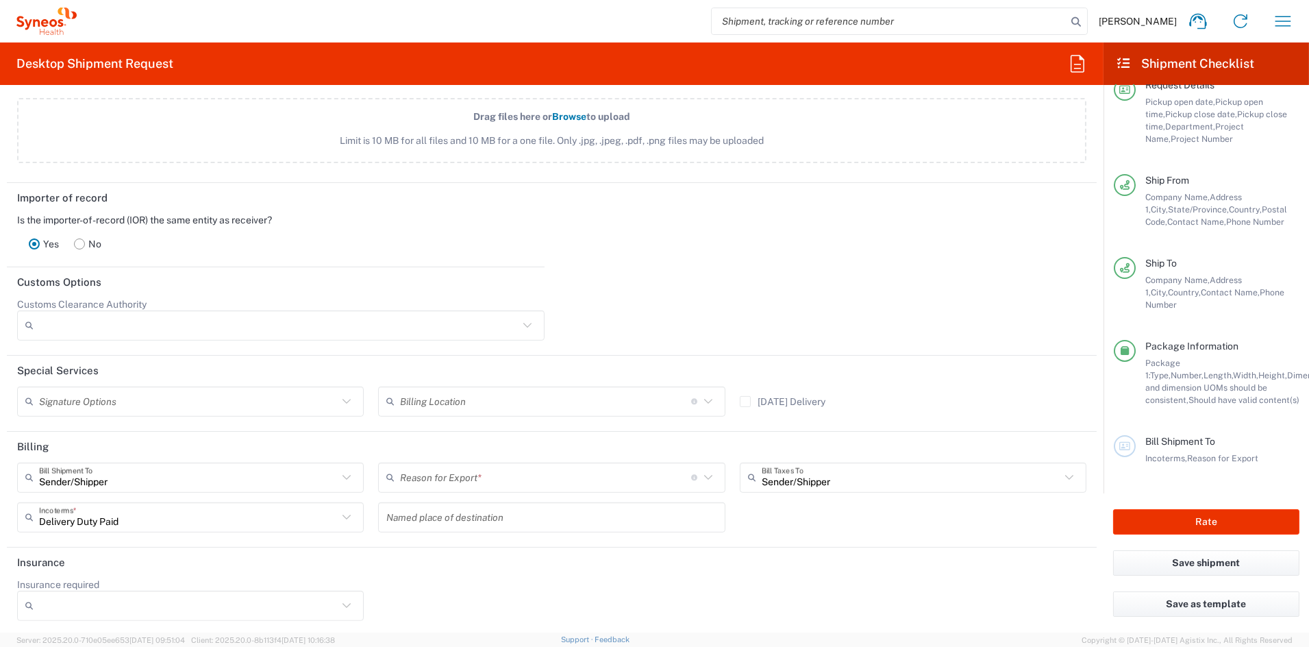
click at [576, 479] on input "text" at bounding box center [545, 477] width 291 height 24
click at [412, 616] on span "Sold" at bounding box center [546, 616] width 341 height 21
type input "Sold"
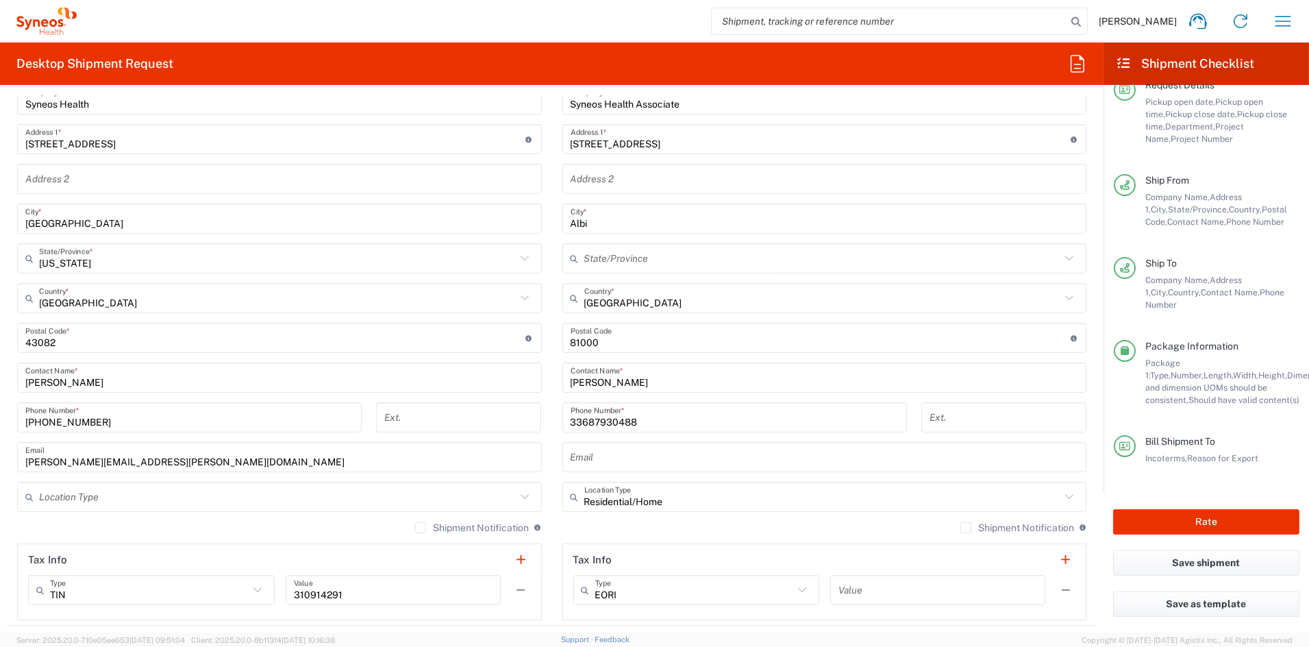
scroll to position [618, 0]
click at [1214, 519] on button "Rate" at bounding box center [1206, 521] width 186 height 25
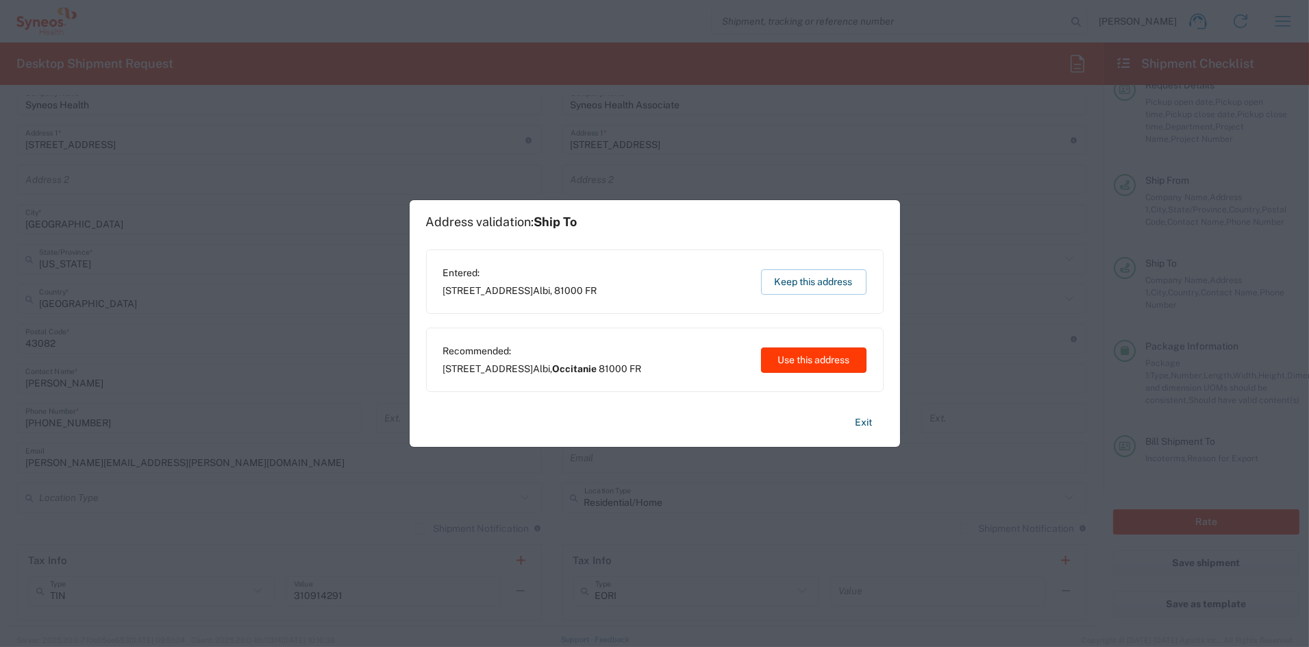
click at [809, 358] on button "Use this address" at bounding box center [814, 359] width 106 height 25
type input "Occitanie"
type input "[GEOGRAPHIC_DATA]"
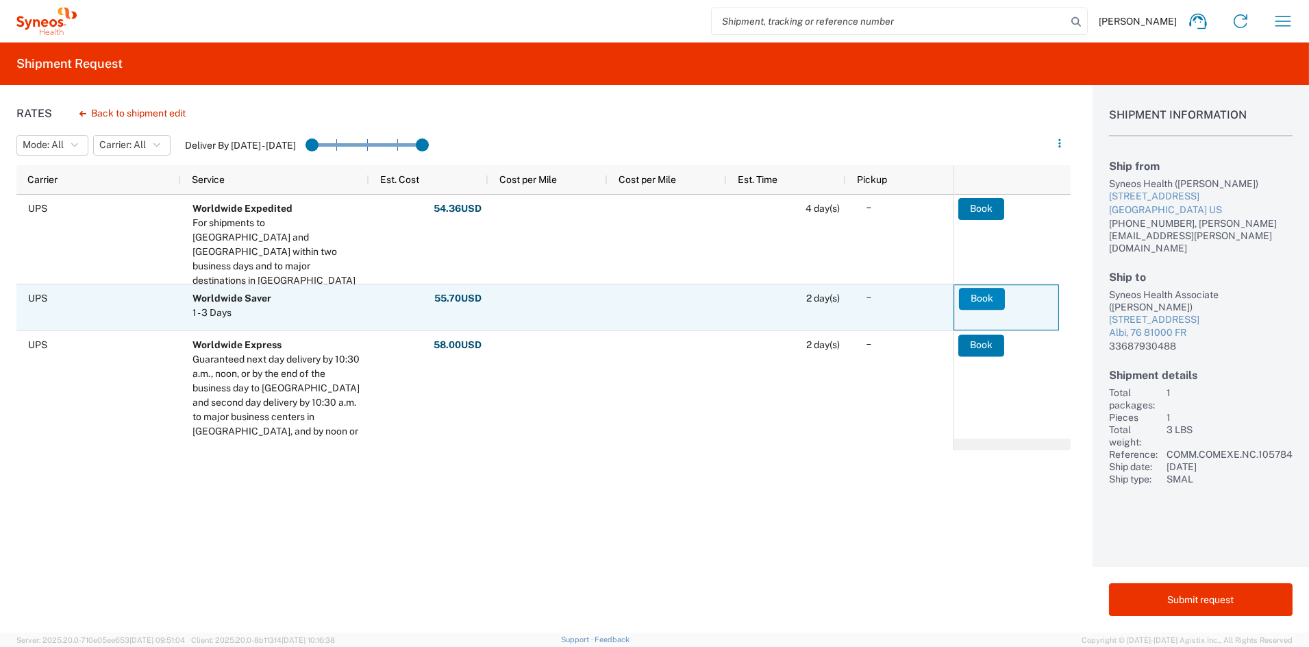
click at [975, 296] on button "Book" at bounding box center [982, 299] width 46 height 22
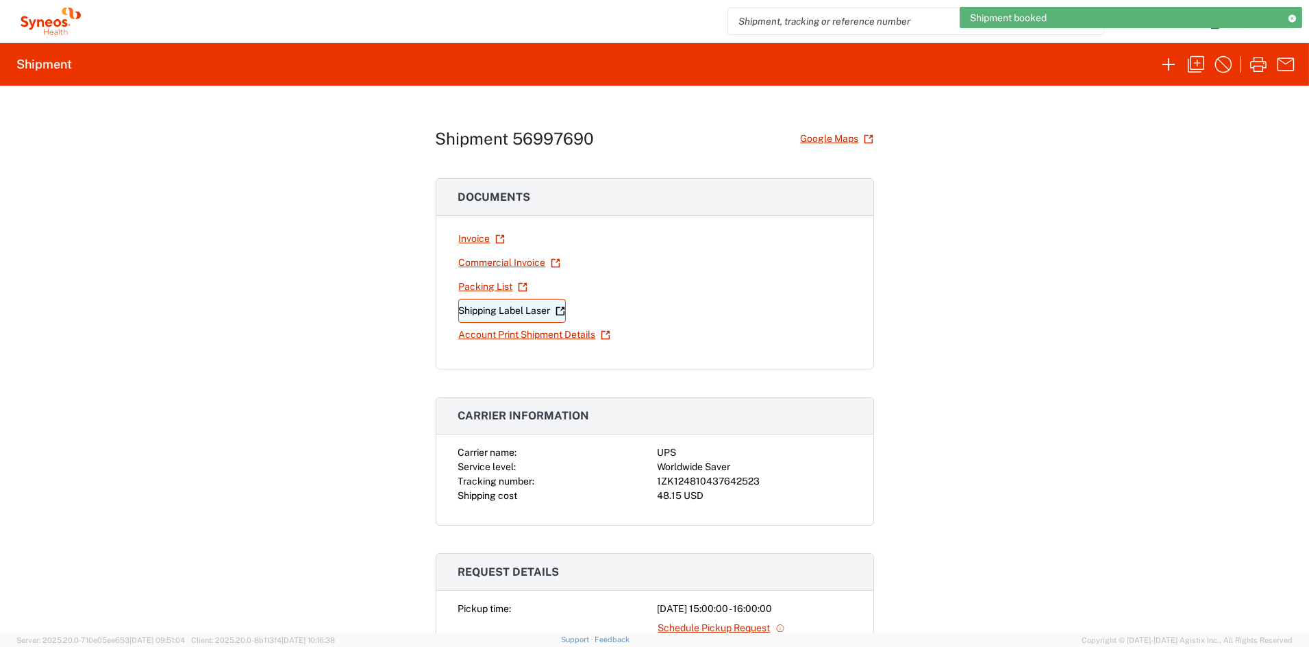
click at [516, 308] on link "Shipping Label Laser" at bounding box center [512, 311] width 108 height 24
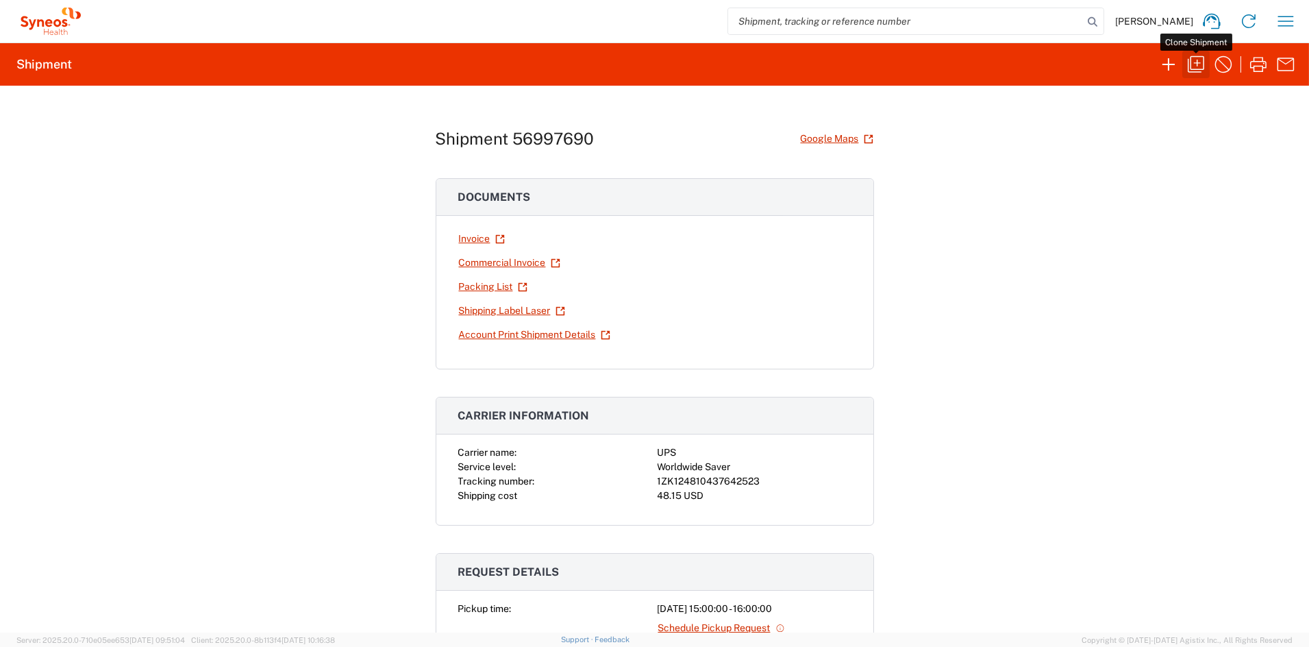
click at [1200, 64] on icon "button" at bounding box center [1196, 64] width 22 height 22
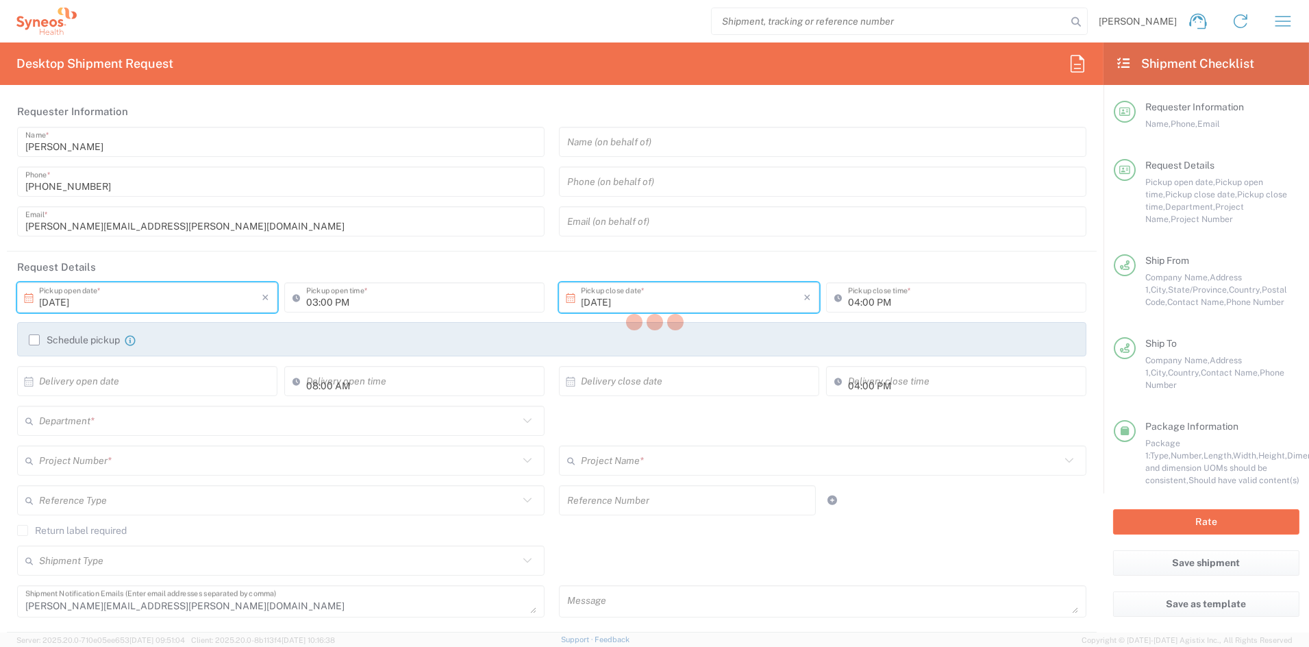
type input "[US_STATE]"
type input "Occitanie"
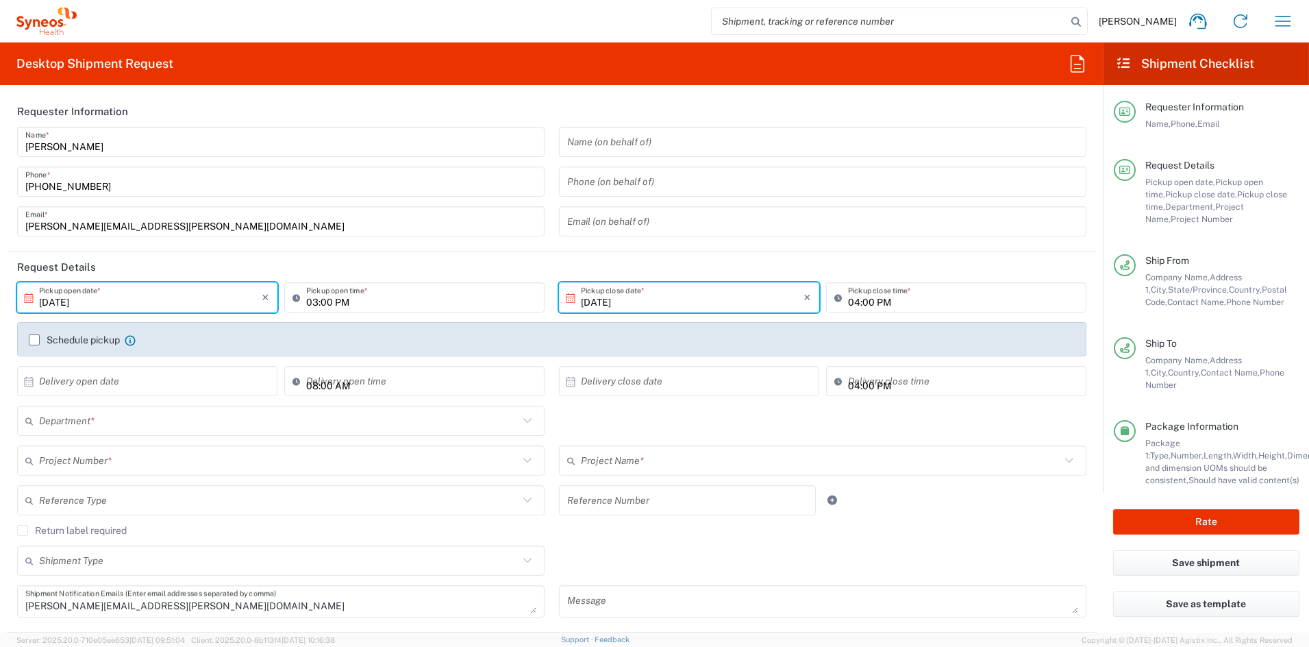
type input "Your Packaging"
type input "6156"
type input "COMM.COMEXE.NC.105784"
type input "COMEXE.NonClient.21.105784"
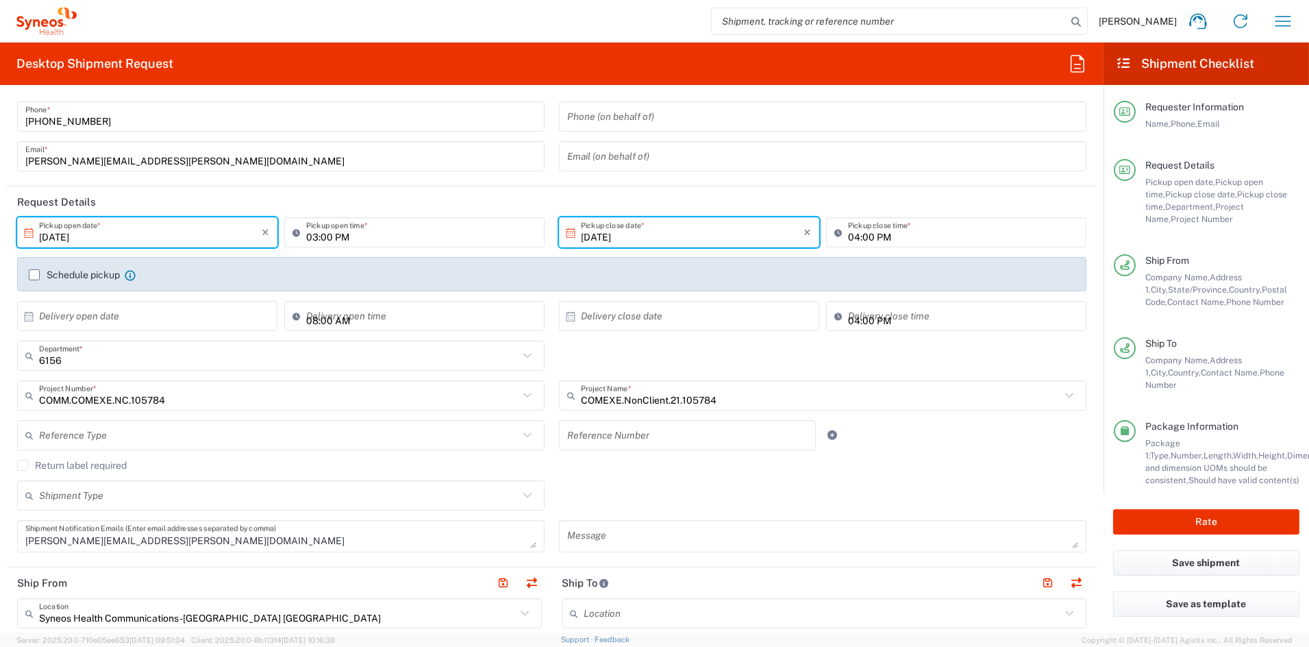
scroll to position [74, 0]
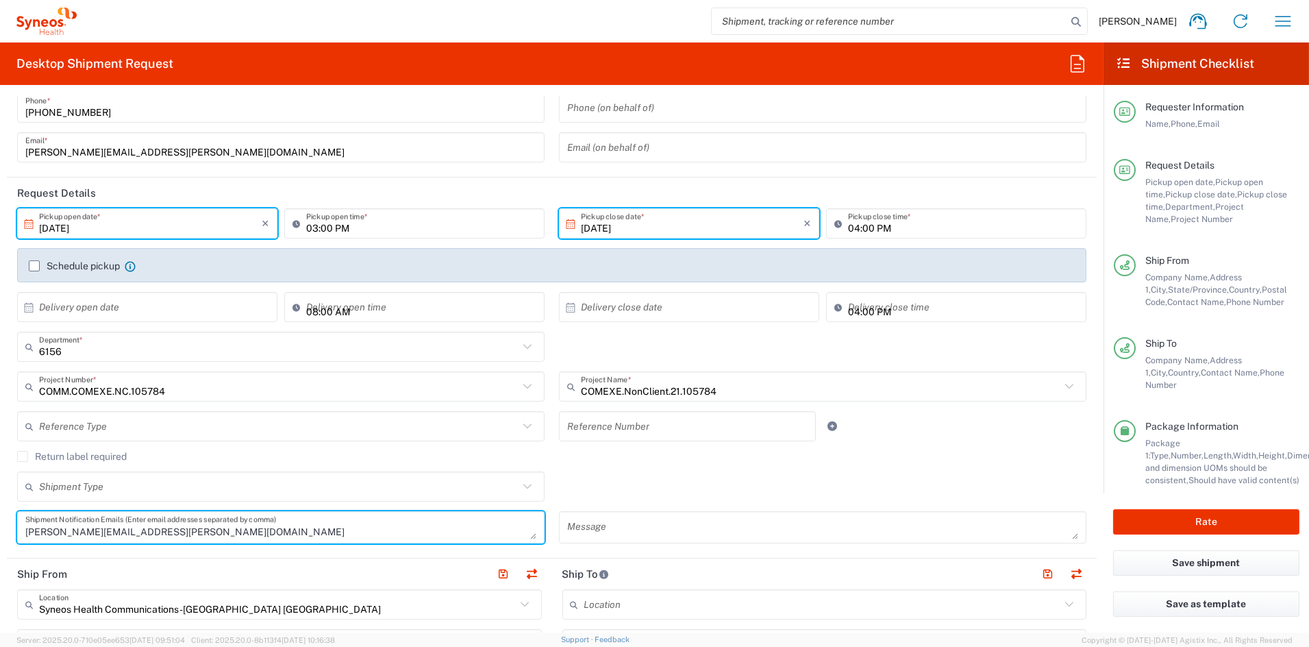
drag, startPoint x: 173, startPoint y: 529, endPoint x: -26, endPoint y: 521, distance: 198.8
click at [0, 521] on html "[PERSON_NAME] Home Shipment estimator Shipment tracking Desktop shipment reques…" at bounding box center [654, 323] width 1309 height 647
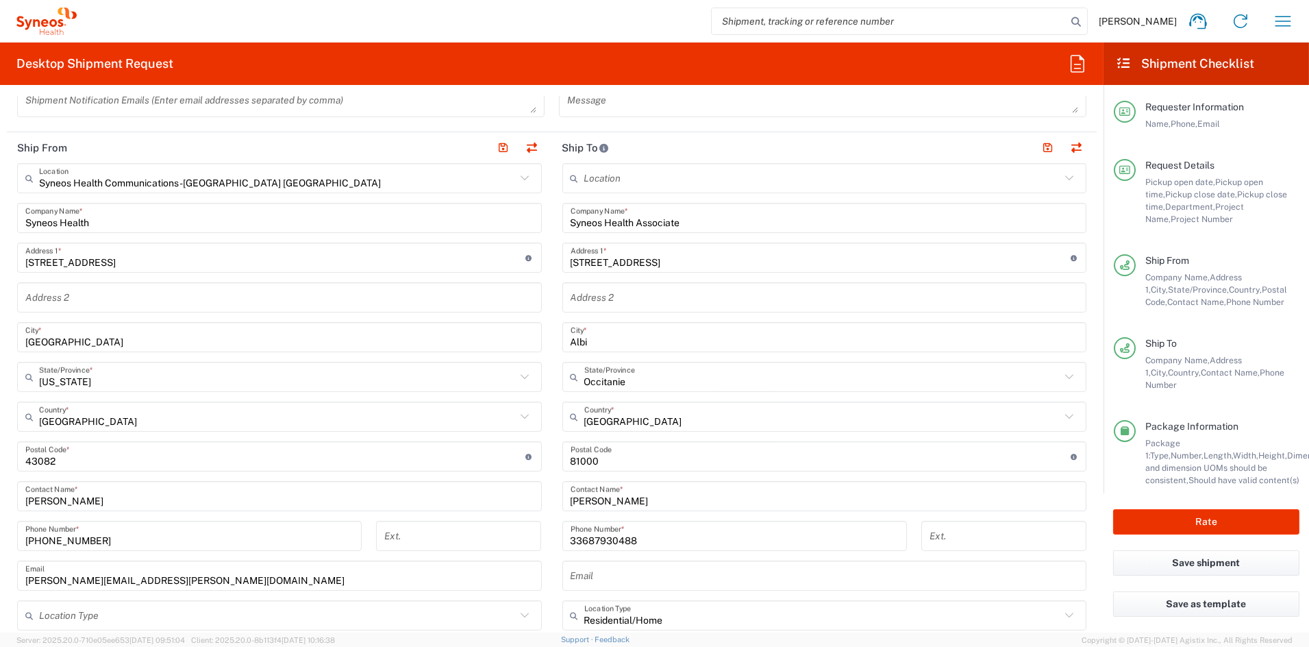
scroll to position [539, 0]
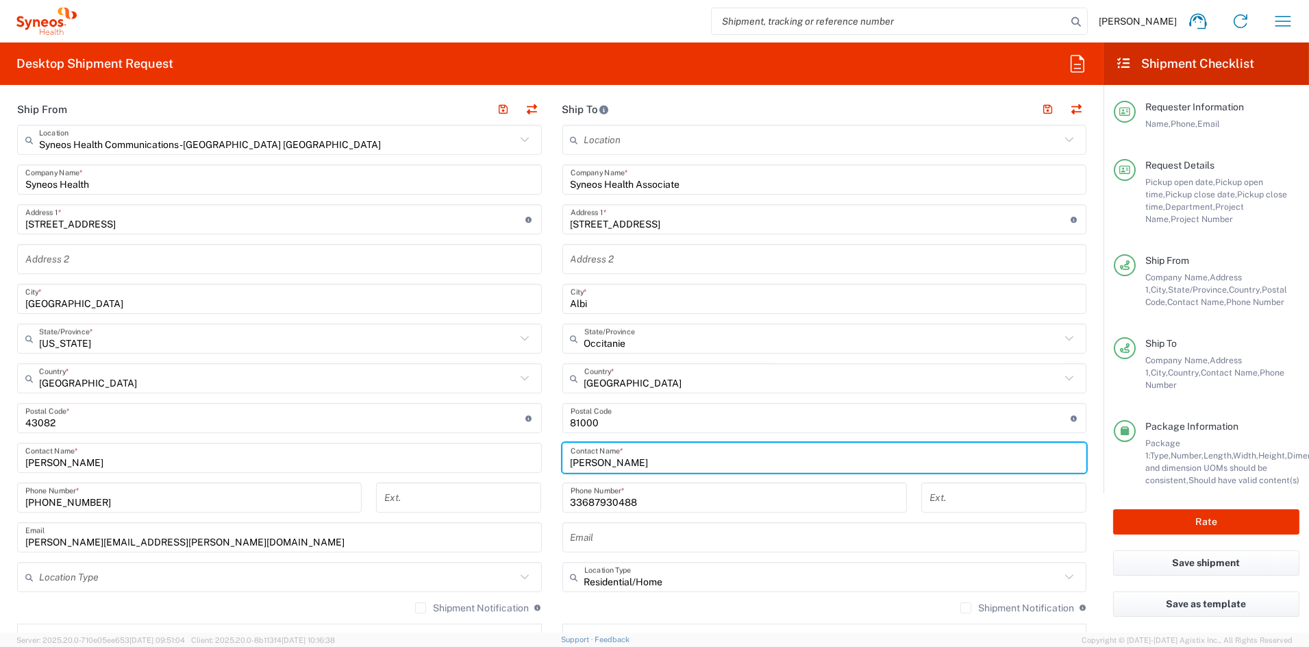
drag, startPoint x: 628, startPoint y: 458, endPoint x: 495, endPoint y: 456, distance: 133.6
click at [500, 454] on div "Ship From Syneos Health Communications-[GEOGRAPHIC_DATA] [GEOGRAPHIC_DATA] Loca…" at bounding box center [552, 400] width 1090 height 612
paste input "Berno"
type input "[PERSON_NAME]"
click at [643, 499] on input "33687930488" at bounding box center [735, 498] width 328 height 24
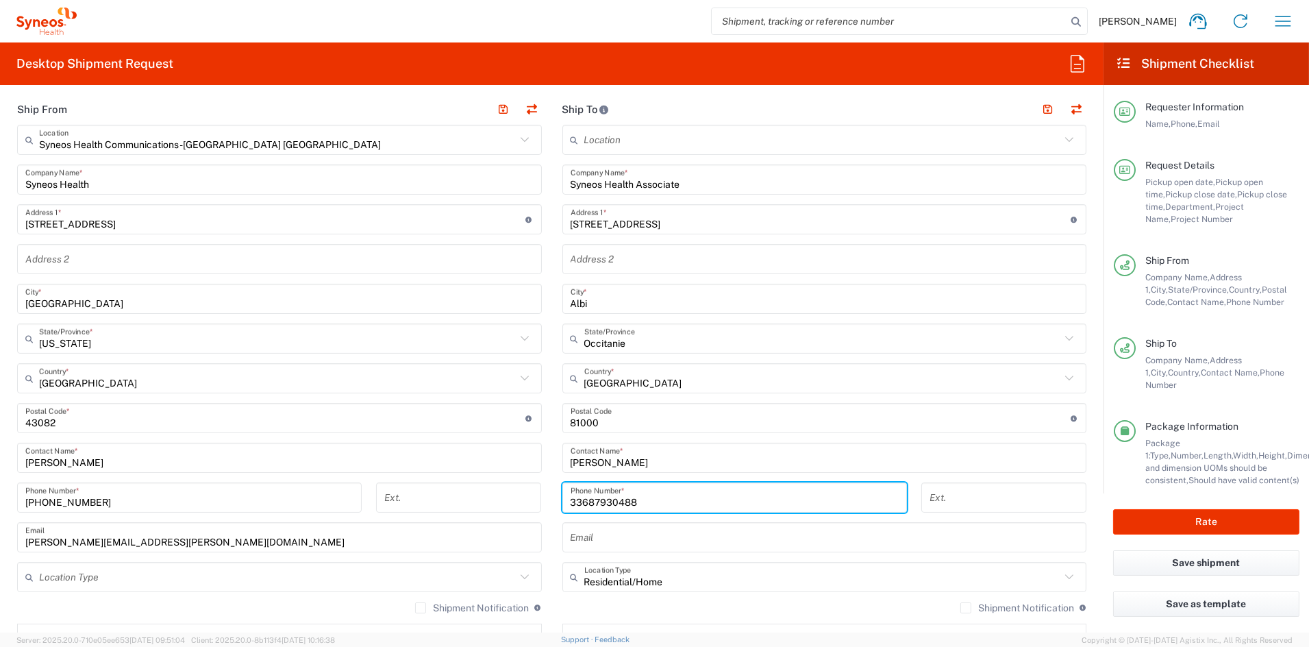
drag, startPoint x: 630, startPoint y: 501, endPoint x: 534, endPoint y: 499, distance: 95.9
click at [535, 499] on div "Ship From Syneos Health Communications-[GEOGRAPHIC_DATA] [GEOGRAPHIC_DATA] Loca…" at bounding box center [552, 400] width 1090 height 612
paste input "6 81 38 3511"
click at [615, 500] on input "33 6 81 38 3511" at bounding box center [735, 498] width 328 height 24
click at [599, 501] on input "33 6 81 383511" at bounding box center [735, 498] width 328 height 24
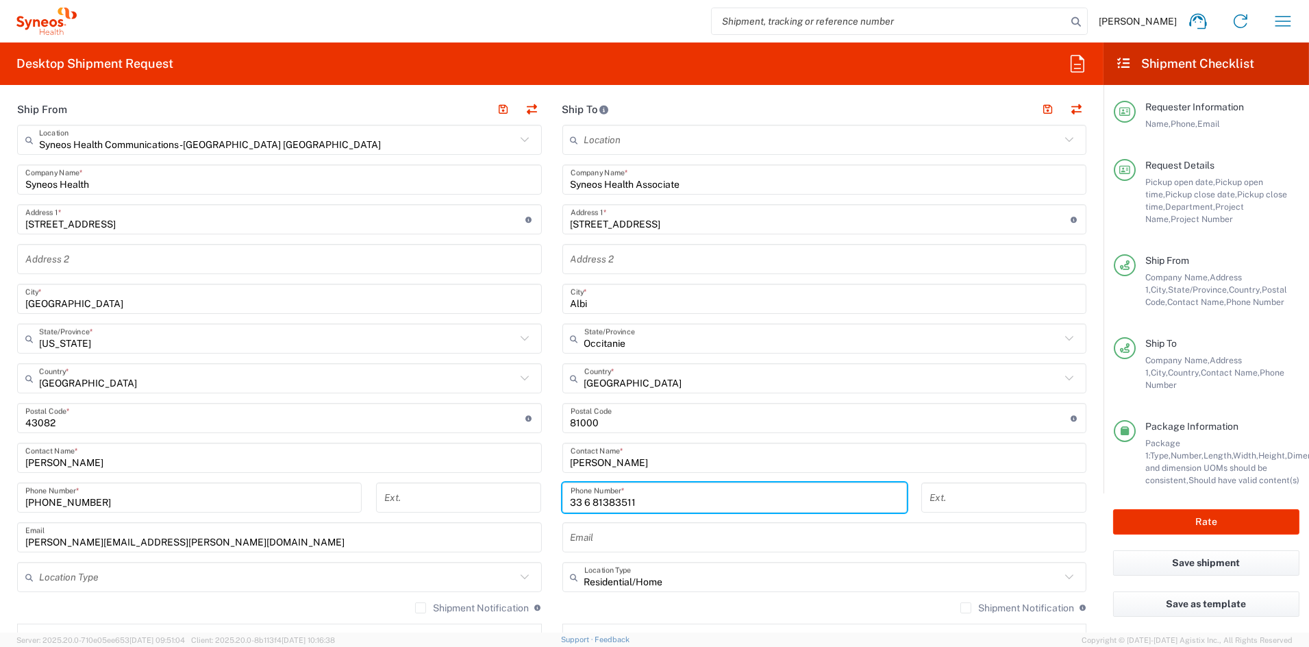
drag, startPoint x: 587, startPoint y: 504, endPoint x: 599, endPoint y: 507, distance: 12.8
click at [587, 503] on input "33 6 81383511" at bounding box center [735, 498] width 328 height 24
click at [578, 502] on input "33 681383511" at bounding box center [735, 498] width 328 height 24
type input "33681383511"
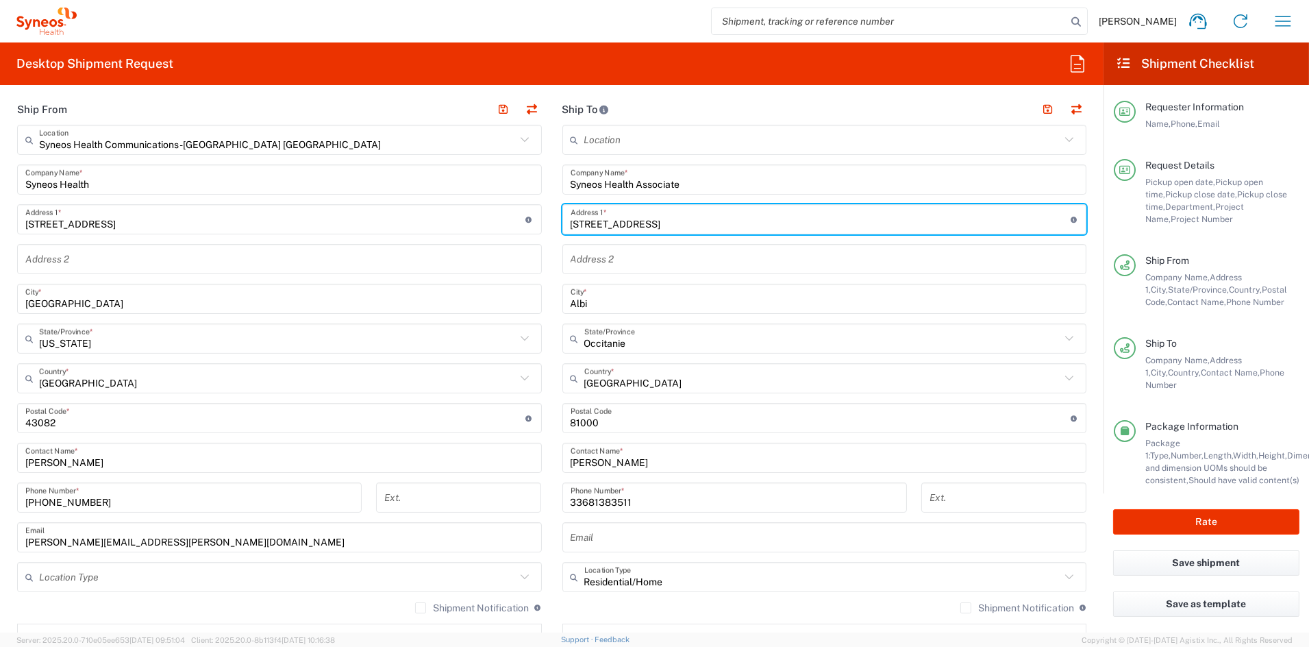
drag, startPoint x: 678, startPoint y: 221, endPoint x: 495, endPoint y: 219, distance: 182.9
click at [497, 219] on div "Ship From Syneos Health Communications-[GEOGRAPHIC_DATA] [GEOGRAPHIC_DATA] Loca…" at bounding box center [552, 400] width 1090 height 612
paste input "[STREET_ADDRESS]"
type input "[STREET_ADDRESS]"
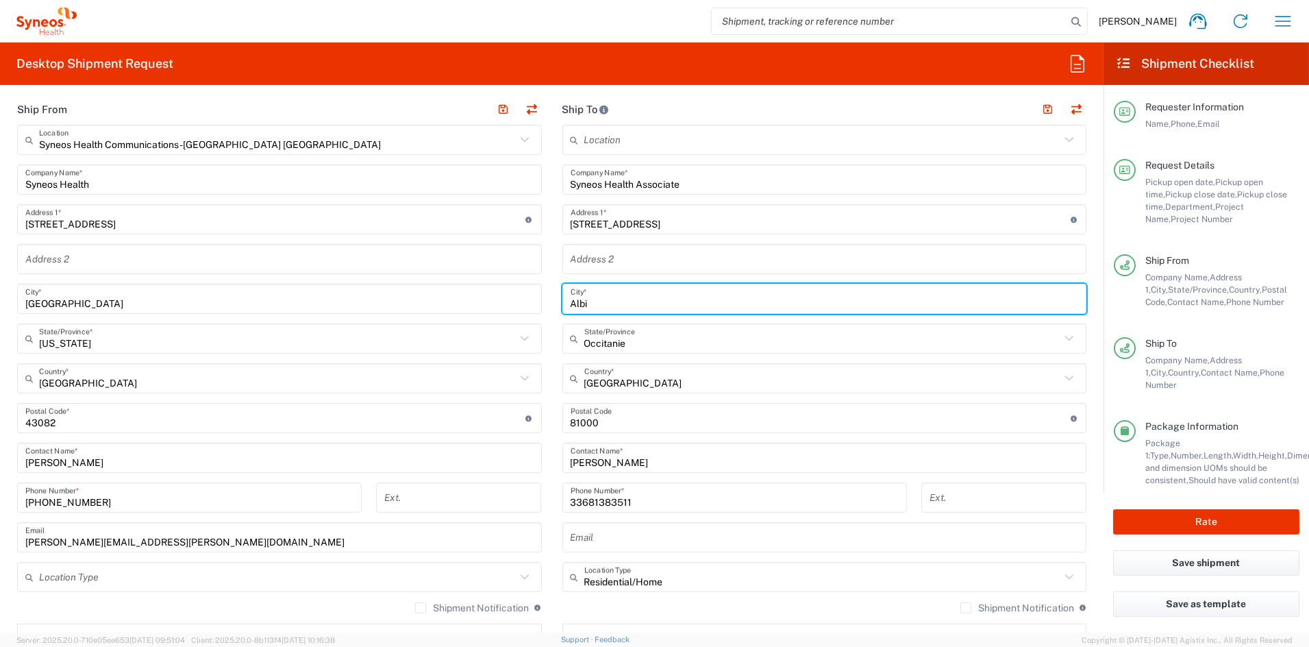
drag, startPoint x: 602, startPoint y: 301, endPoint x: 485, endPoint y: 295, distance: 116.7
click at [485, 295] on div "Ship From Syneos Health Communications-[GEOGRAPHIC_DATA] [GEOGRAPHIC_DATA] Loca…" at bounding box center [552, 400] width 1090 height 612
paste input "Bevnes"
type input "Bevnes"
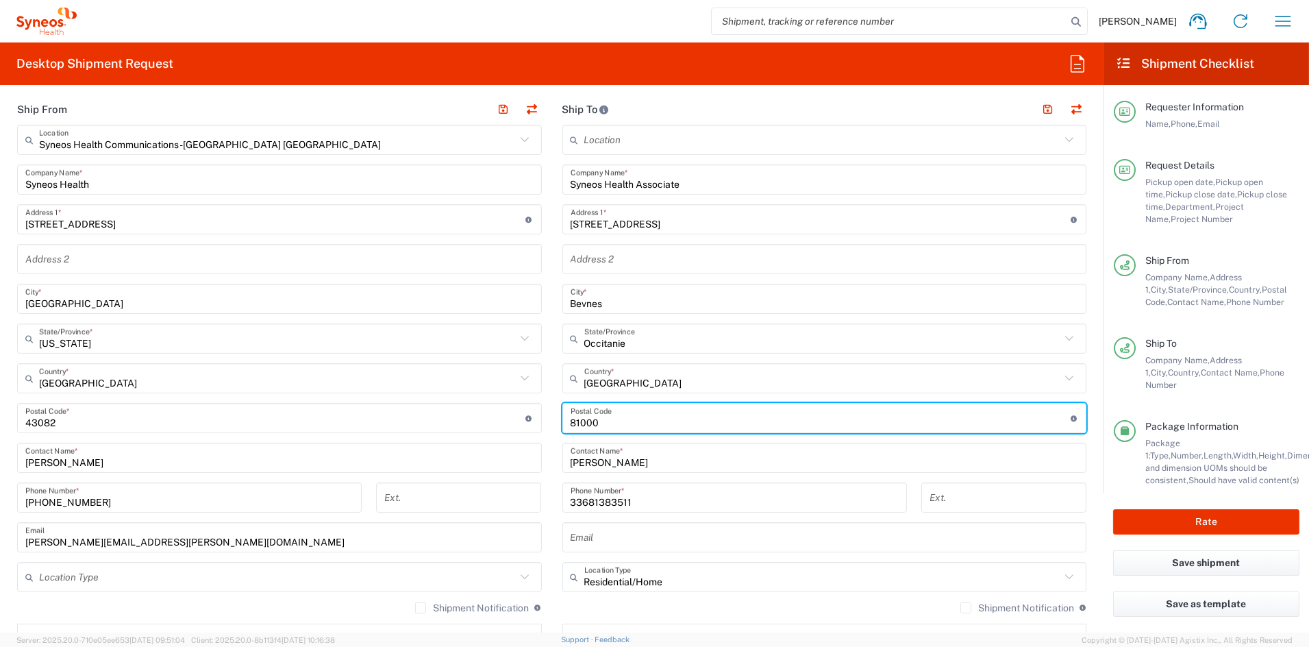
drag, startPoint x: 602, startPoint y: 421, endPoint x: 528, endPoint y: 416, distance: 74.2
click at [528, 416] on div "Ship From Syneos Health Communications-[GEOGRAPHIC_DATA] [GEOGRAPHIC_DATA] Loca…" at bounding box center [552, 400] width 1090 height 612
paste input "78650"
type input "78650"
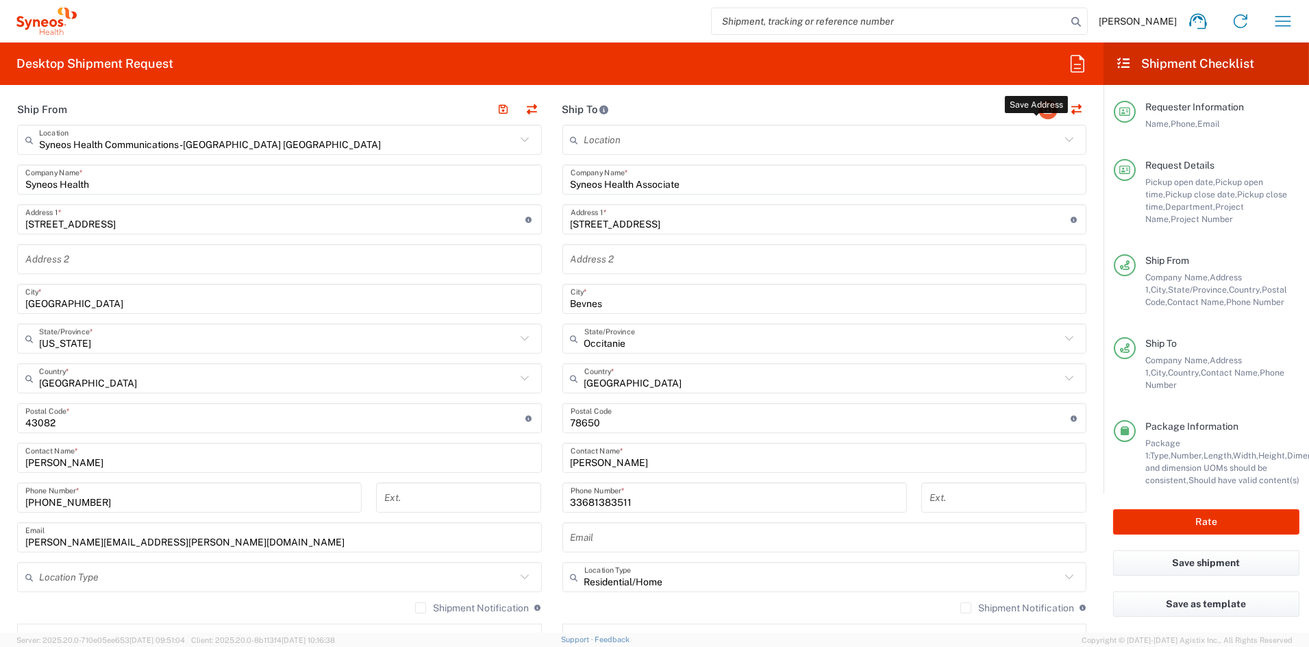
click at [1039, 107] on button "button" at bounding box center [1048, 109] width 19 height 19
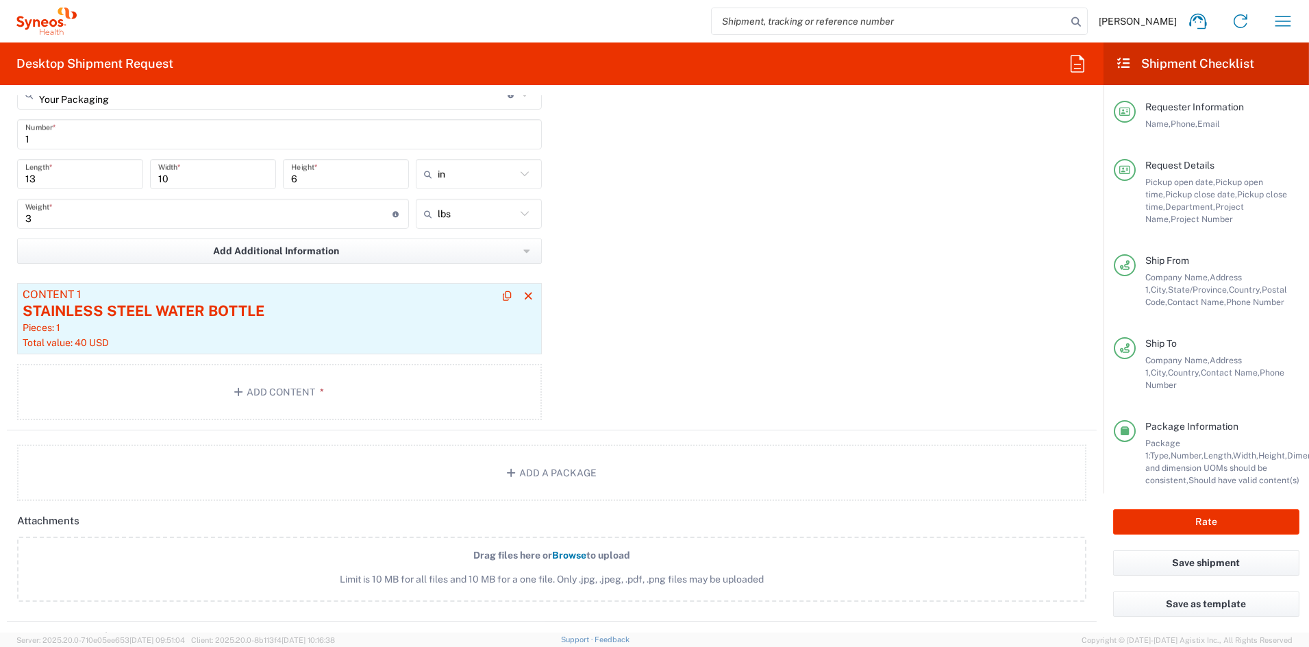
scroll to position [1289, 0]
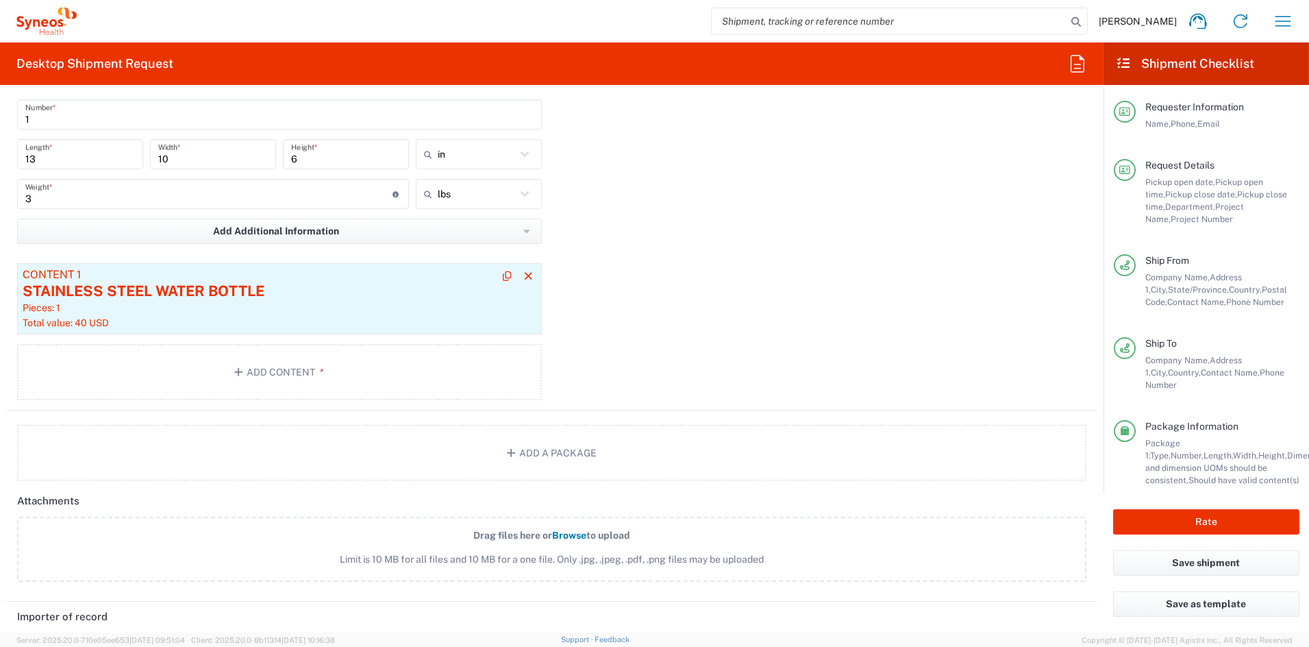
click at [377, 282] on div "STAINLESS STEEL WATER BOTTLE" at bounding box center [280, 291] width 514 height 21
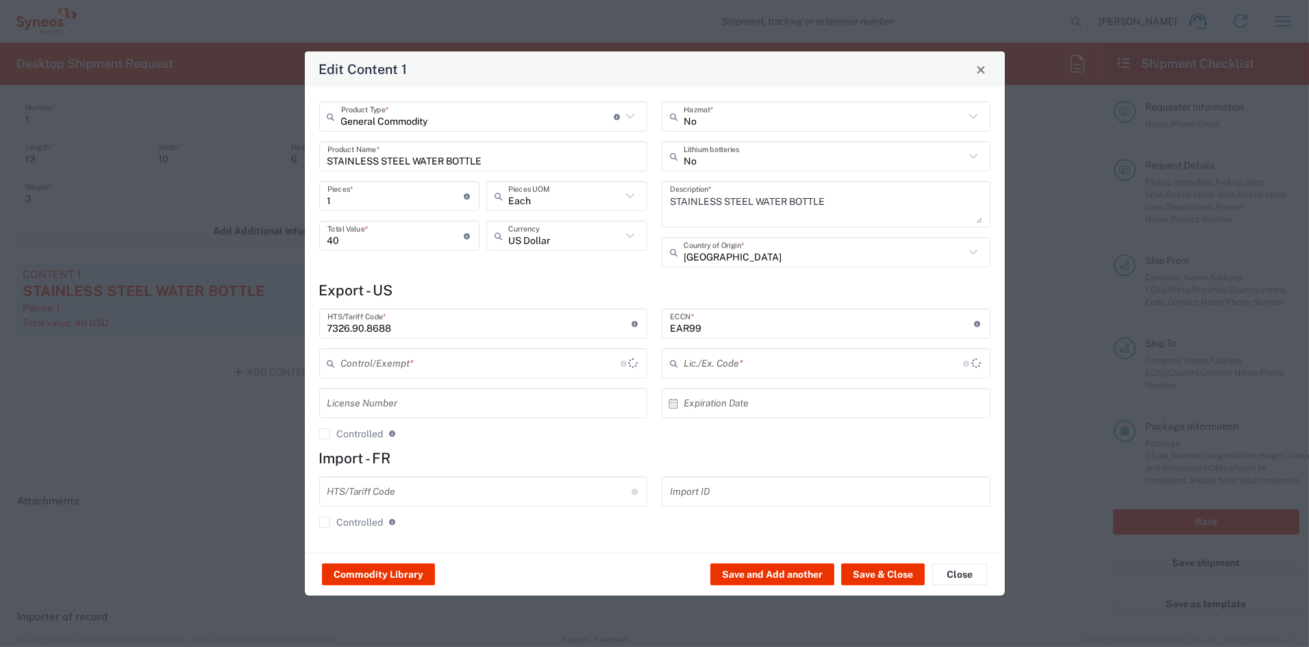
type input "BIS"
type input "NLR - No License Required"
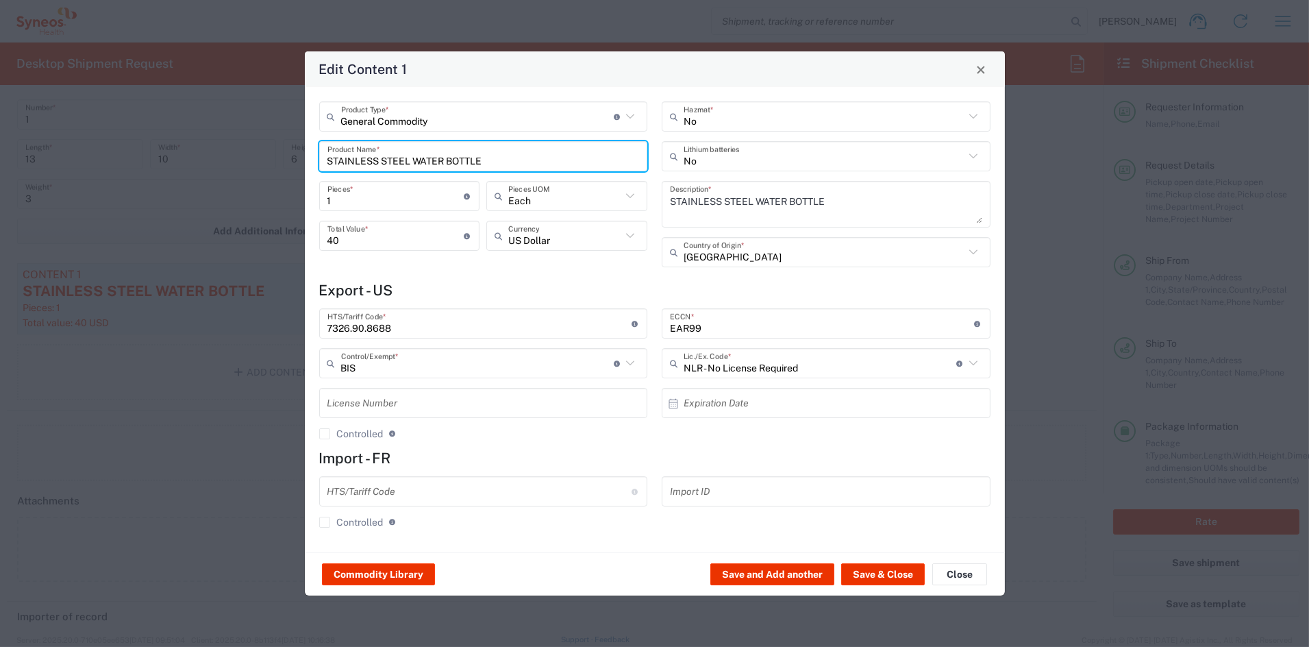
drag, startPoint x: 437, startPoint y: 159, endPoint x: 239, endPoint y: 148, distance: 198.3
click at [238, 149] on div "Edit Content 1 General Commodity Product Type * Document: Paper document genera…" at bounding box center [654, 323] width 1309 height 647
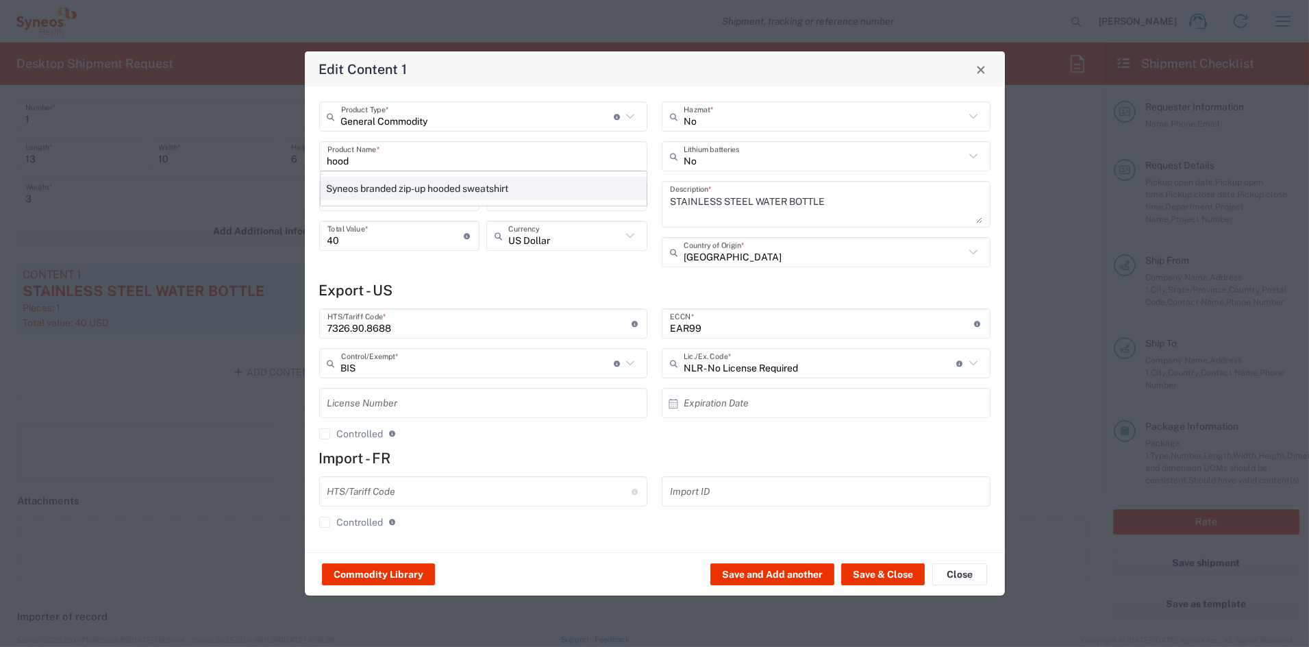
click at [435, 188] on div "Syneos branded zip-up hooded sweatshirt" at bounding box center [484, 188] width 326 height 23
type input "Syneos branded zip-up hooded sweatshirt"
type textarea "Syneos zip-up hooded sweatshirt - Promotional Item"
type input "[GEOGRAPHIC_DATA]"
type input "6110.20.2041"
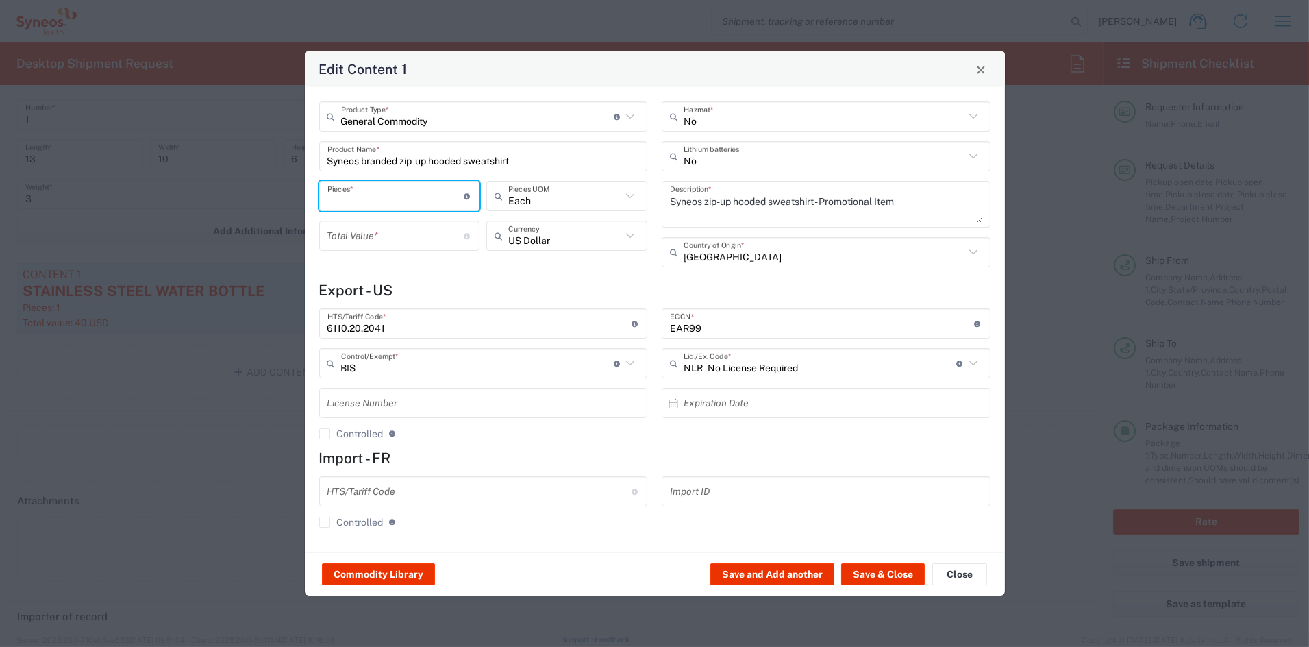
click at [386, 201] on input "number" at bounding box center [395, 196] width 137 height 24
type input "1"
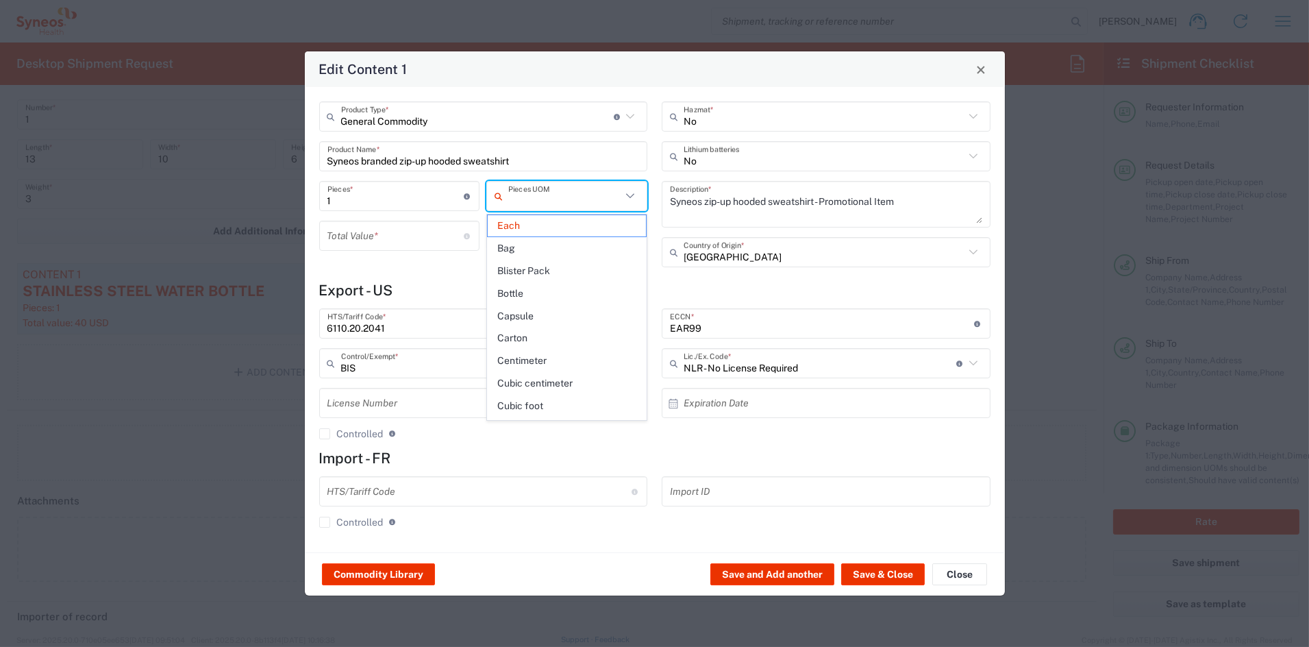
type input "Each"
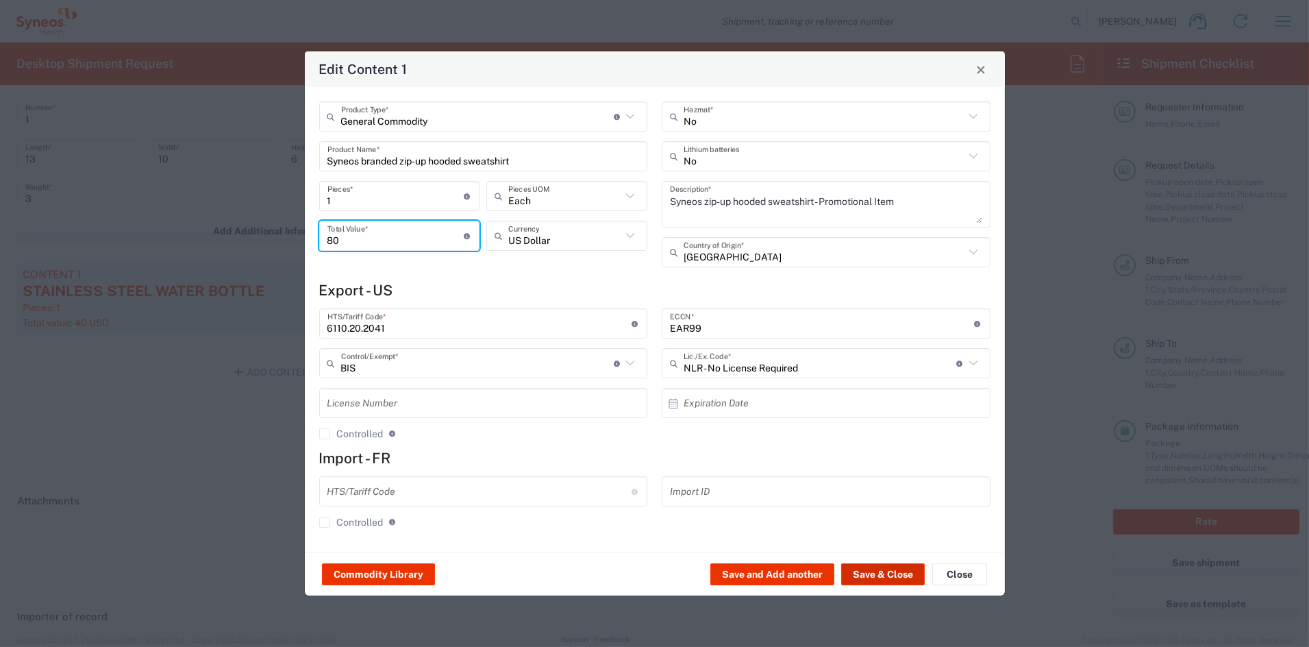
type input "80"
click at [887, 576] on button "Save & Close" at bounding box center [883, 574] width 84 height 22
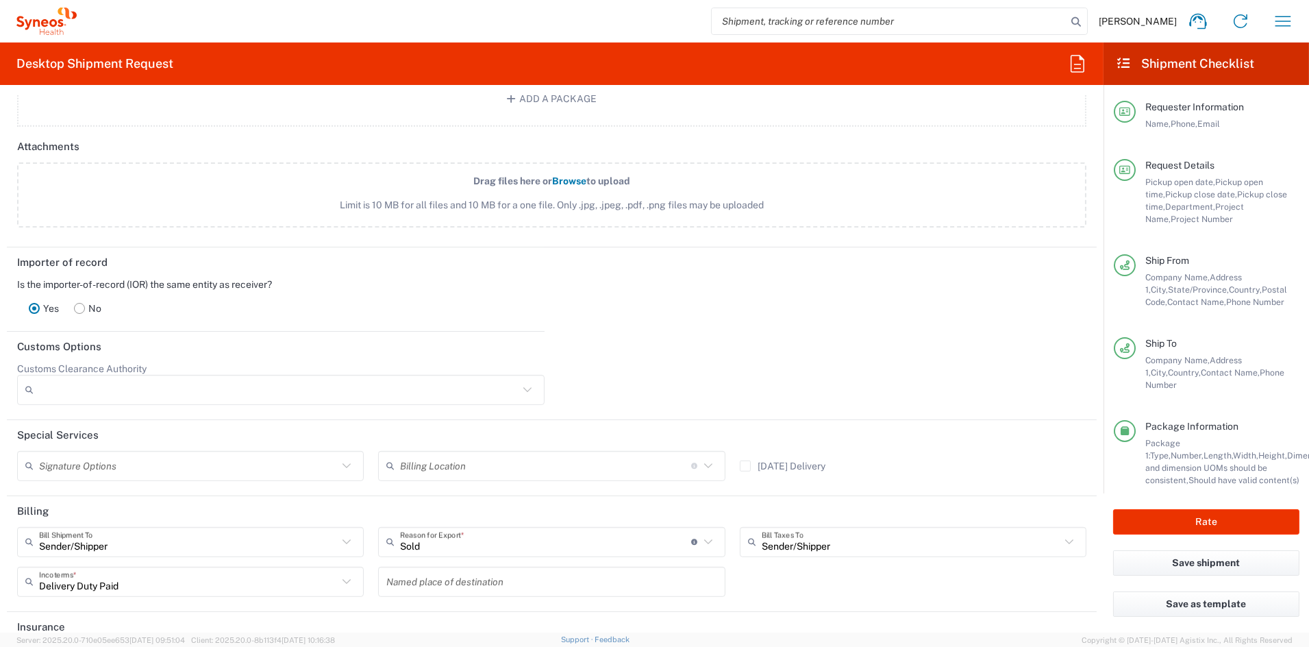
scroll to position [1707, 0]
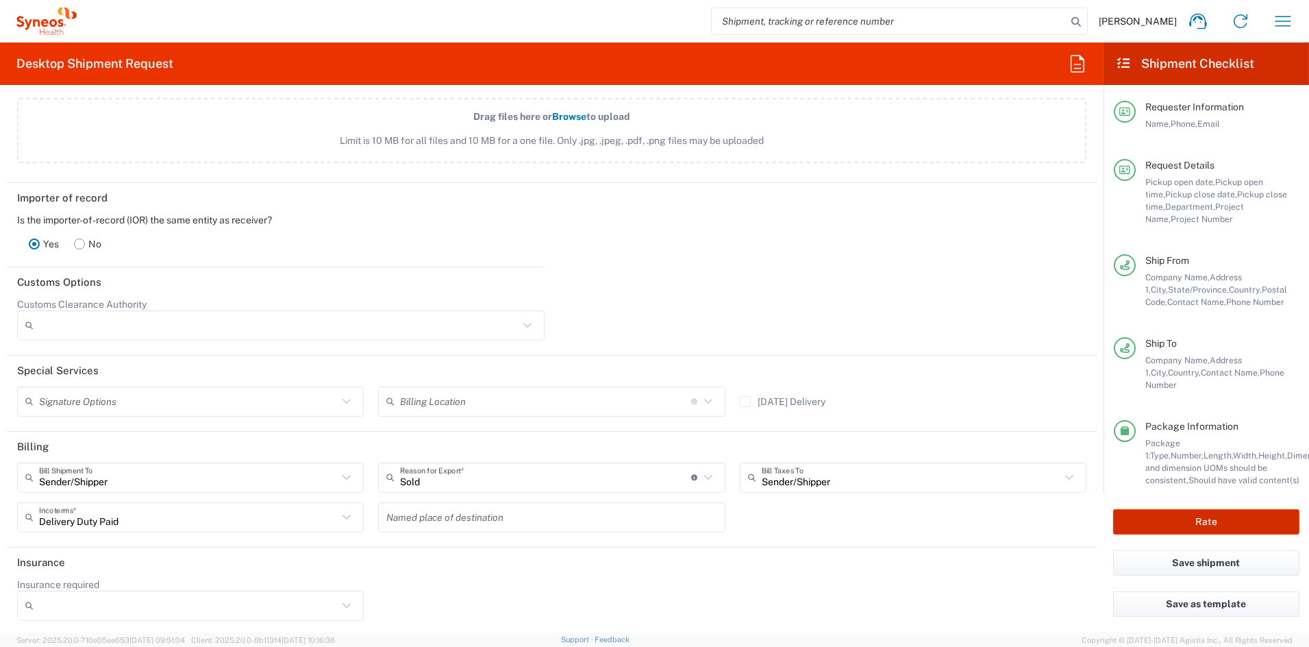
click at [1204, 517] on button "Rate" at bounding box center [1206, 521] width 186 height 25
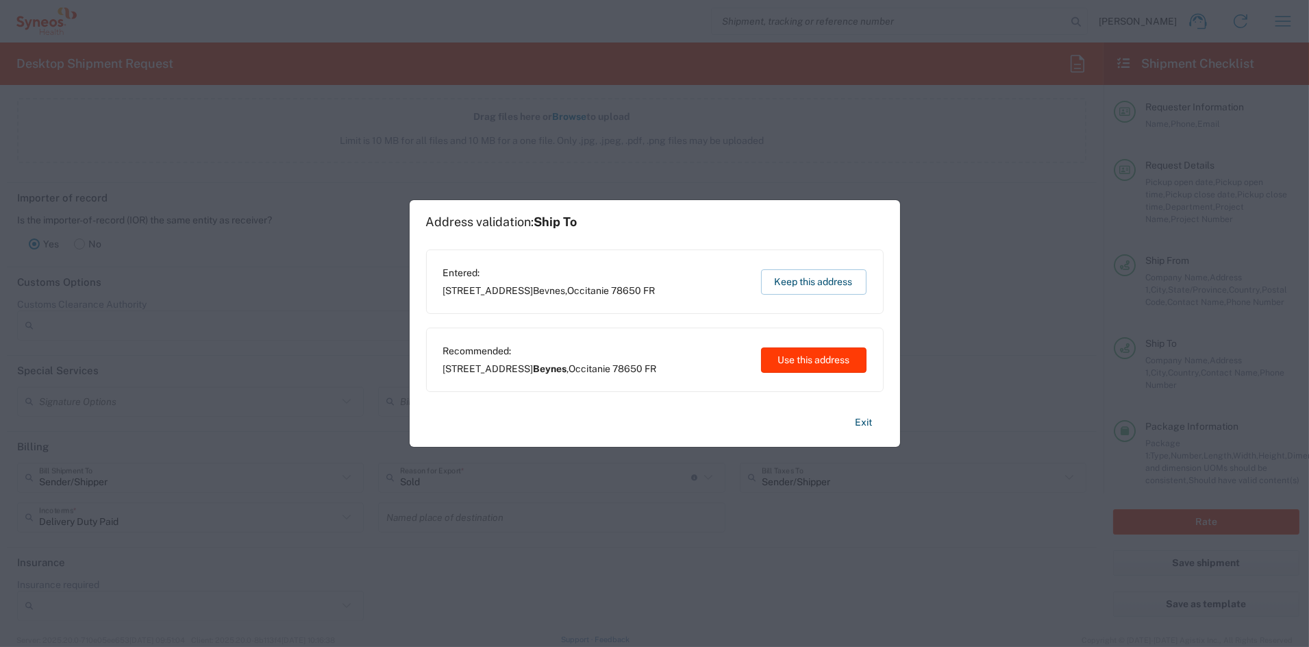
click at [799, 354] on button "Use this address" at bounding box center [814, 359] width 106 height 25
type input "Beynes"
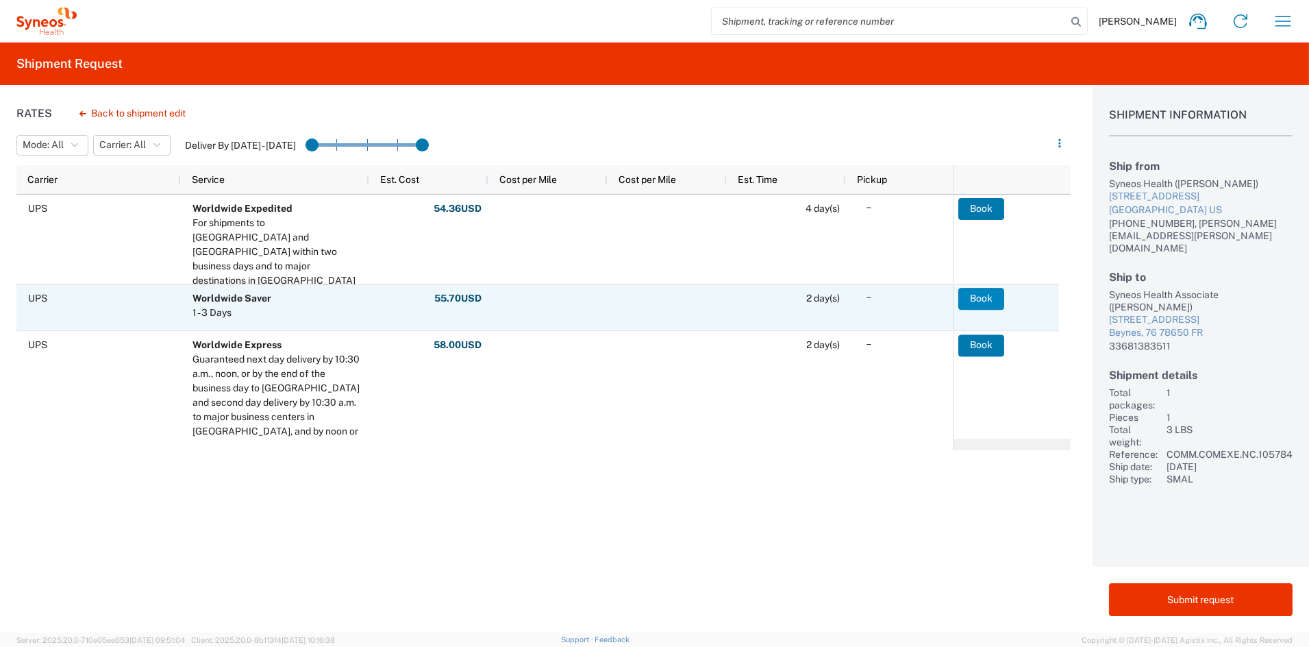
click at [982, 295] on button "Book" at bounding box center [981, 299] width 46 height 22
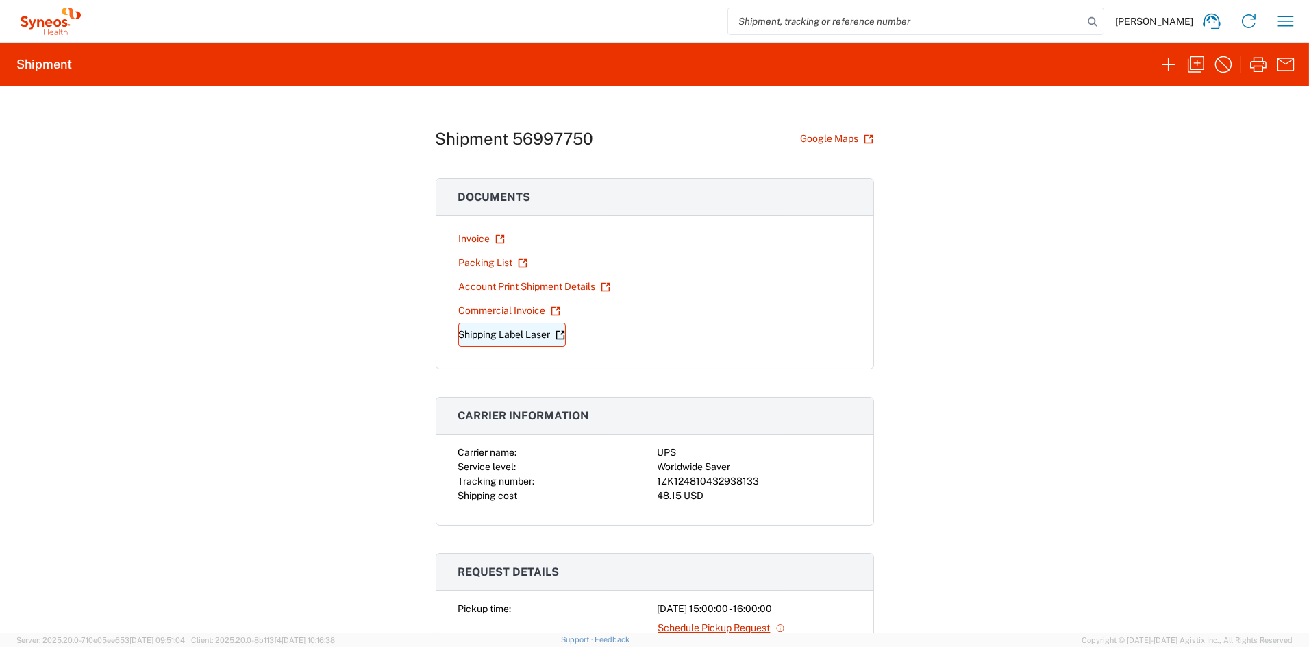
click at [494, 336] on link "Shipping Label Laser" at bounding box center [512, 335] width 108 height 24
click at [1199, 60] on icon "button" at bounding box center [1196, 64] width 22 height 22
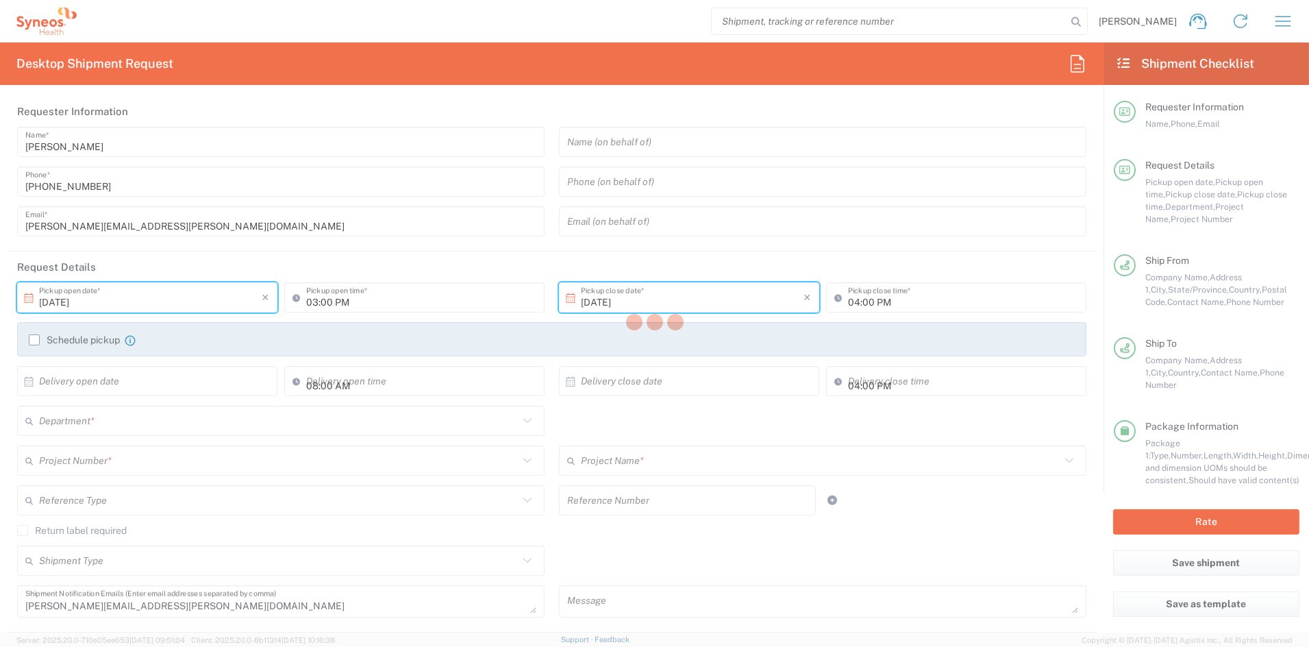
type input "[US_STATE]"
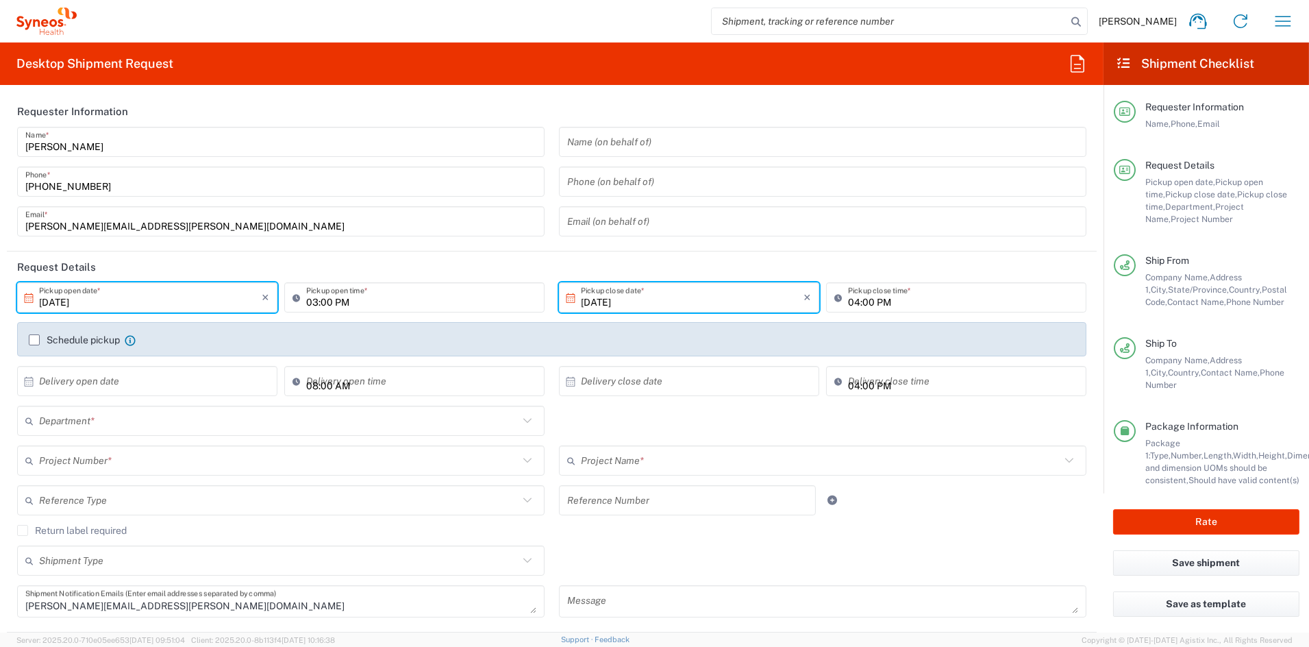
type input "COMM.COMEXE.NC.105784"
type input "Your Packaging"
type input "Occitanie"
type input "COMEXE.NonClient.21.105784"
type input "6156"
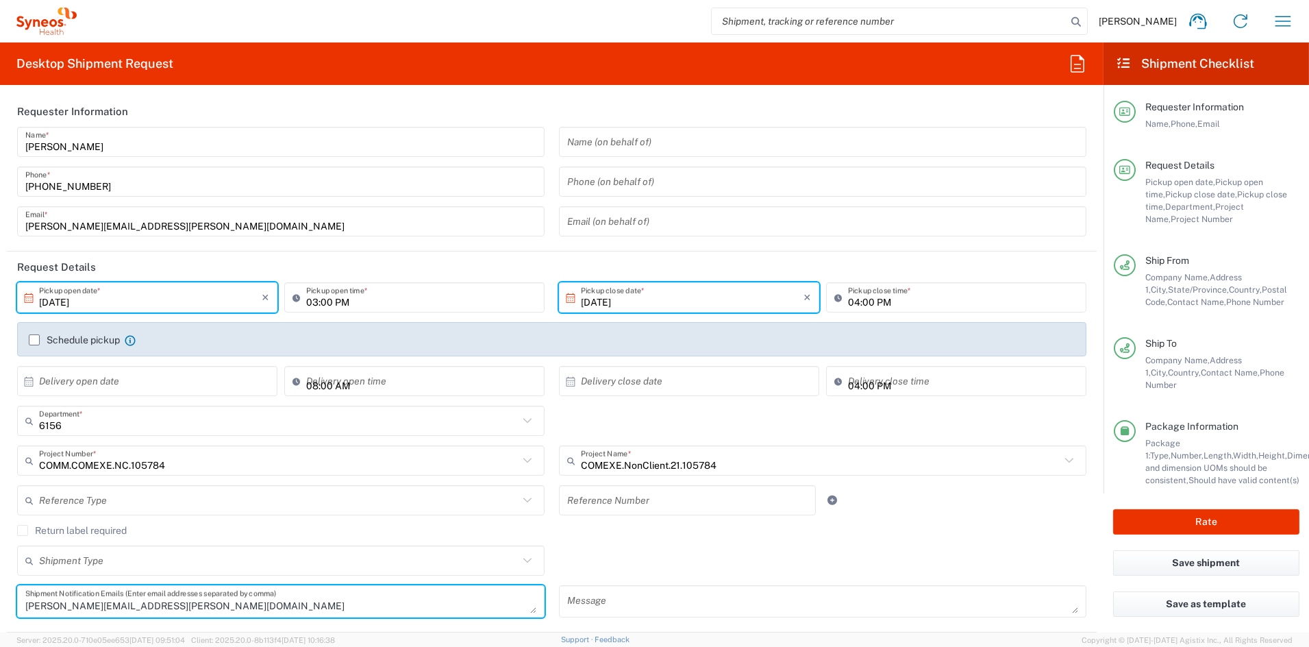
drag, startPoint x: 166, startPoint y: 610, endPoint x: -77, endPoint y: 586, distance: 243.7
click at [0, 586] on html "[PERSON_NAME] Home Shipment estimator Shipment tracking Desktop shipment reques…" at bounding box center [654, 323] width 1309 height 647
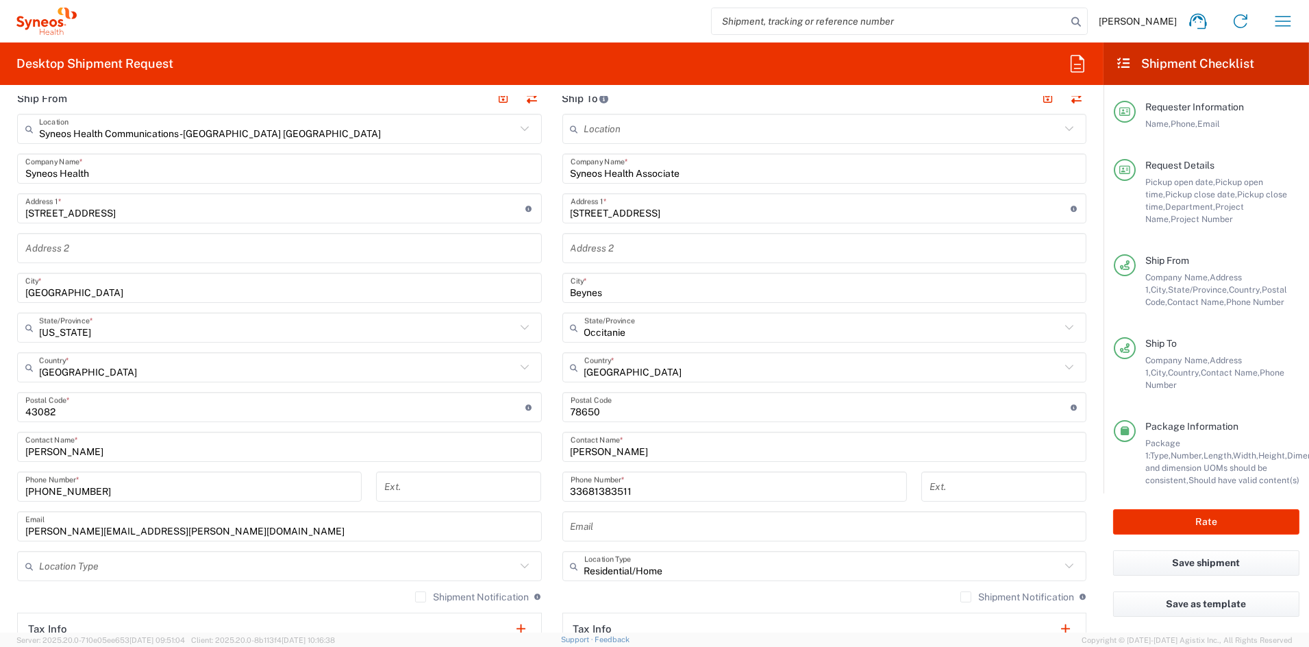
scroll to position [551, 0]
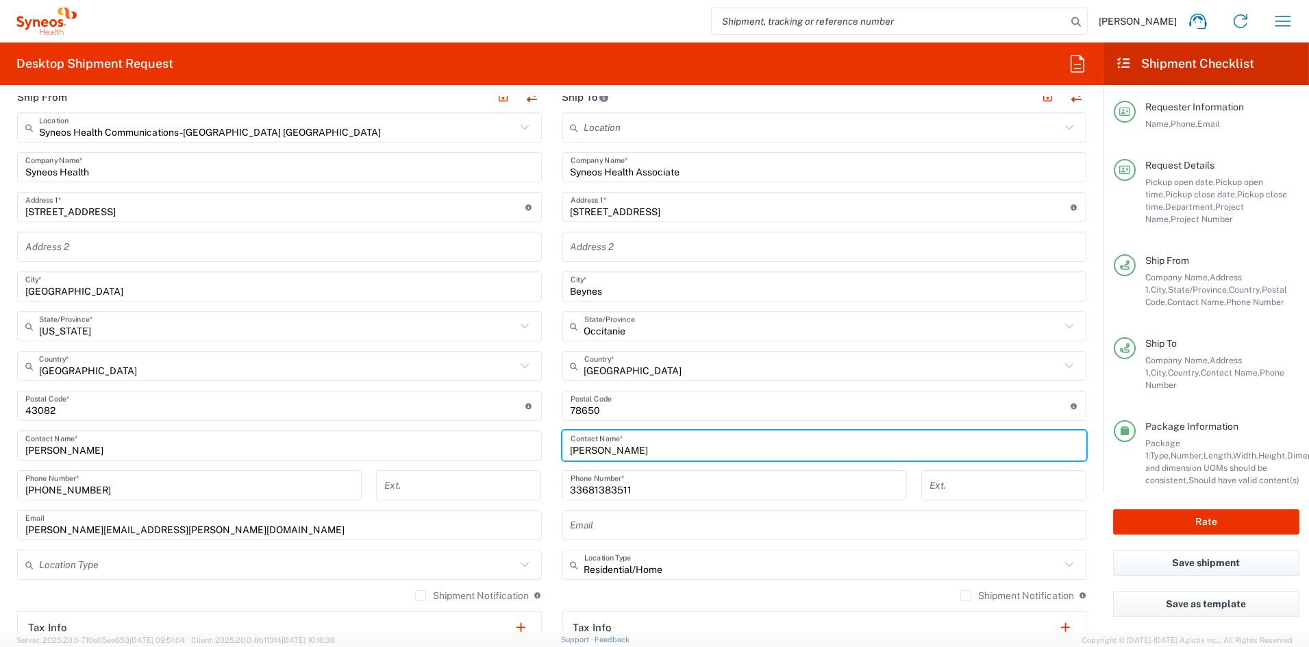
drag, startPoint x: 673, startPoint y: 448, endPoint x: 480, endPoint y: 439, distance: 192.7
click at [481, 439] on div "Ship From Syneos Health Communications-[GEOGRAPHIC_DATA] [GEOGRAPHIC_DATA] Loca…" at bounding box center [552, 388] width 1090 height 612
paste input "[PERSON_NAME]"
type input "[PERSON_NAME]"
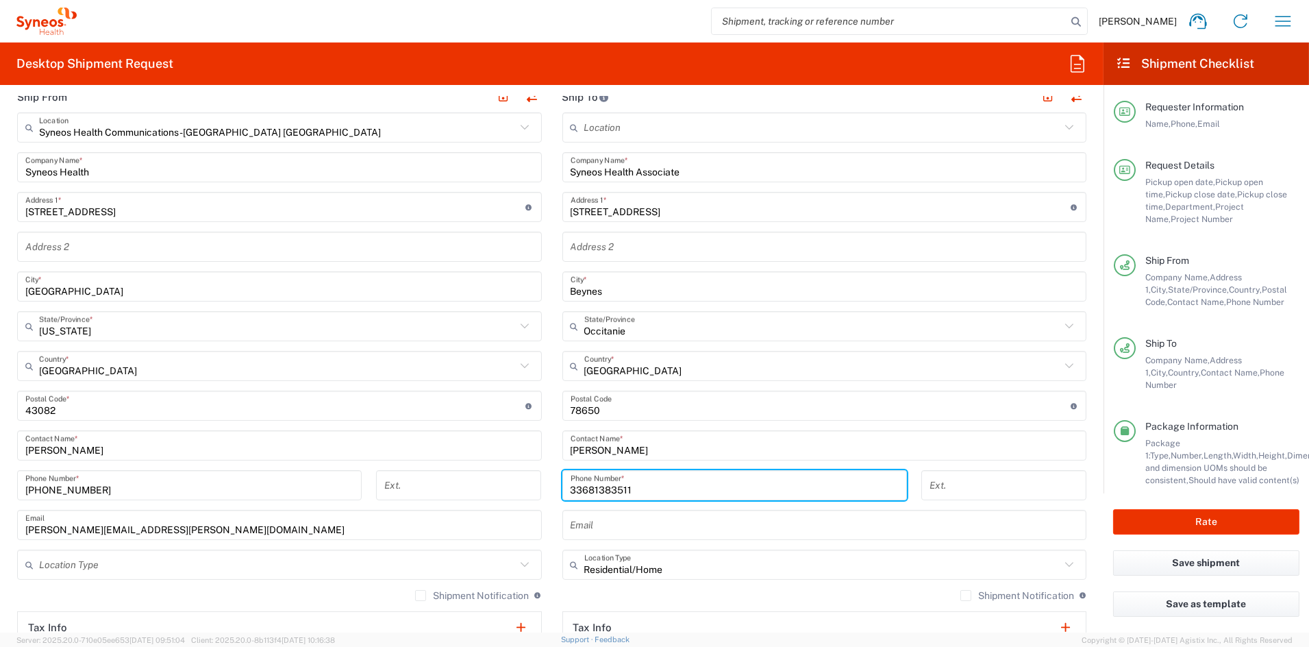
drag, startPoint x: 641, startPoint y: 486, endPoint x: 529, endPoint y: 484, distance: 111.7
click at [529, 484] on div "Ship From Syneos Health Communications-[GEOGRAPHIC_DATA] [GEOGRAPHIC_DATA] Loca…" at bounding box center [552, 388] width 1090 height 612
paste input "6 89 23 2873"
click at [616, 491] on input "33 6 89 23 2873" at bounding box center [735, 485] width 328 height 24
click at [601, 486] on input "33 6 89 232873" at bounding box center [735, 485] width 328 height 24
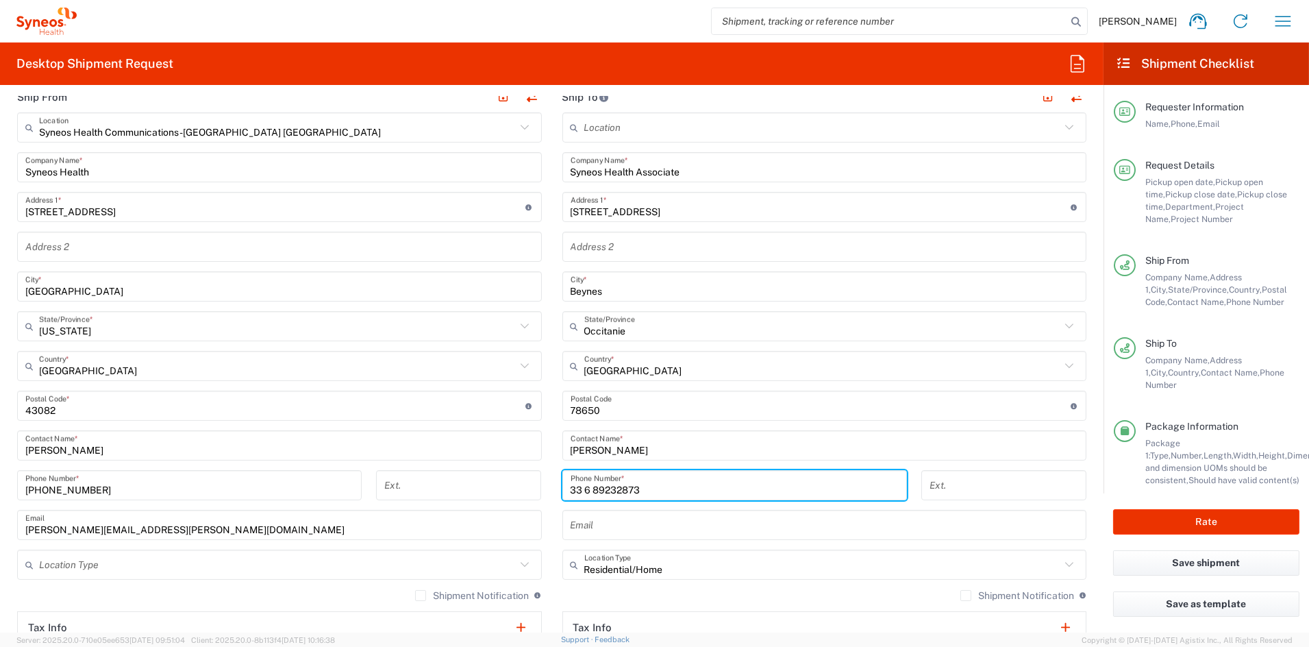
click at [588, 491] on input "33 6 89232873" at bounding box center [735, 485] width 328 height 24
click at [579, 488] on input "33 689232873" at bounding box center [735, 485] width 328 height 24
type input "33689232873"
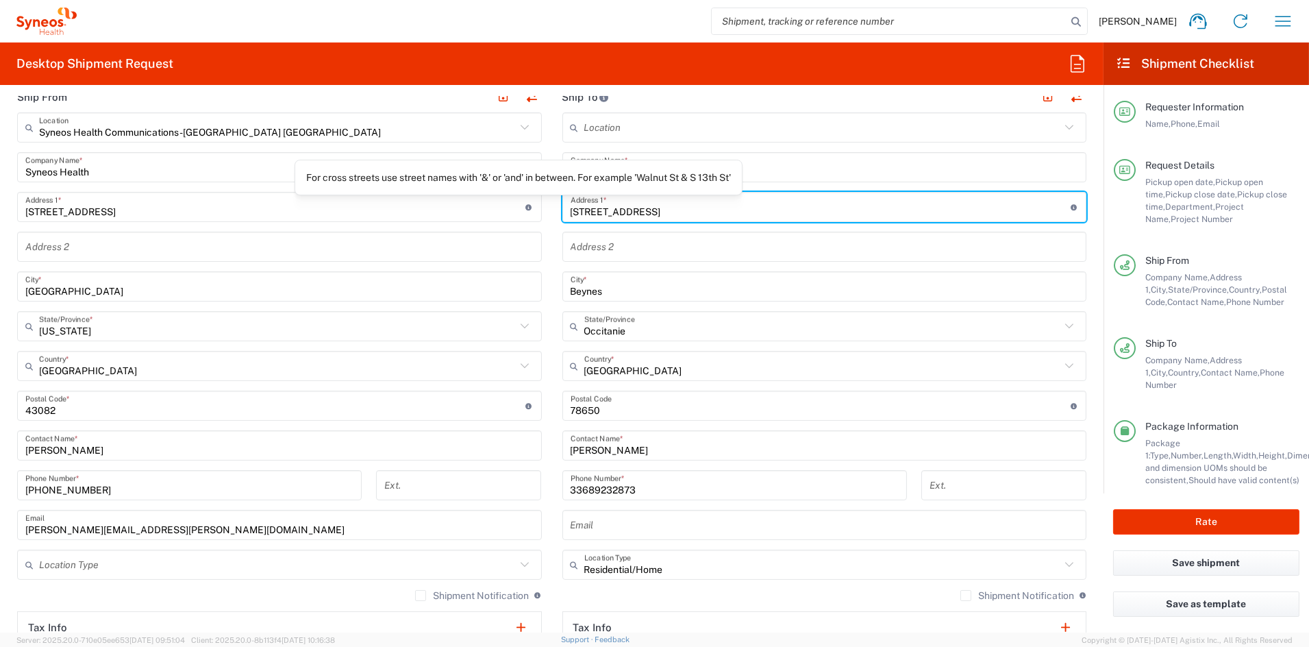
drag, startPoint x: 694, startPoint y: 213, endPoint x: 507, endPoint y: 204, distance: 187.3
click at [510, 203] on div "Ship From Syneos Health Communications-[GEOGRAPHIC_DATA] [GEOGRAPHIC_DATA] Loca…" at bounding box center [552, 388] width 1090 height 612
paste input "impasse de font baumettes"
type input "[STREET_ADDRESS]"
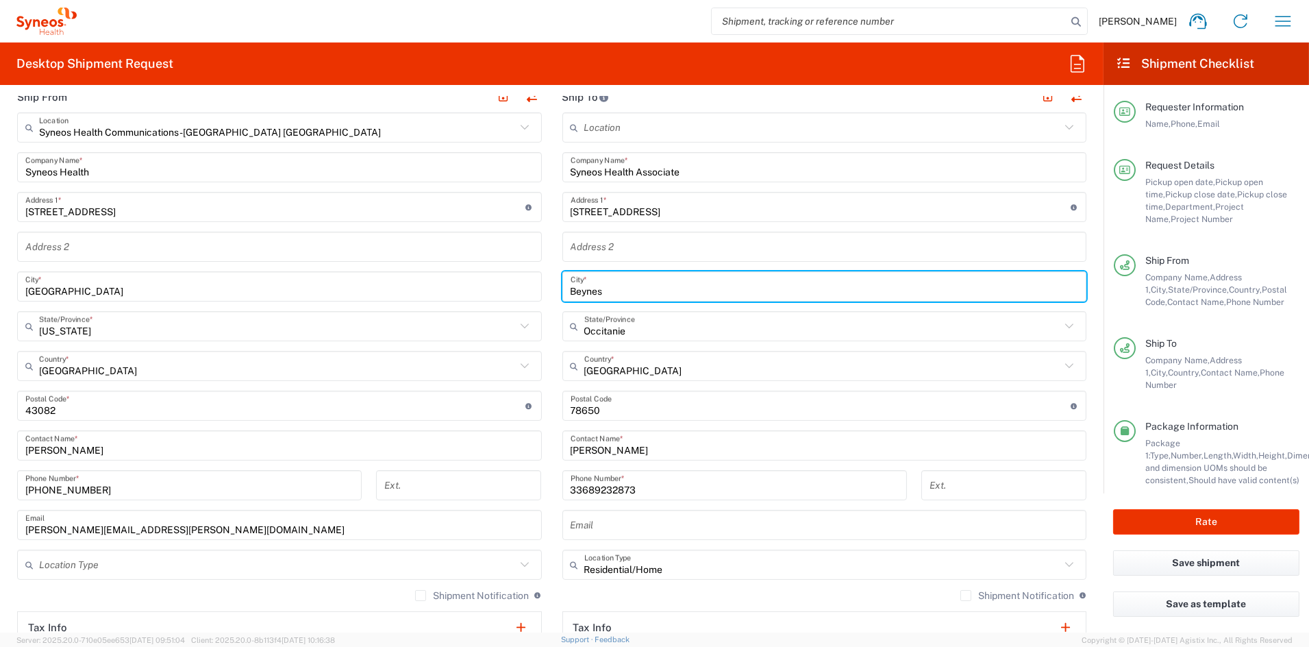
drag, startPoint x: 576, startPoint y: 288, endPoint x: 494, endPoint y: 280, distance: 82.6
click at [494, 280] on div "Ship From Syneos Health Communications-[GEOGRAPHIC_DATA] [GEOGRAPHIC_DATA] Loca…" at bounding box center [552, 388] width 1090 height 612
paste input "Nim"
type input "Nimes"
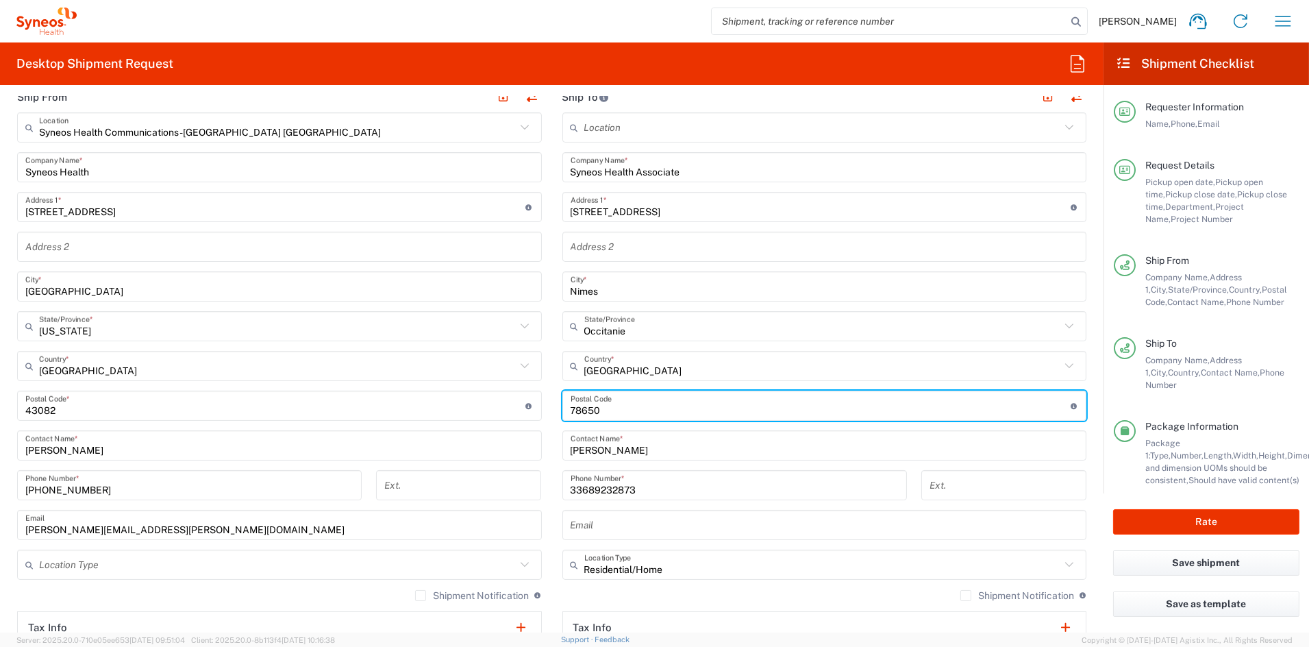
drag, startPoint x: 558, startPoint y: 407, endPoint x: 510, endPoint y: 406, distance: 48.0
click at [510, 406] on div "Ship From Syneos Health Communications-[GEOGRAPHIC_DATA] [GEOGRAPHIC_DATA] Loca…" at bounding box center [552, 388] width 1090 height 612
paste input "30000"
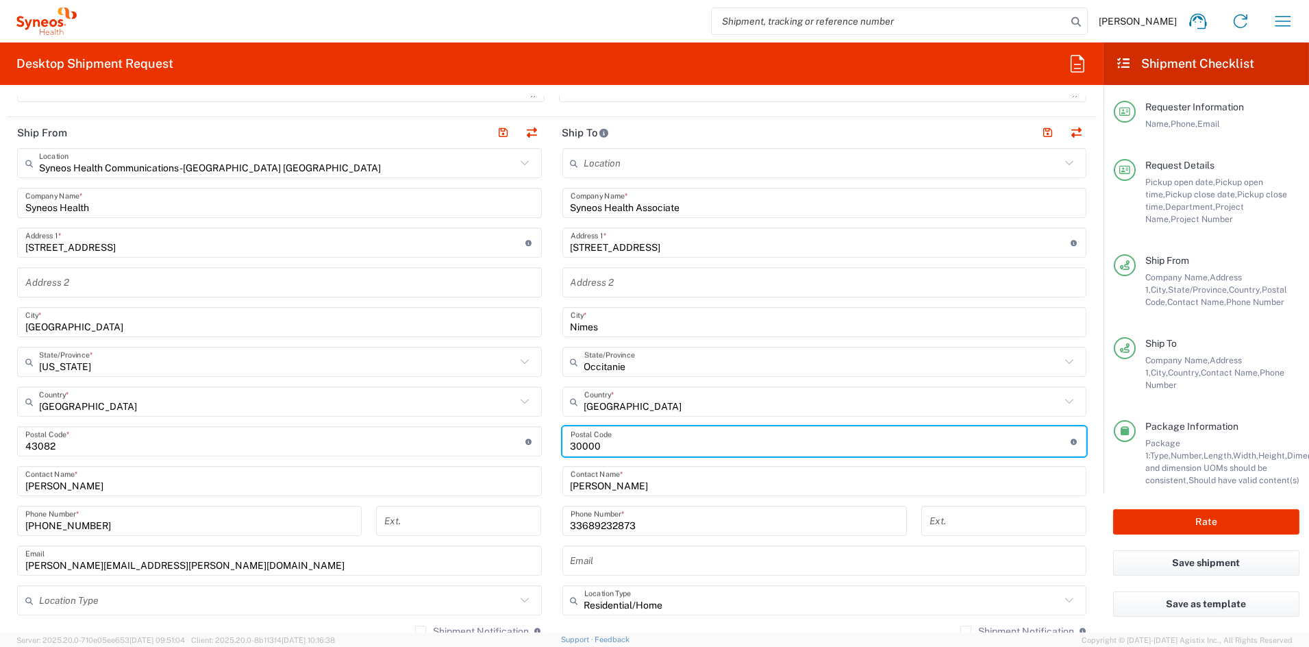
scroll to position [509, 0]
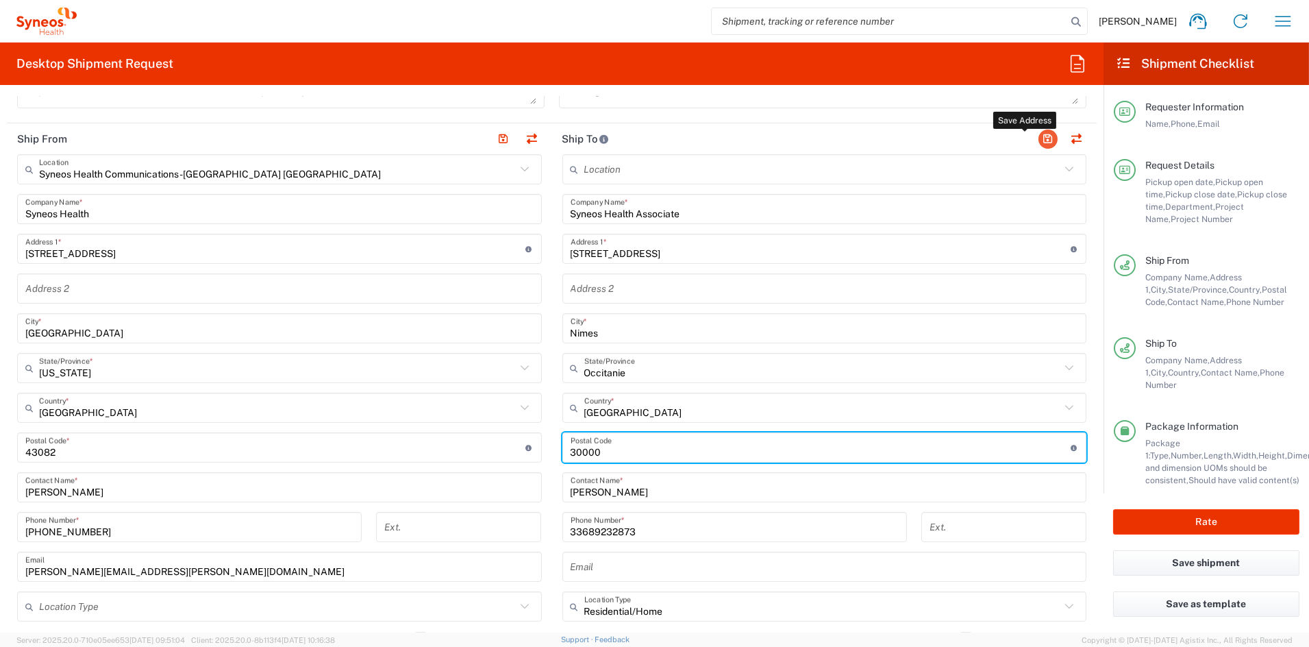
type input "30000"
click at [1039, 136] on button "button" at bounding box center [1048, 138] width 19 height 19
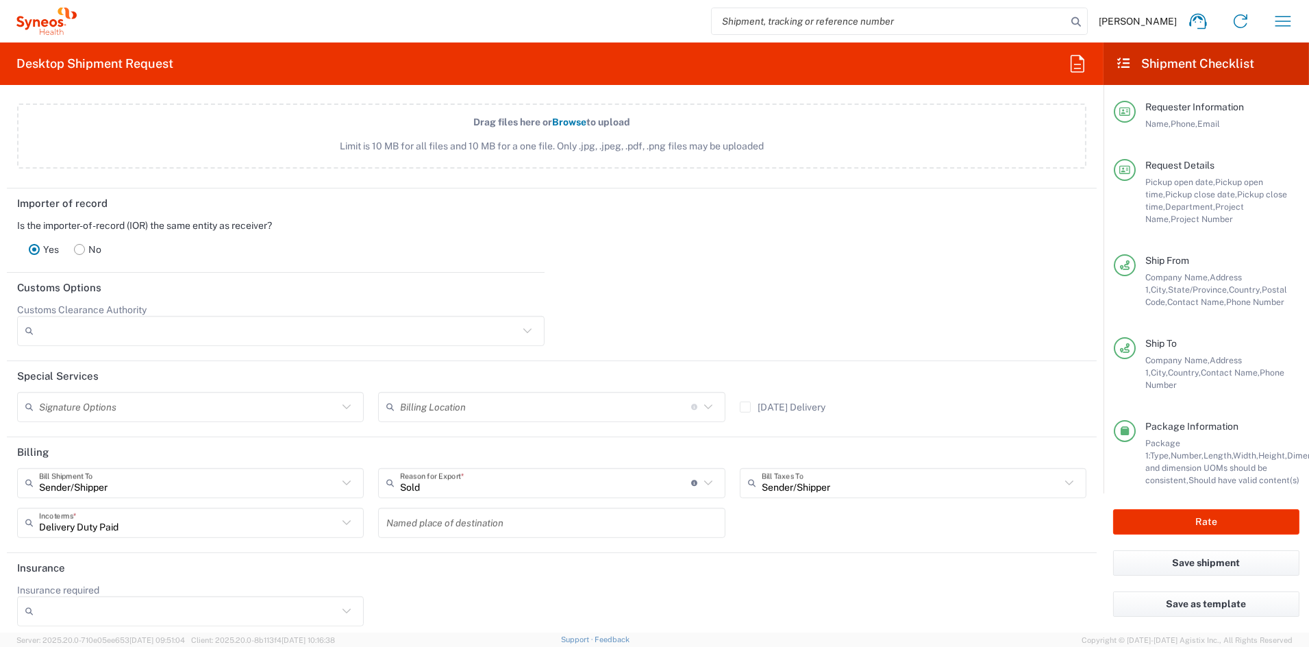
scroll to position [1706, 0]
click at [1169, 517] on button "Rate" at bounding box center [1206, 521] width 186 height 25
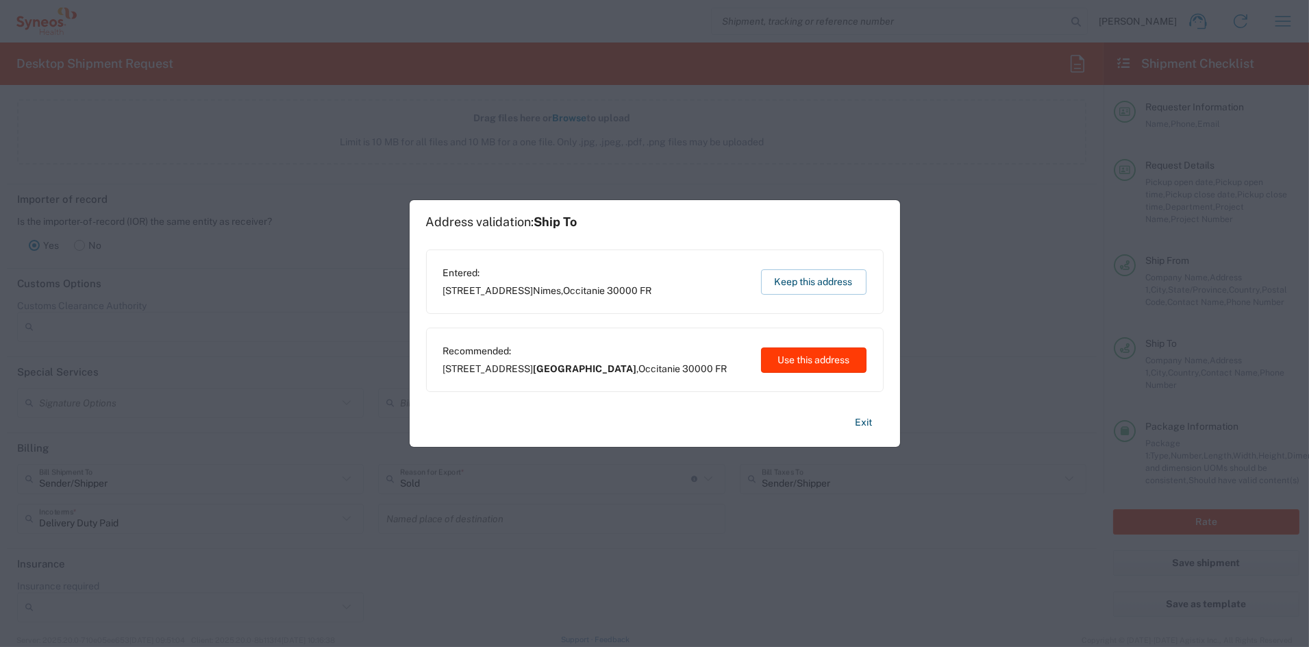
click at [782, 357] on button "Use this address" at bounding box center [814, 359] width 106 height 25
type input "[GEOGRAPHIC_DATA]"
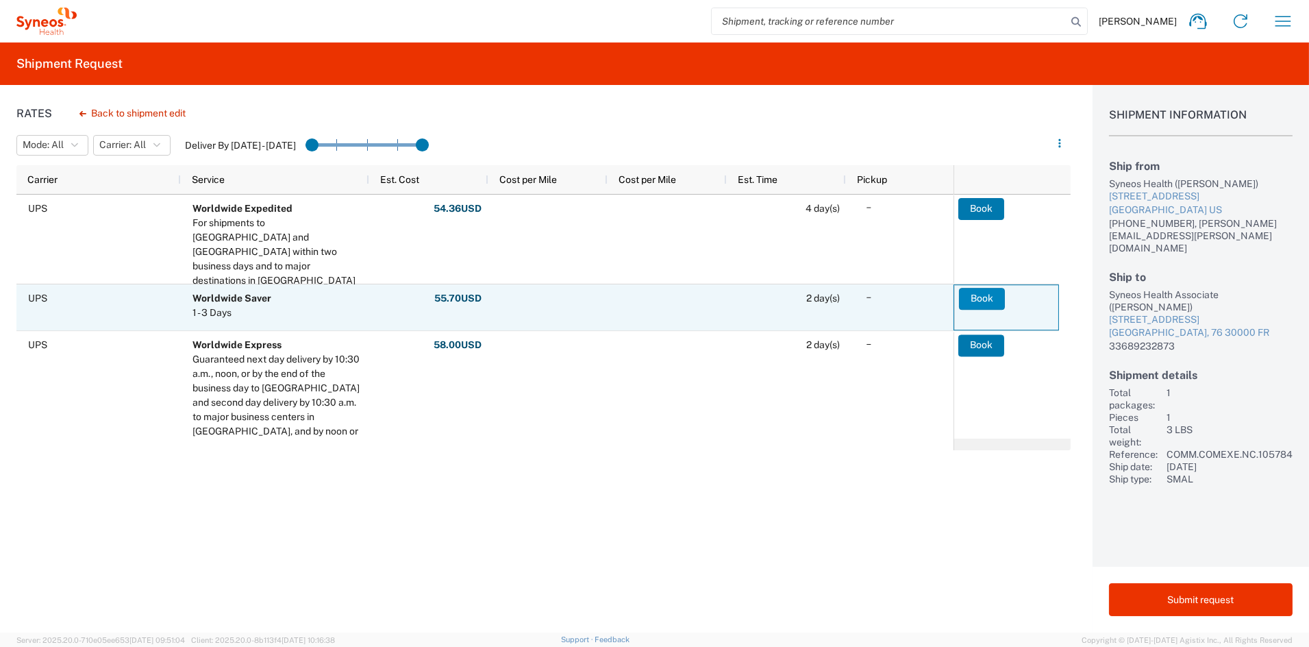
click at [982, 297] on button "Book" at bounding box center [982, 299] width 46 height 22
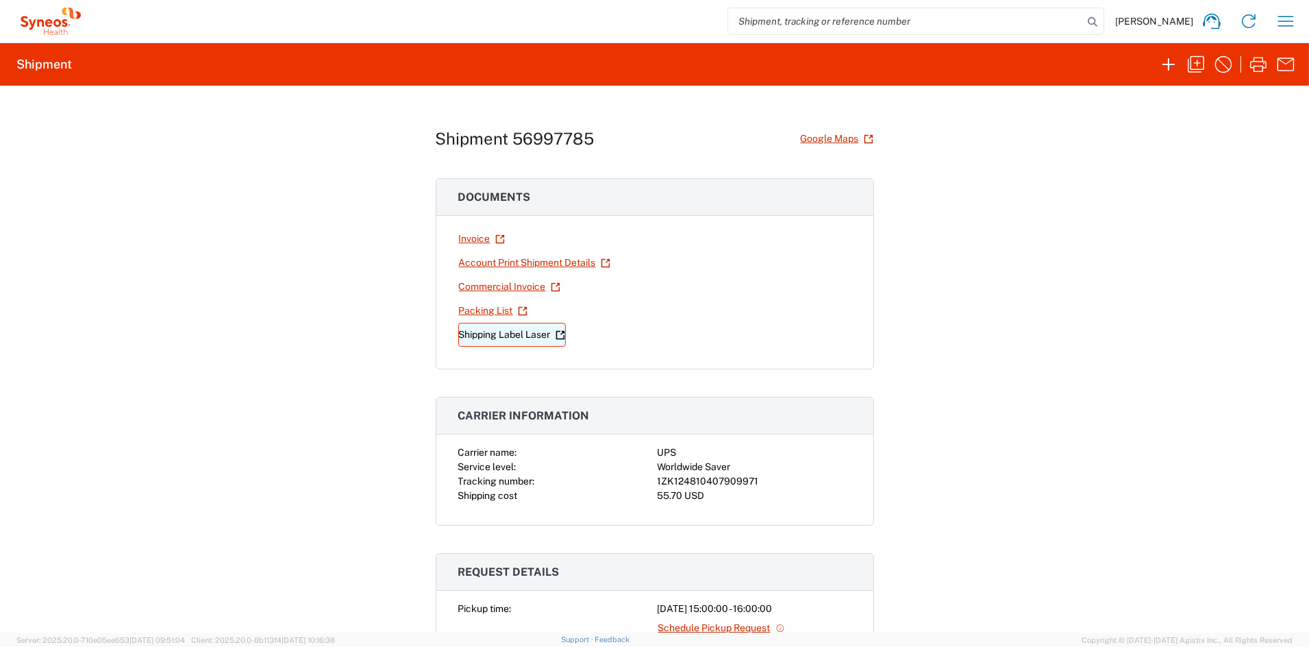
click at [500, 334] on link "Shipping Label Laser" at bounding box center [512, 335] width 108 height 24
